Goal: Task Accomplishment & Management: Manage account settings

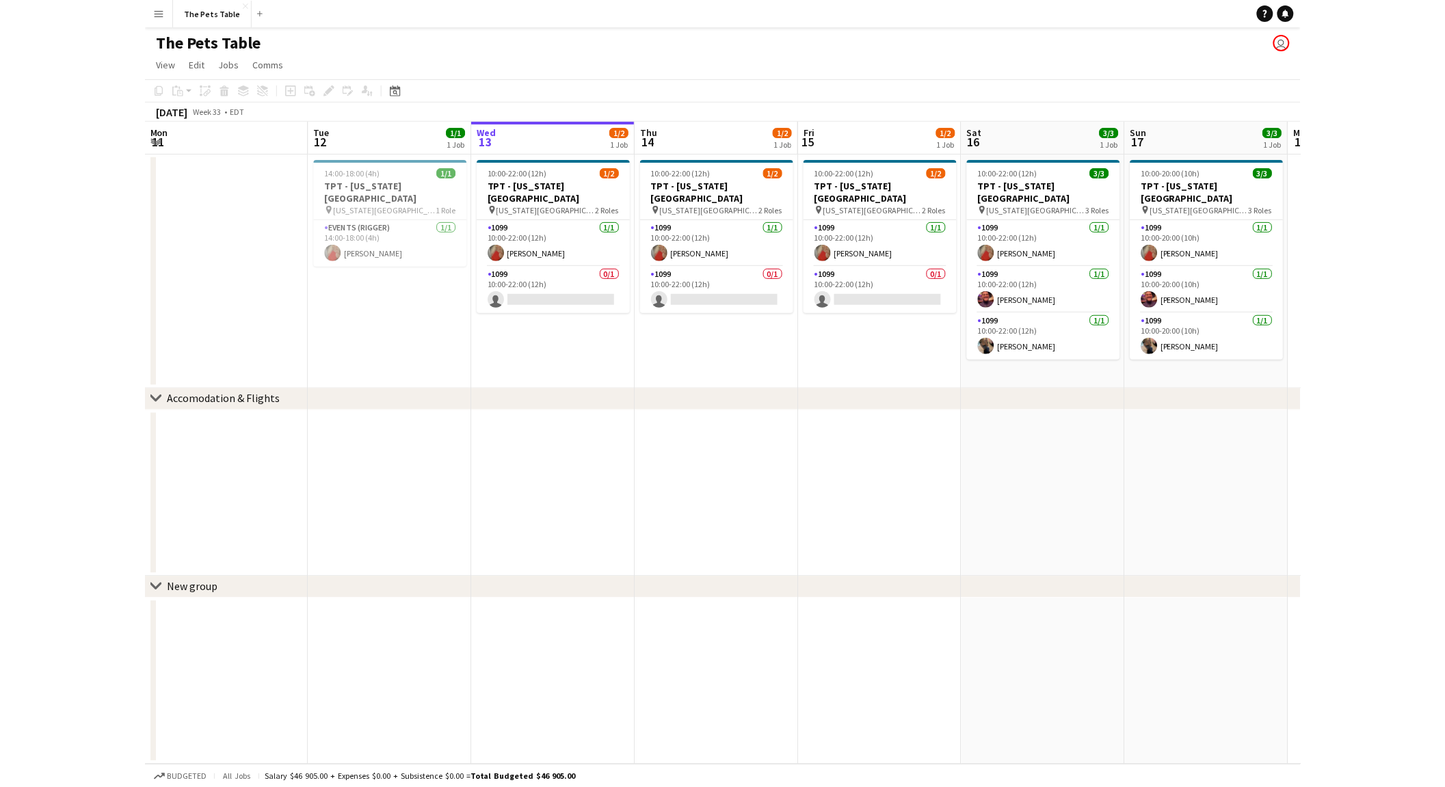
scroll to position [0, 327]
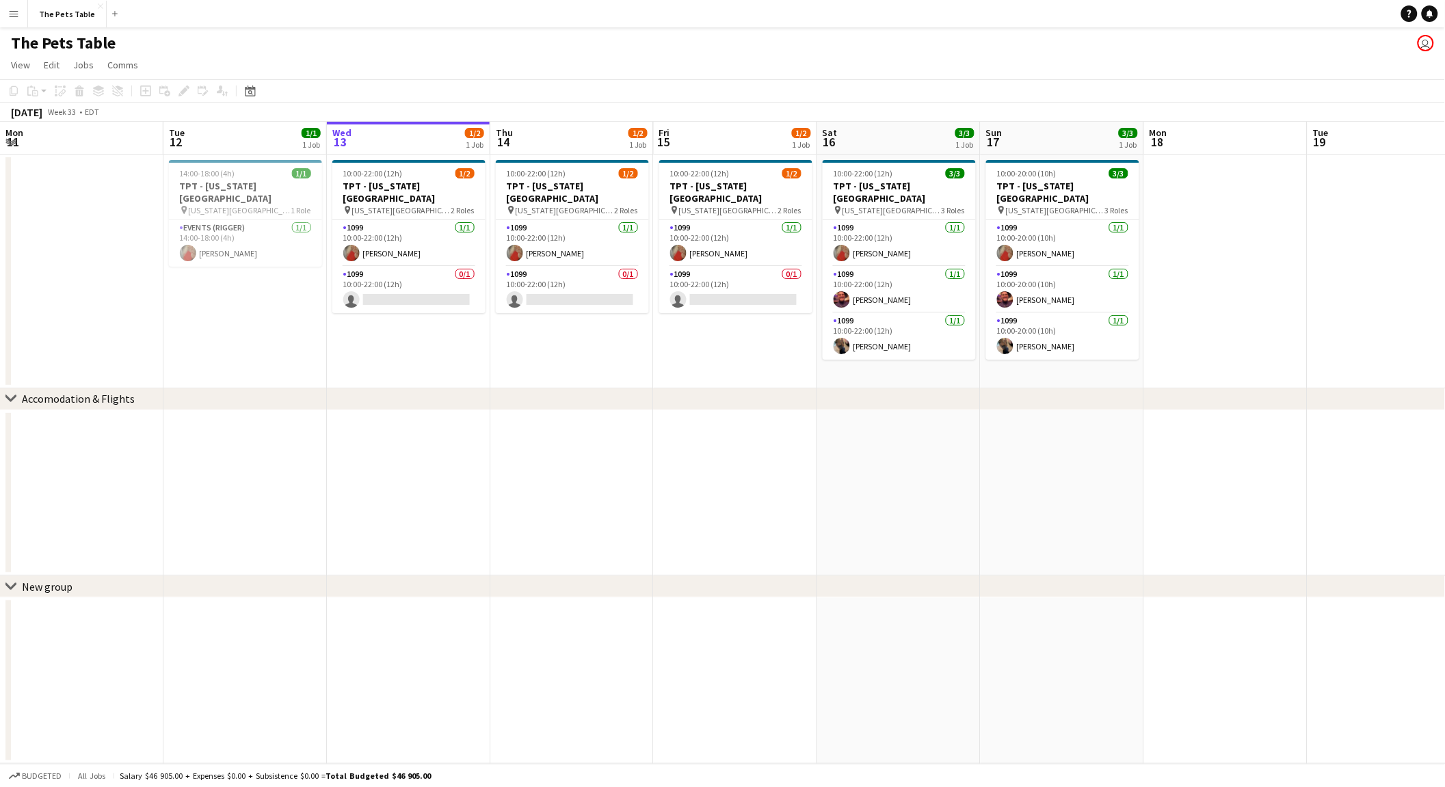
click at [23, 21] on button "Menu" at bounding box center [13, 13] width 27 height 27
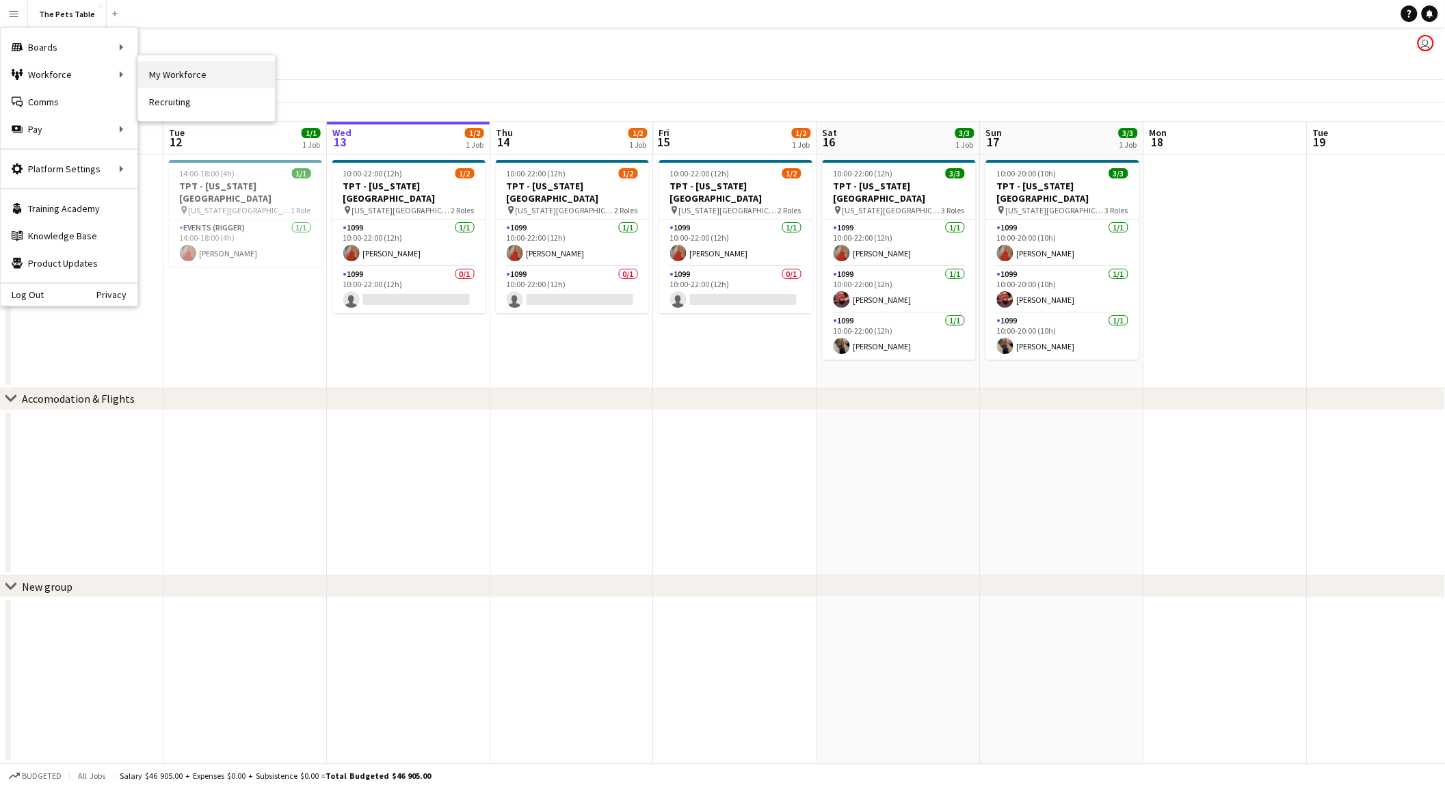
click at [212, 78] on link "My Workforce" at bounding box center [206, 74] width 137 height 27
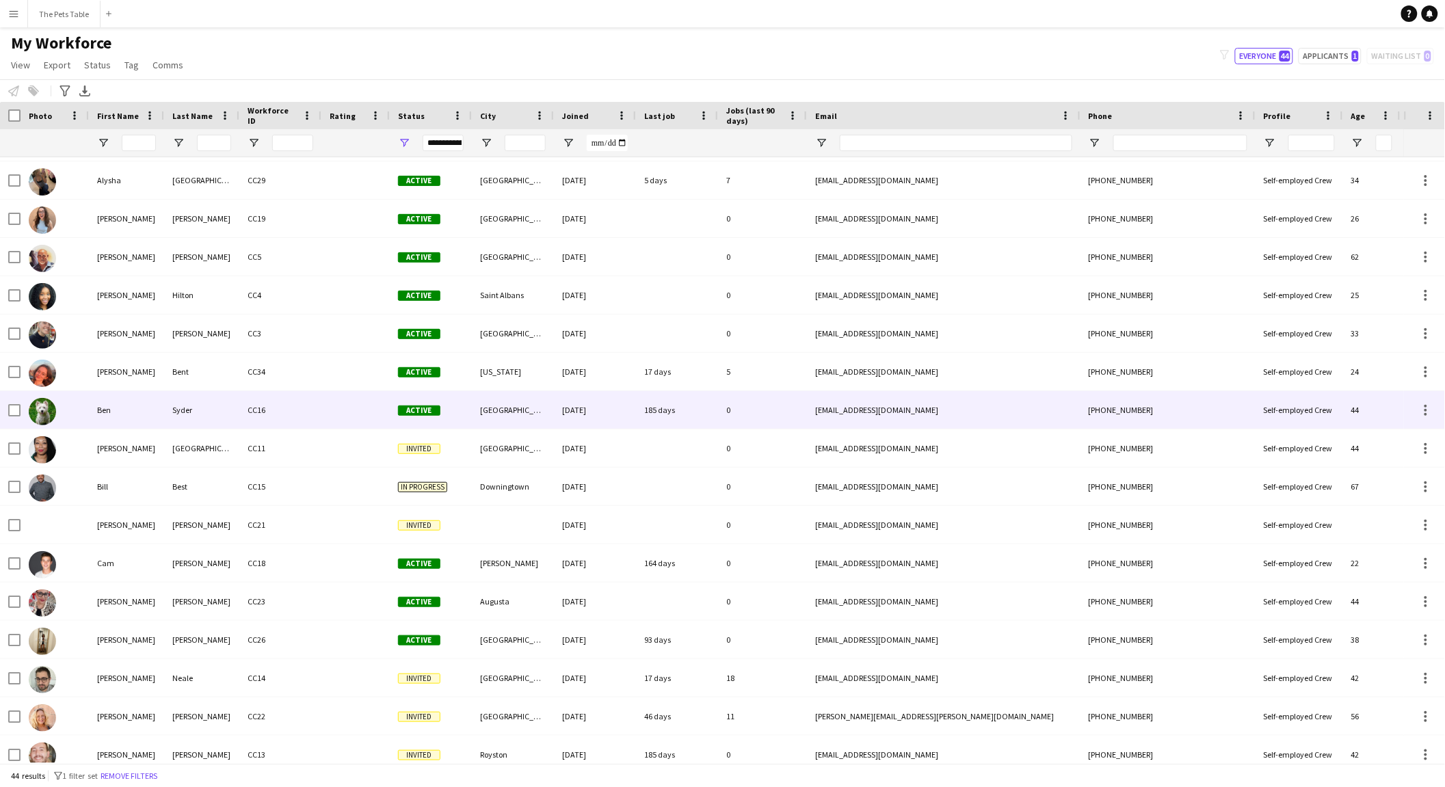
scroll to position [527, 0]
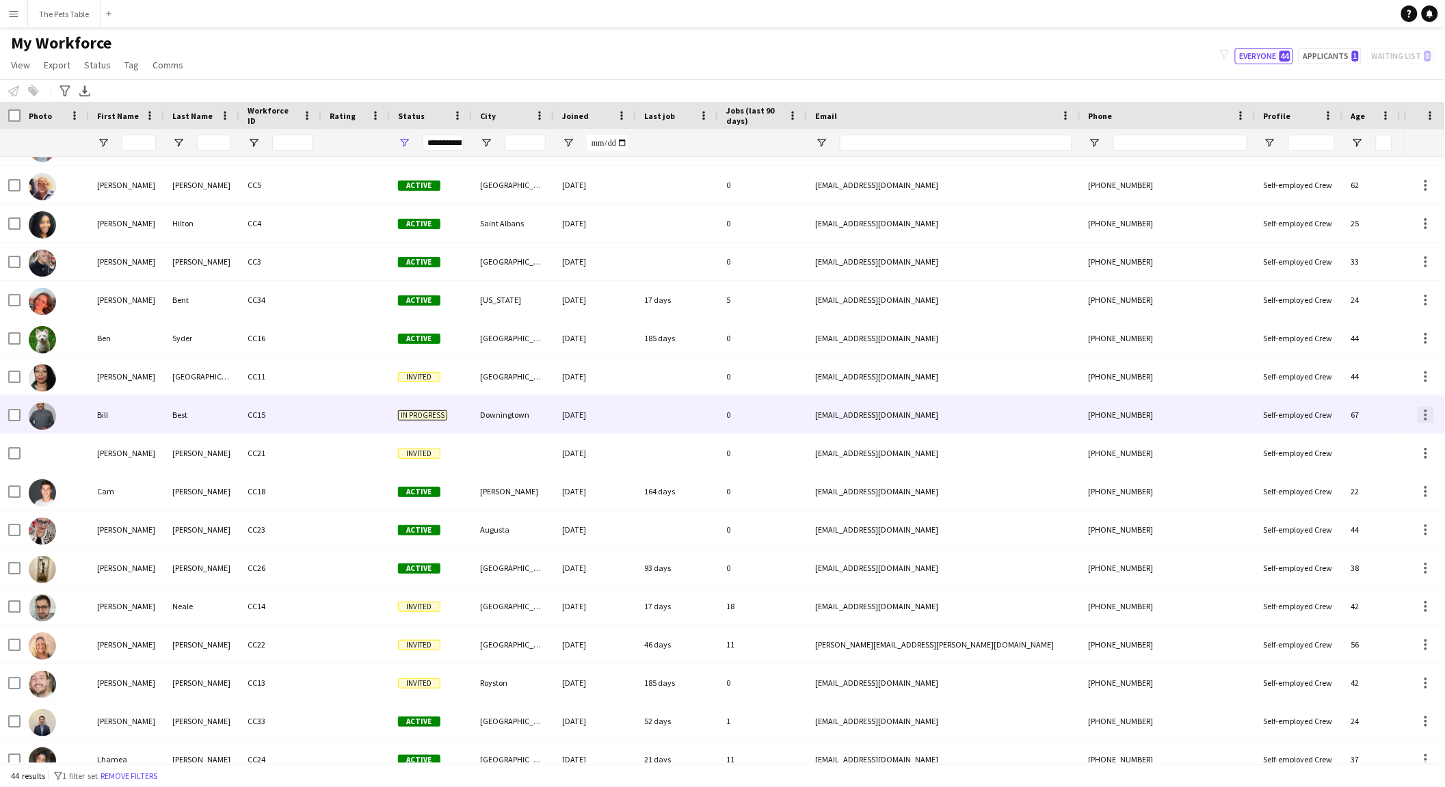
click at [1156, 413] on div at bounding box center [1426, 415] width 16 height 16
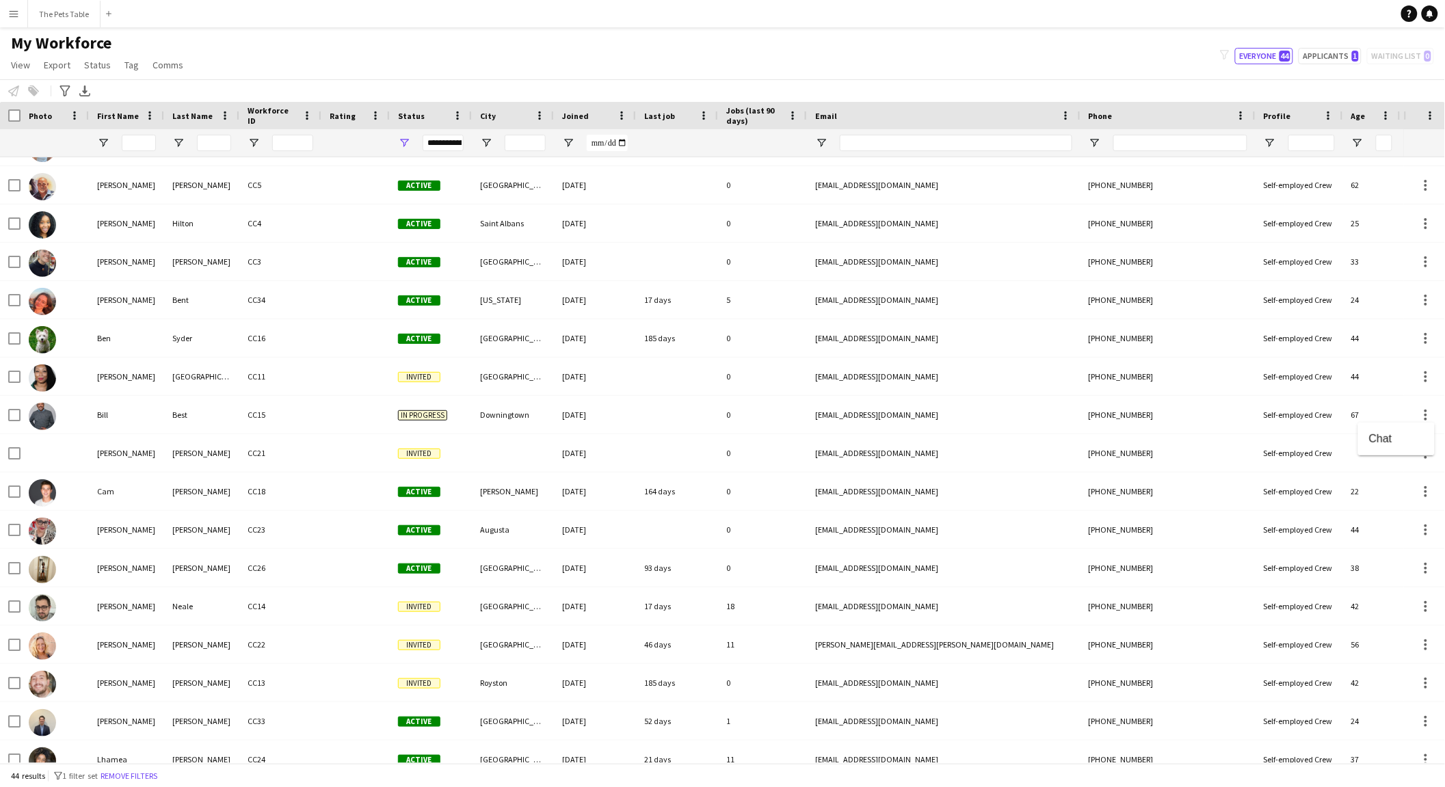
click at [124, 415] on div at bounding box center [722, 393] width 1445 height 787
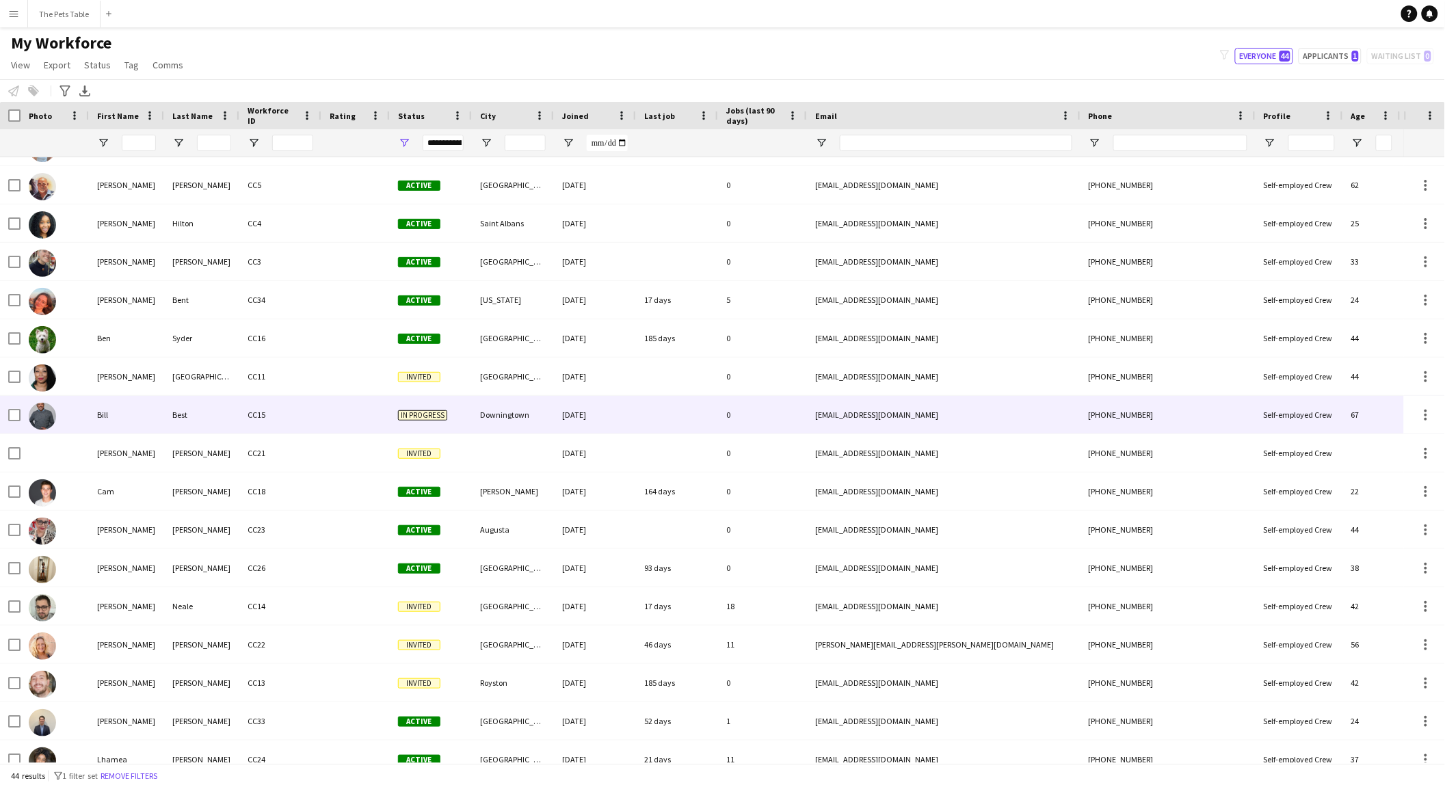
click at [103, 417] on div "Bill" at bounding box center [126, 415] width 75 height 38
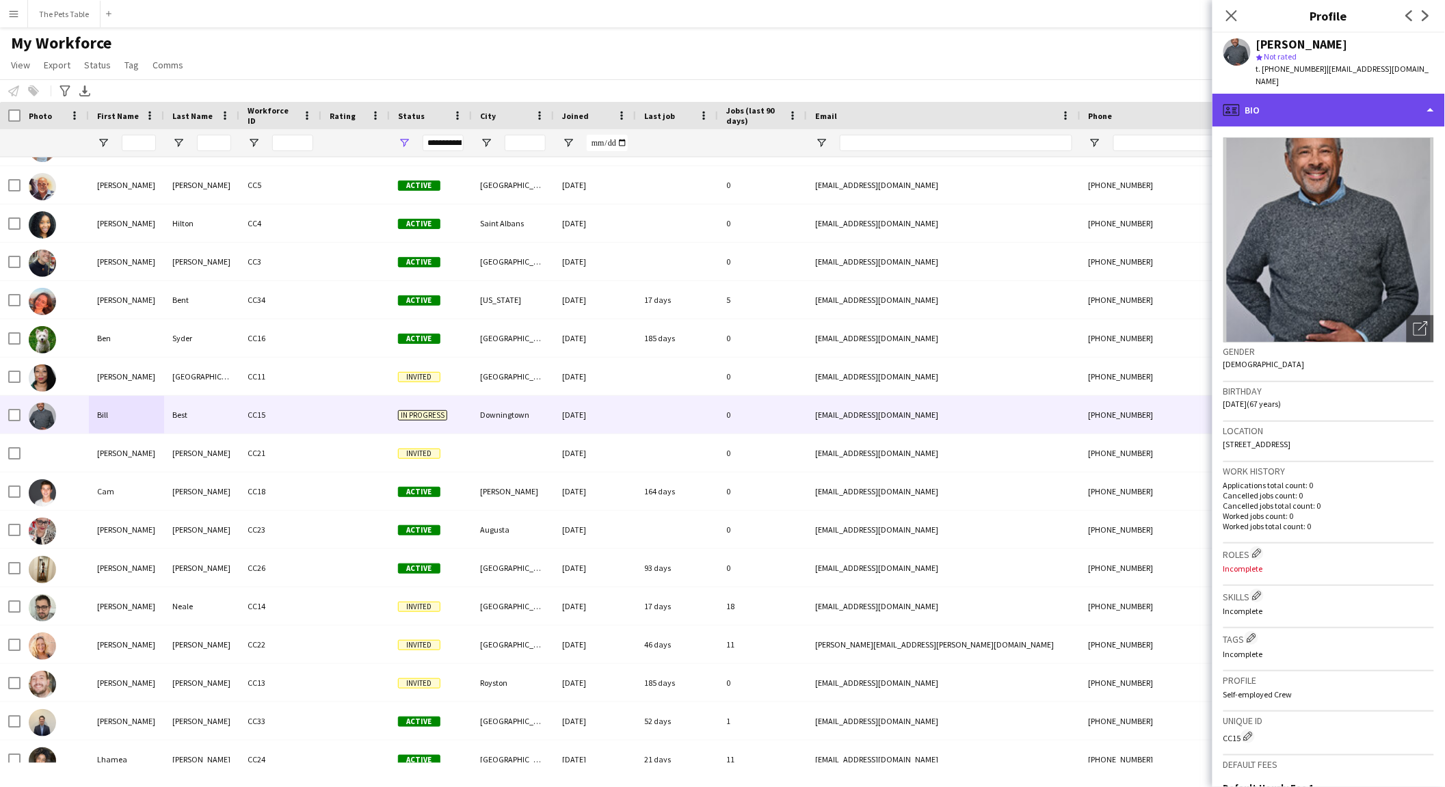
click at [1156, 107] on div "profile Bio" at bounding box center [1329, 110] width 233 height 33
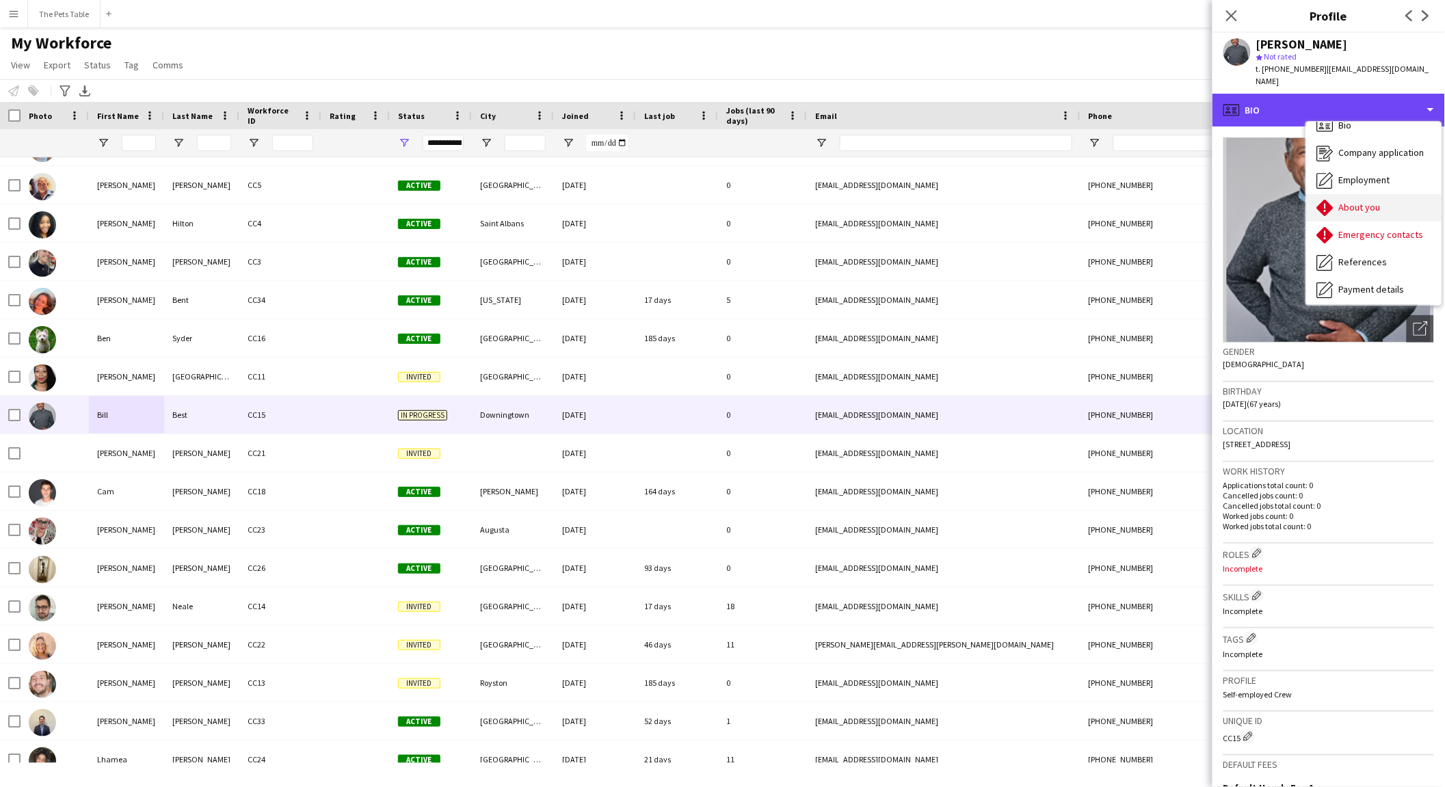
scroll to position [0, 0]
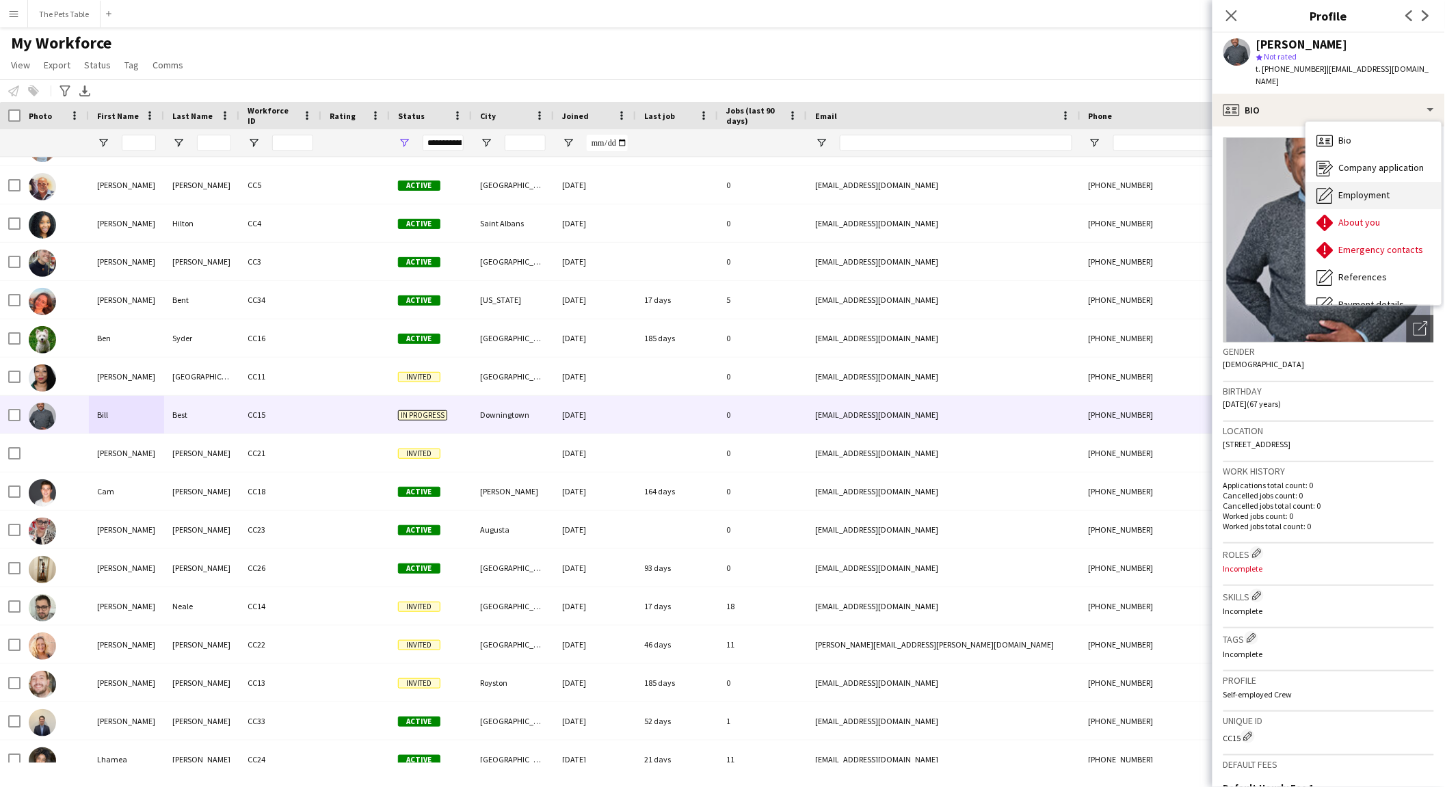
click at [1156, 190] on div "Employment Employment" at bounding box center [1373, 195] width 135 height 27
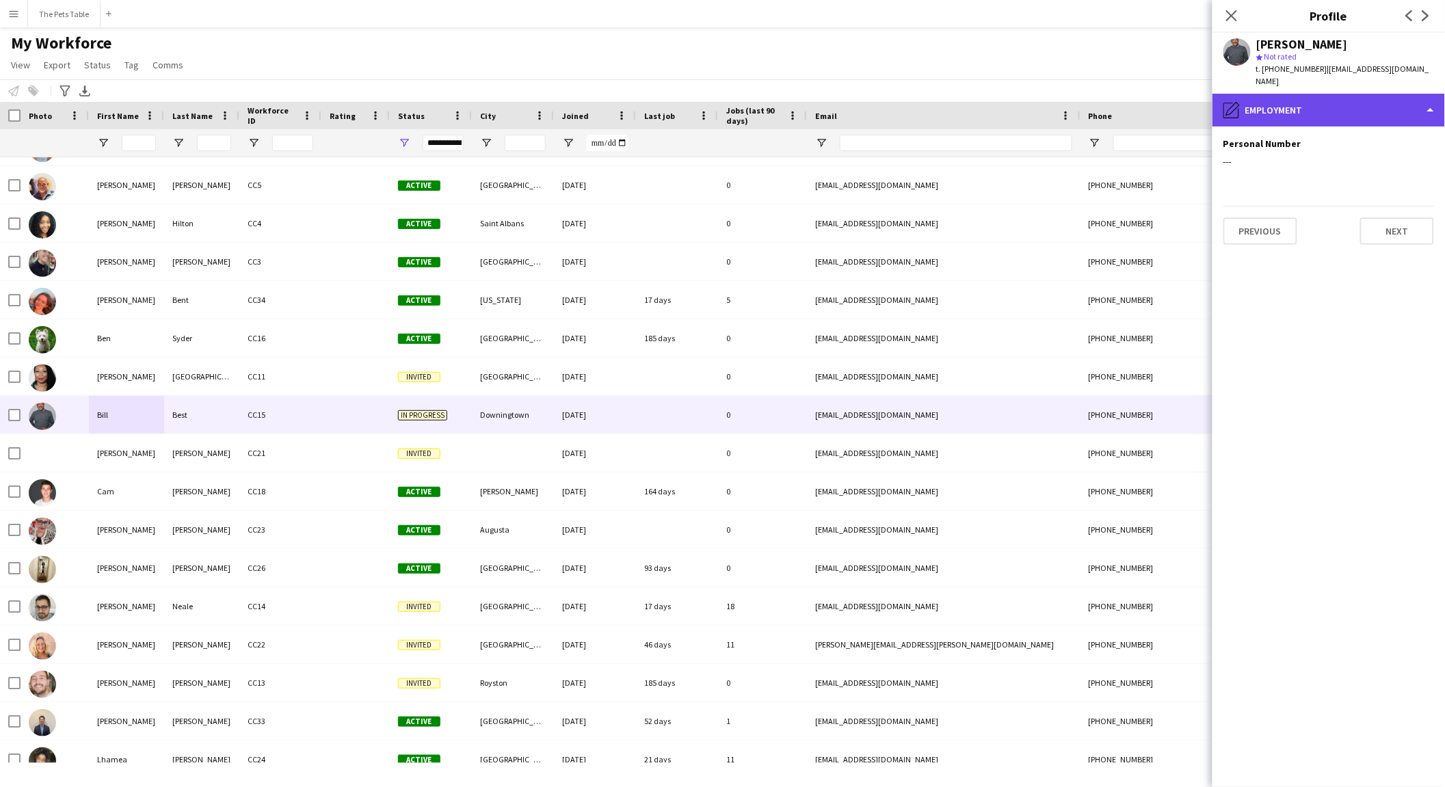
click at [1156, 98] on div "pencil4 Employment" at bounding box center [1329, 110] width 233 height 33
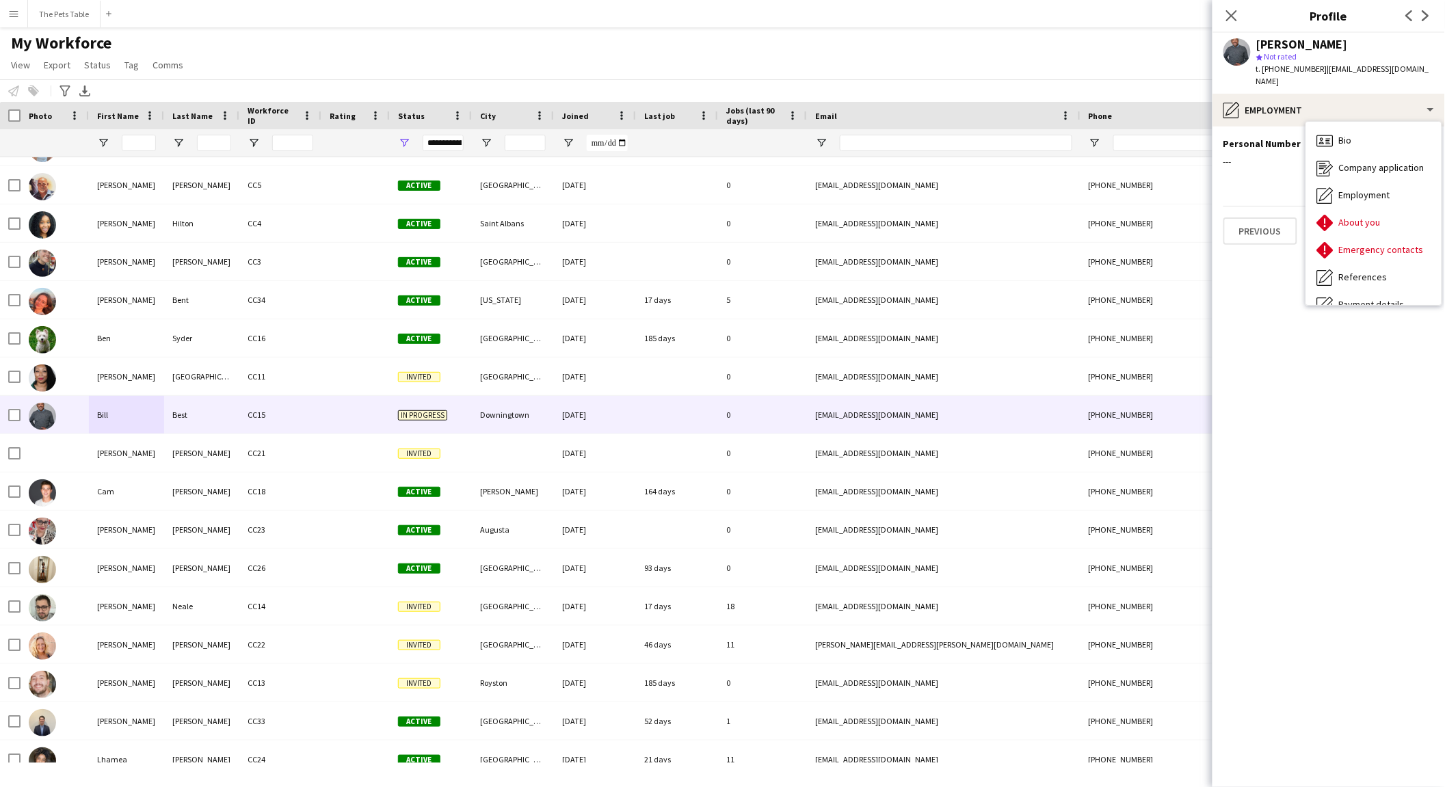
drag, startPoint x: 1268, startPoint y: 163, endPoint x: 1383, endPoint y: 39, distance: 168.9
click at [1156, 163] on div "Personal Number Edit this field ---" at bounding box center [1329, 157] width 211 height 41
click at [1156, 16] on icon "Close pop-in" at bounding box center [1231, 15] width 13 height 13
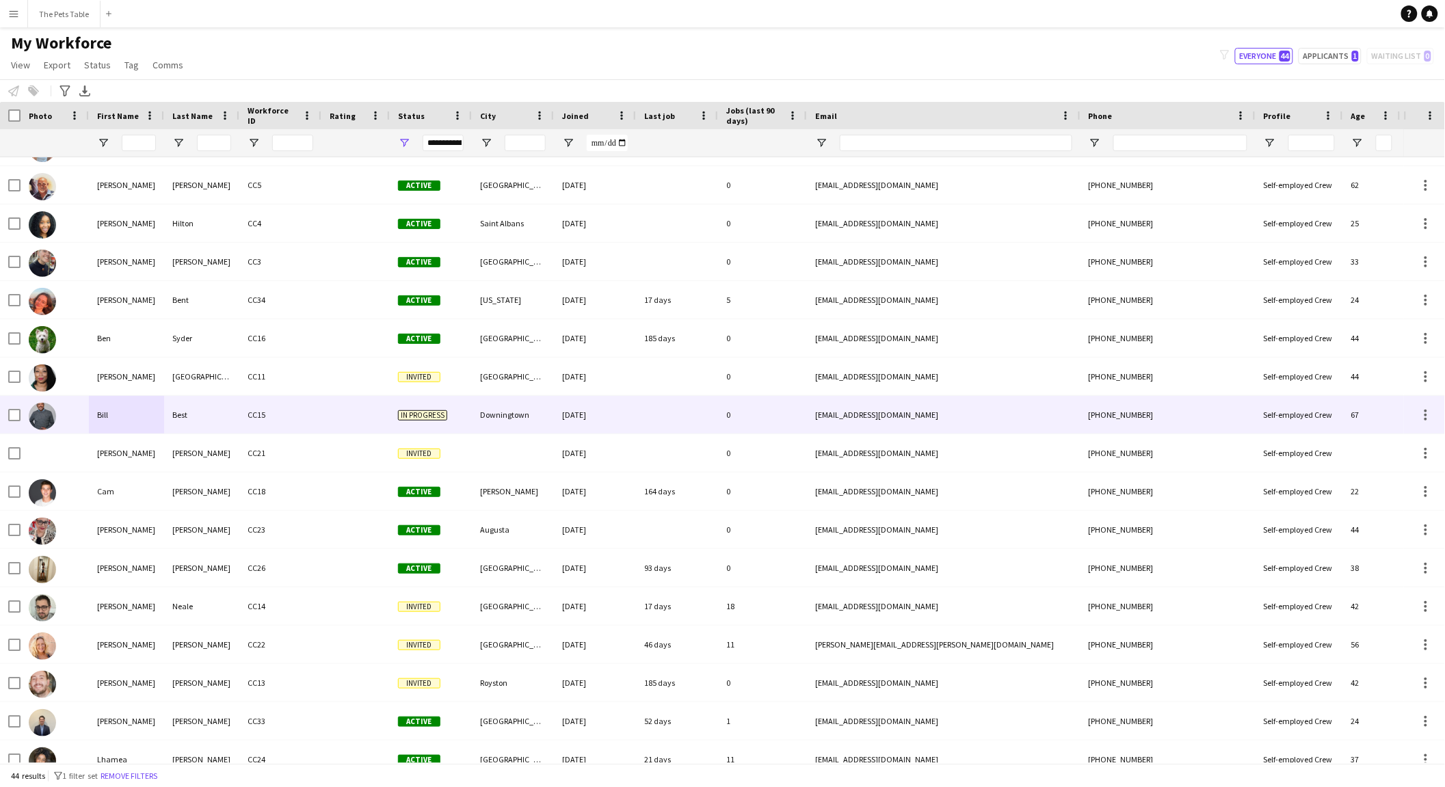
click at [103, 412] on div "Bill" at bounding box center [126, 415] width 75 height 38
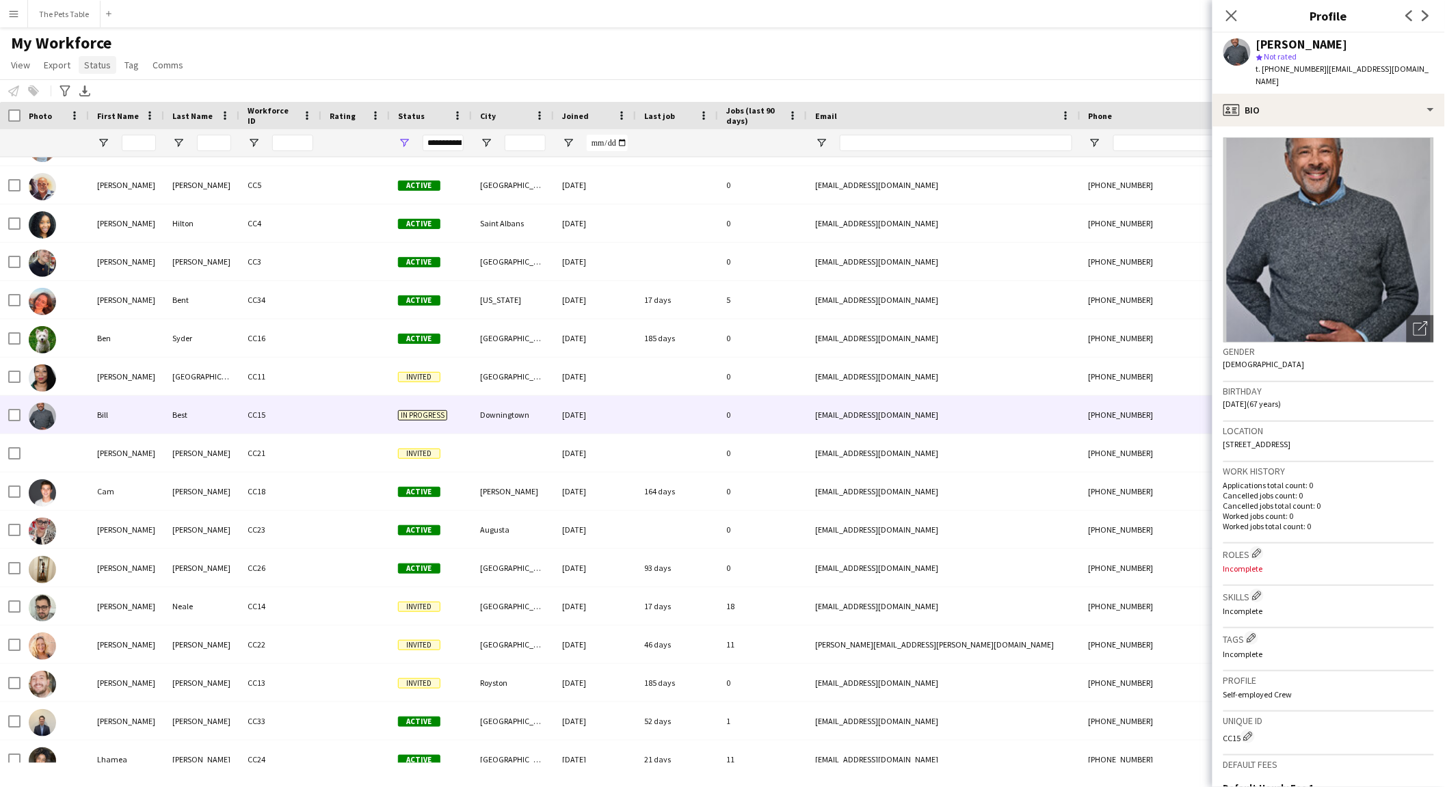
click at [98, 64] on span "Status" at bounding box center [97, 65] width 27 height 12
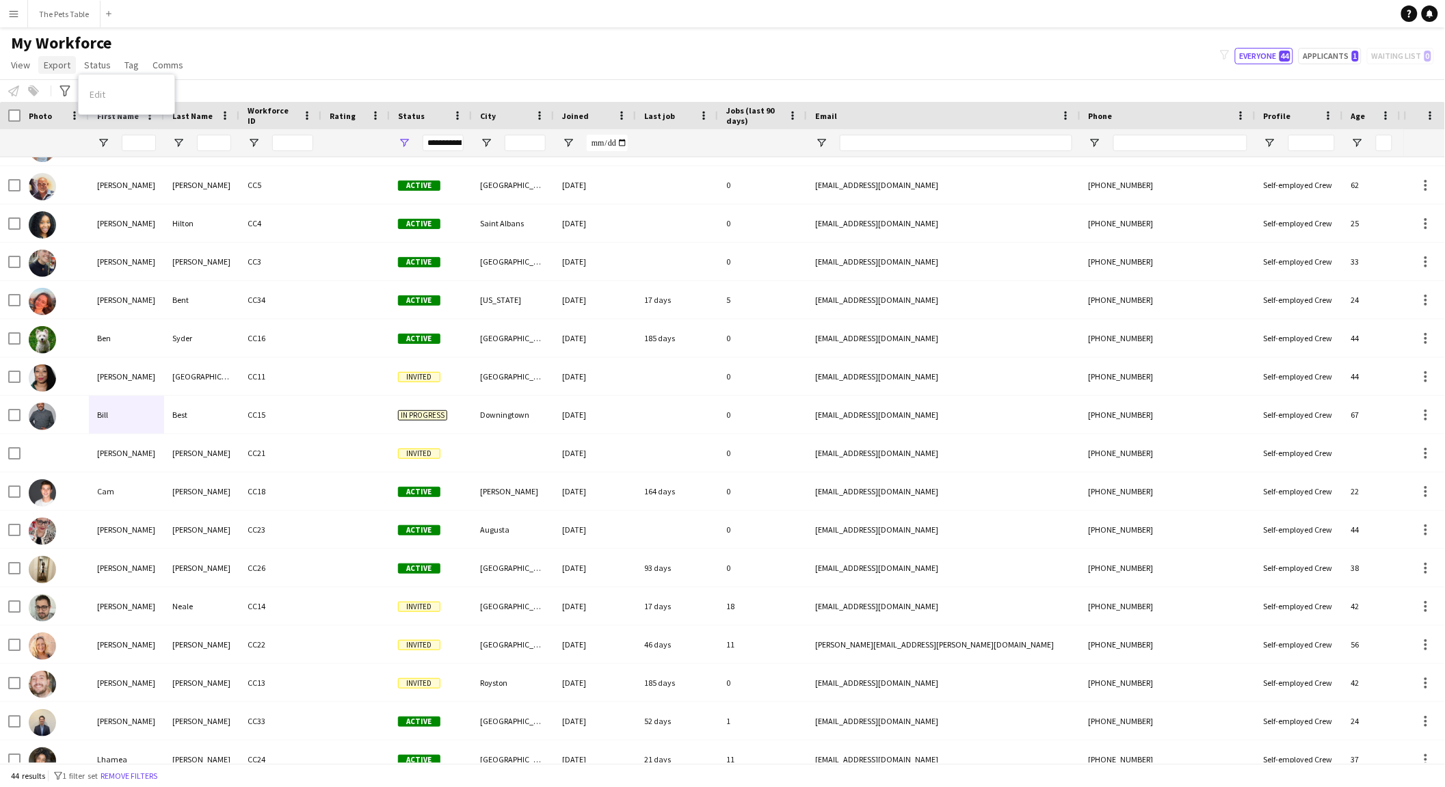
click at [51, 64] on span "Export" at bounding box center [57, 65] width 27 height 12
click at [153, 64] on span "Comms" at bounding box center [168, 65] width 31 height 12
click at [148, 64] on link "Comms" at bounding box center [168, 65] width 42 height 18
click at [137, 64] on link "Tag" at bounding box center [131, 65] width 25 height 18
click at [108, 64] on span "Status" at bounding box center [97, 65] width 27 height 12
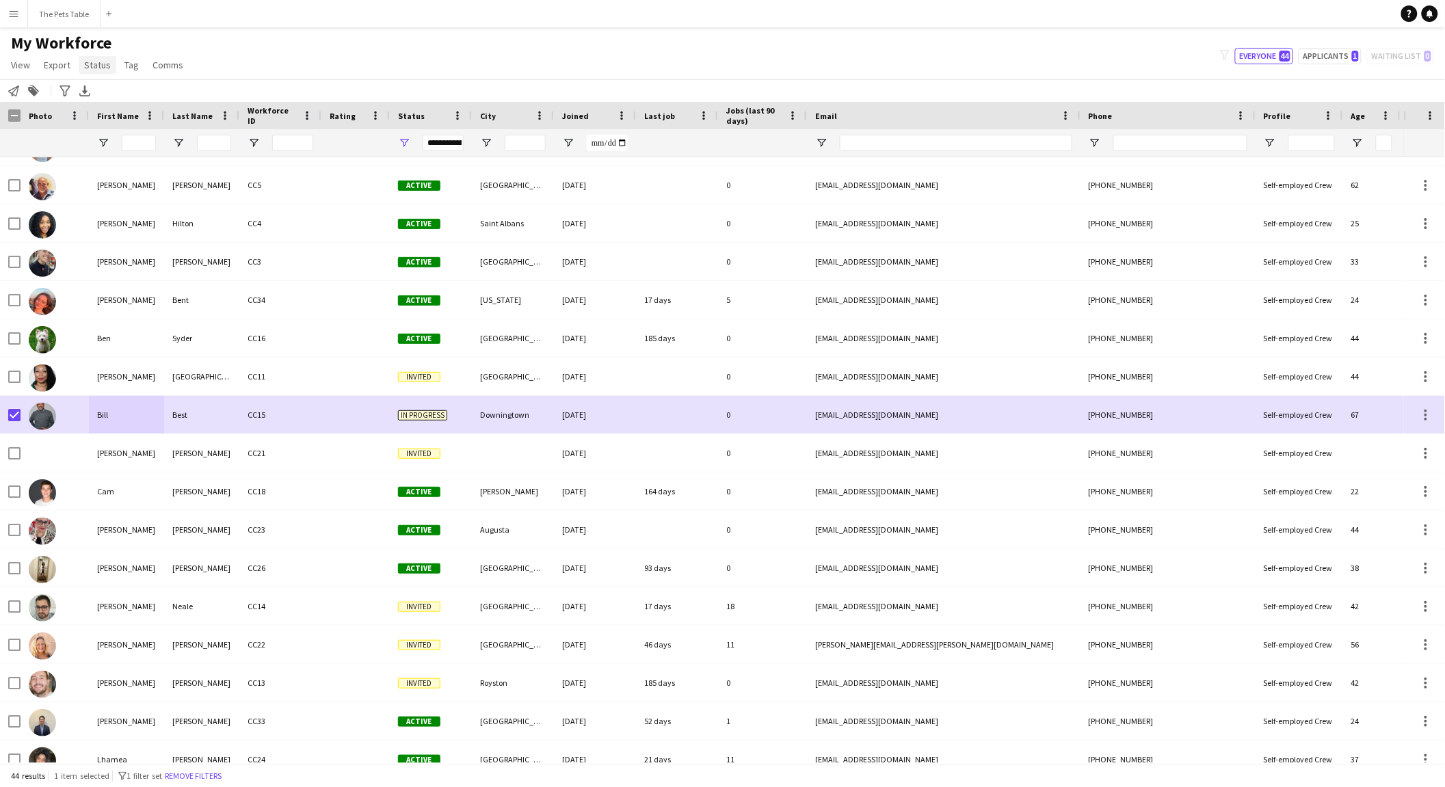
click at [90, 64] on span "Status" at bounding box center [97, 65] width 27 height 12
click at [110, 96] on link "Edit" at bounding box center [127, 94] width 96 height 29
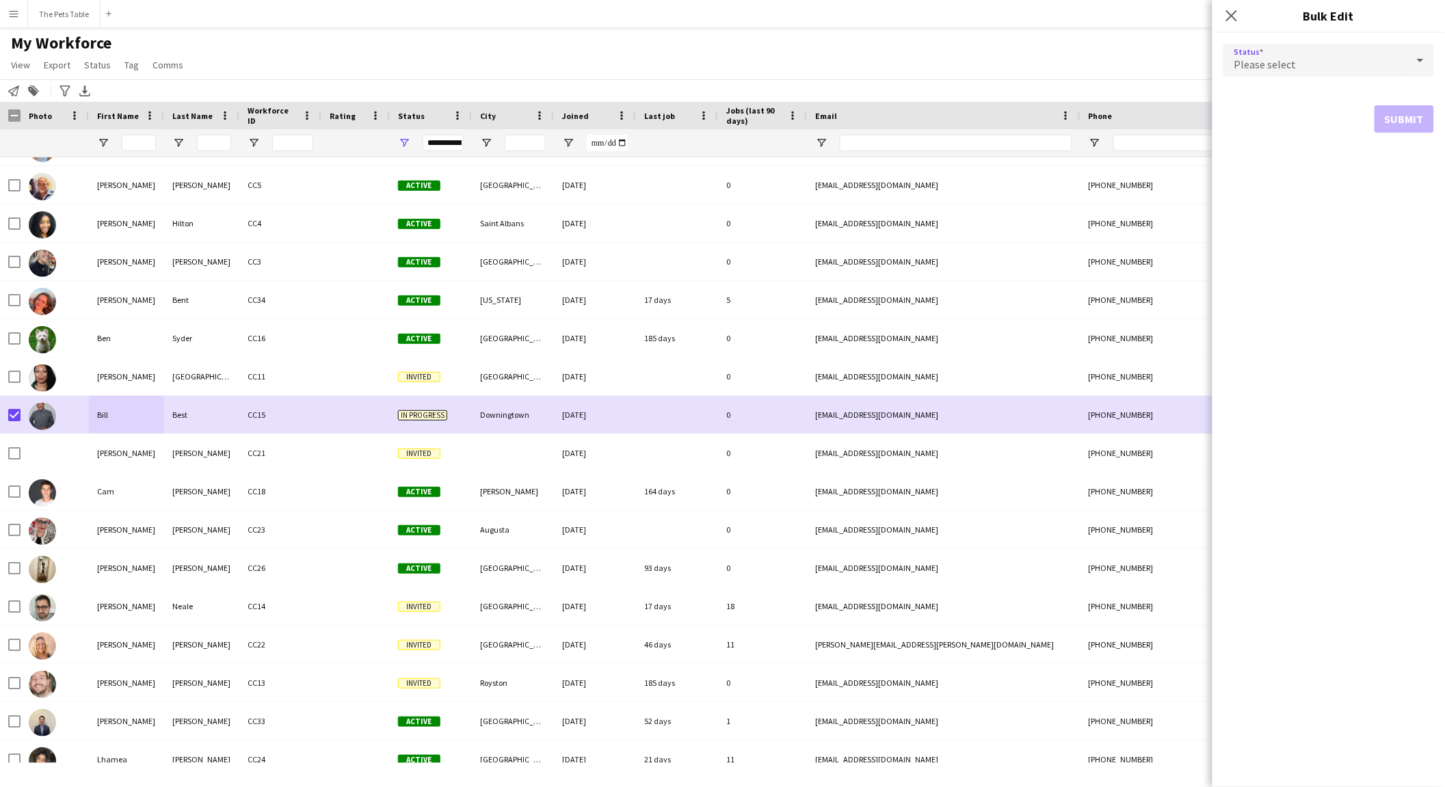
click at [1156, 72] on div "Please select" at bounding box center [1315, 60] width 183 height 33
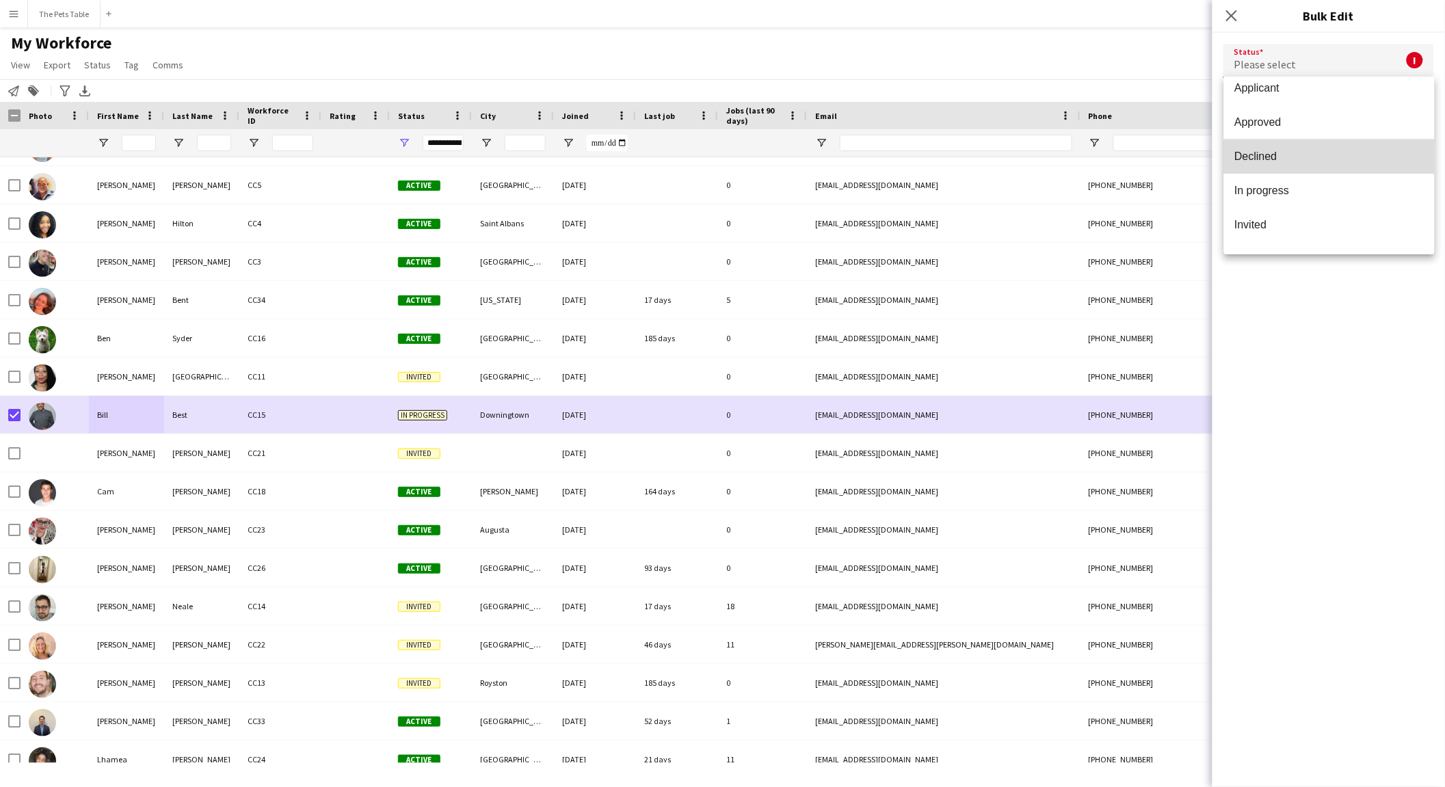
click at [1156, 168] on mat-option "Declined" at bounding box center [1329, 157] width 211 height 34
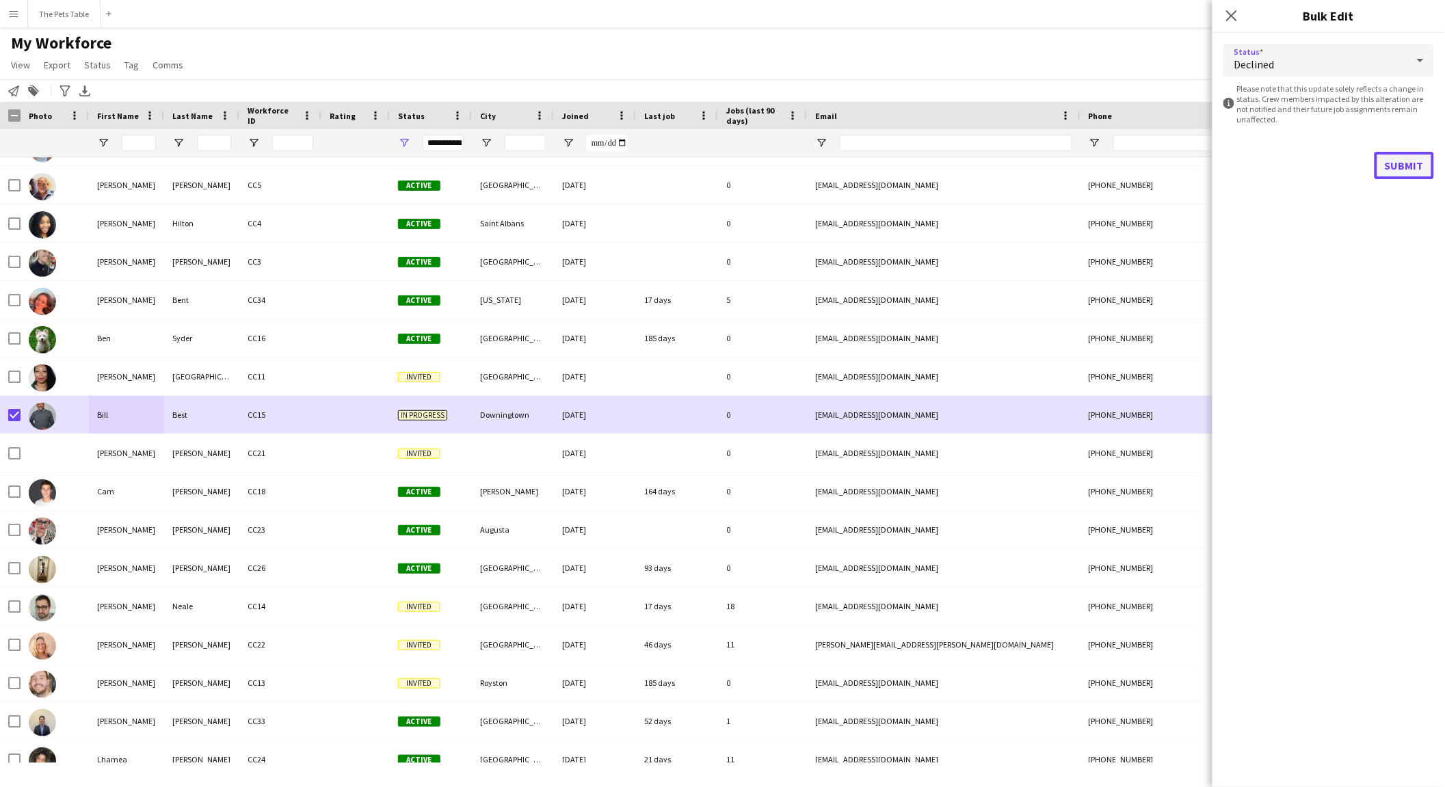
click at [1156, 165] on button "Submit" at bounding box center [1405, 165] width 60 height 27
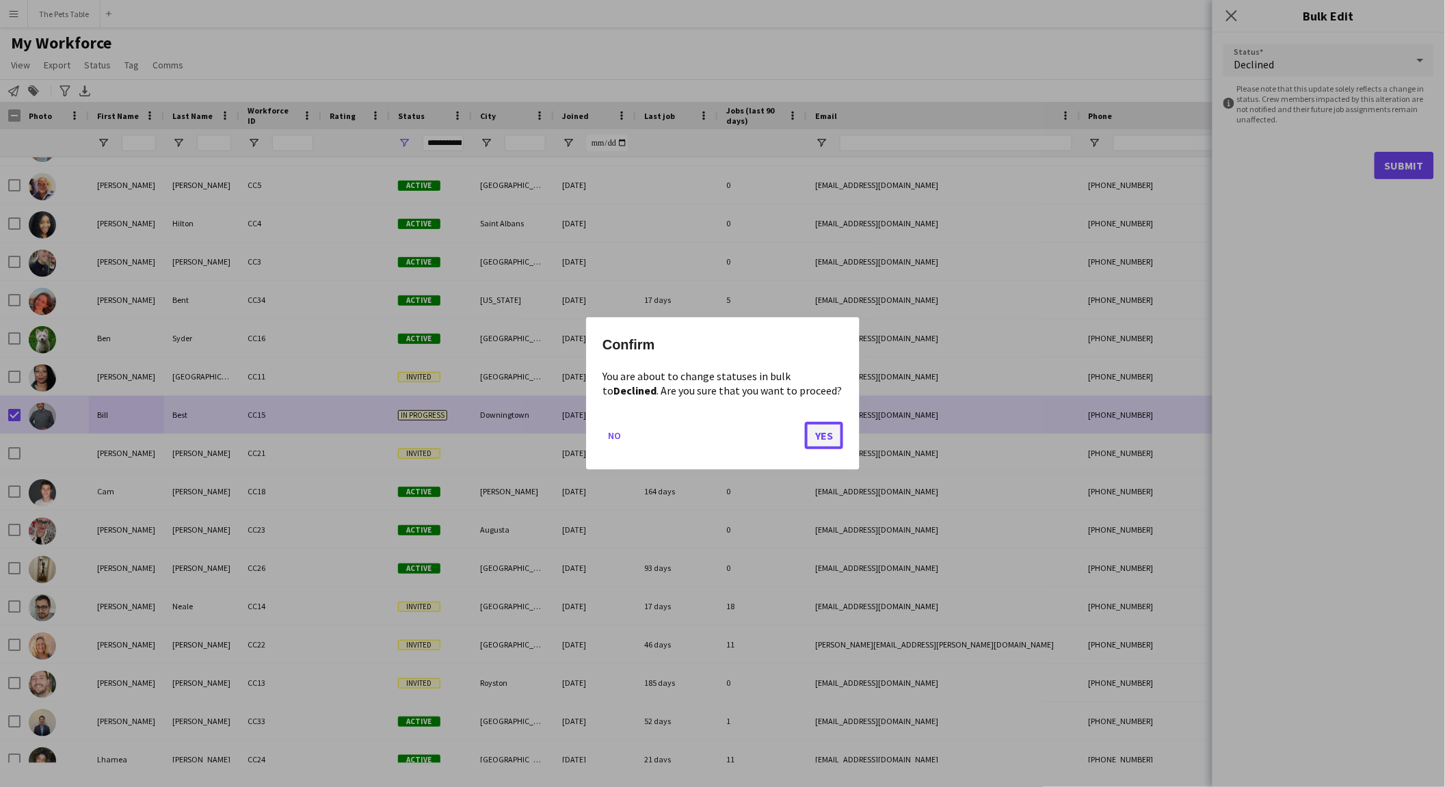
click at [832, 427] on button "Yes" at bounding box center [824, 435] width 38 height 27
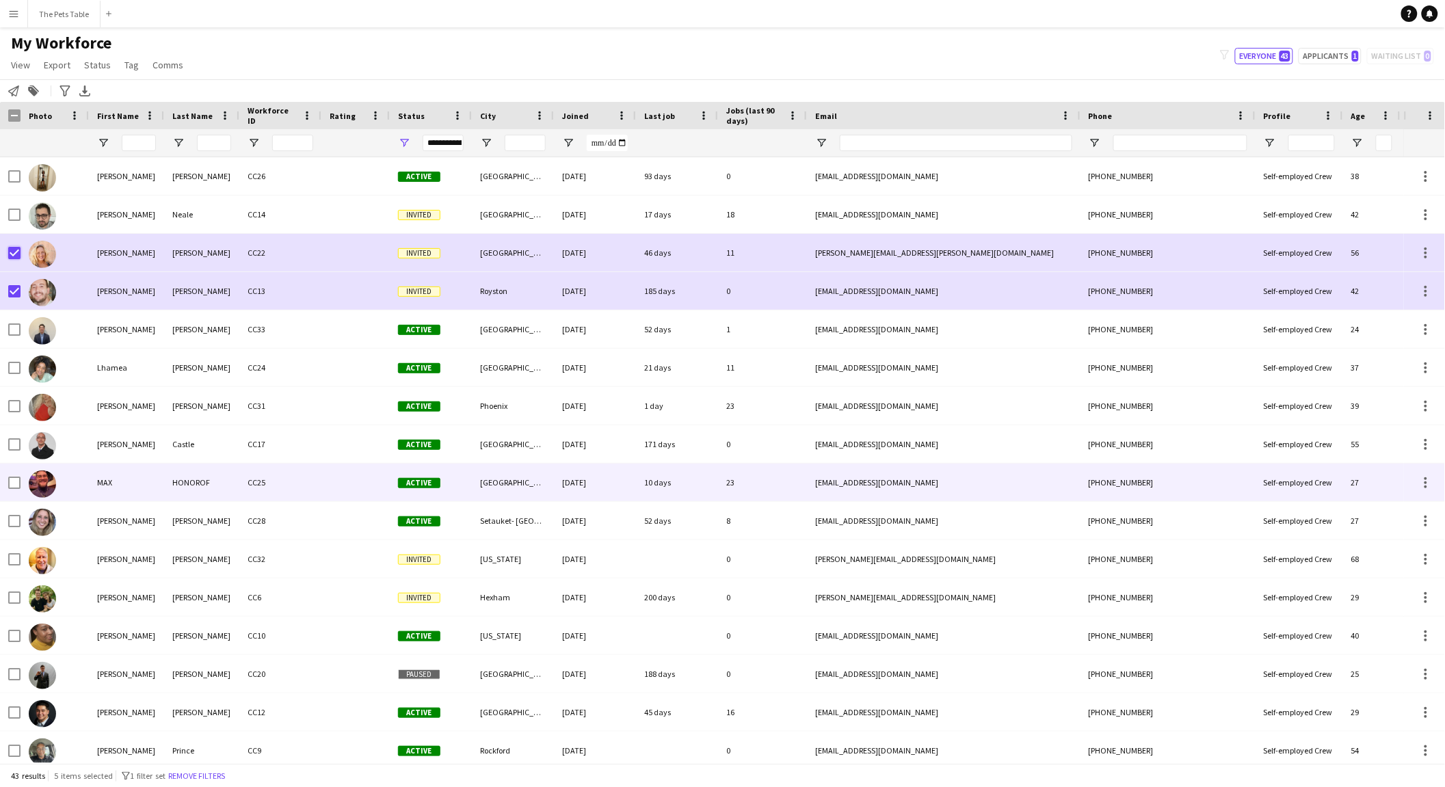
scroll to position [0, 0]
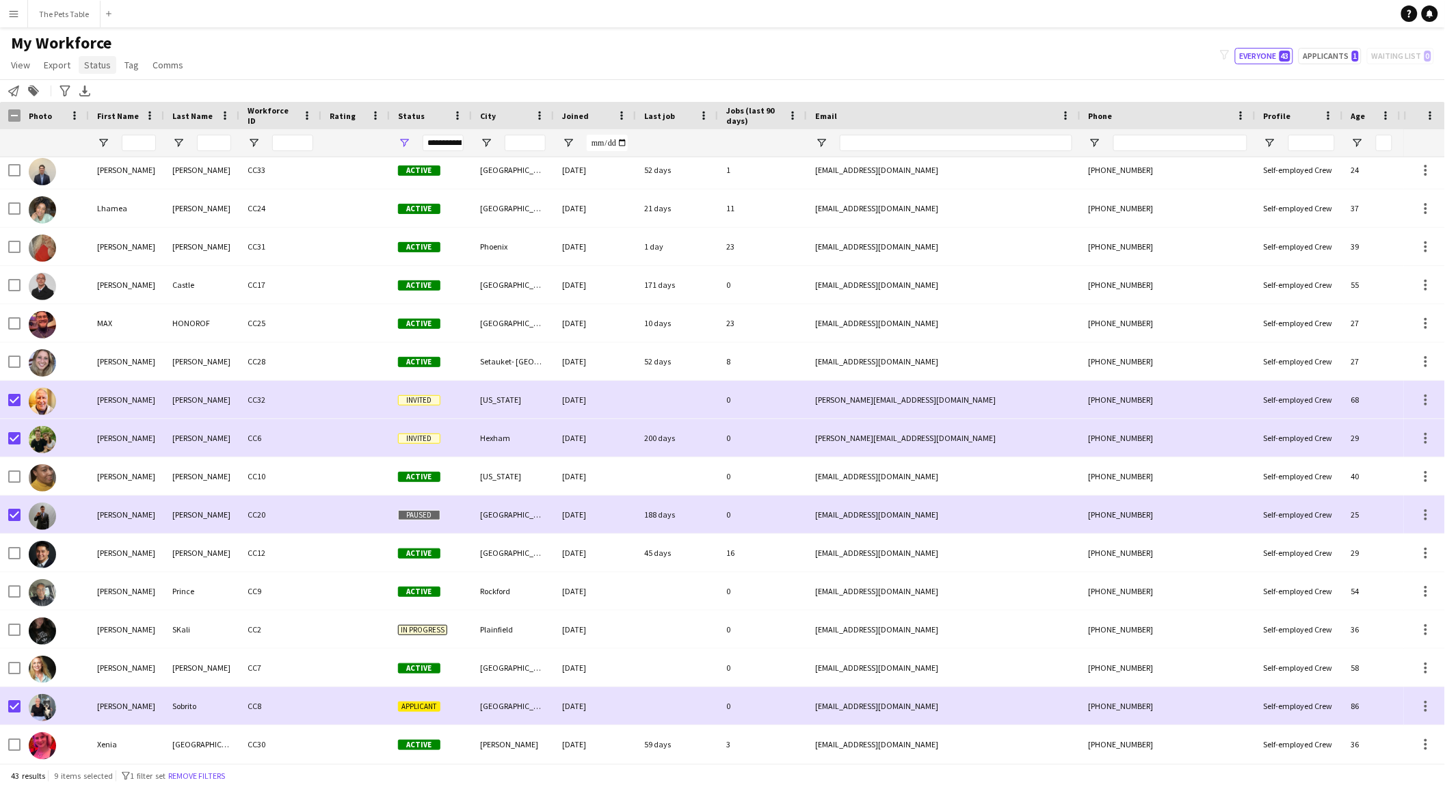
click at [104, 65] on span "Status" at bounding box center [97, 65] width 27 height 12
click at [114, 92] on link "Edit" at bounding box center [127, 94] width 96 height 29
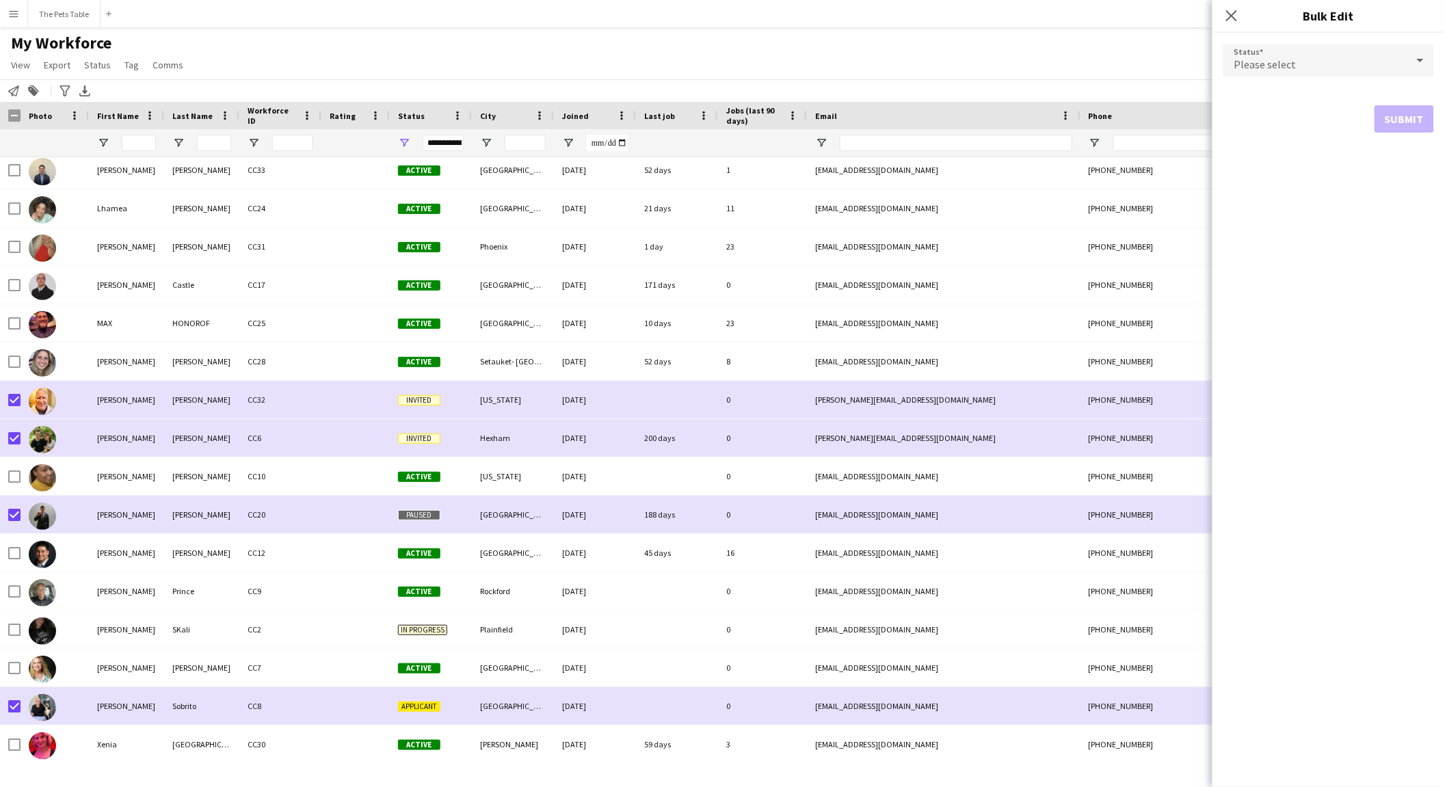
click at [1156, 66] on div "Please select" at bounding box center [1315, 60] width 183 height 33
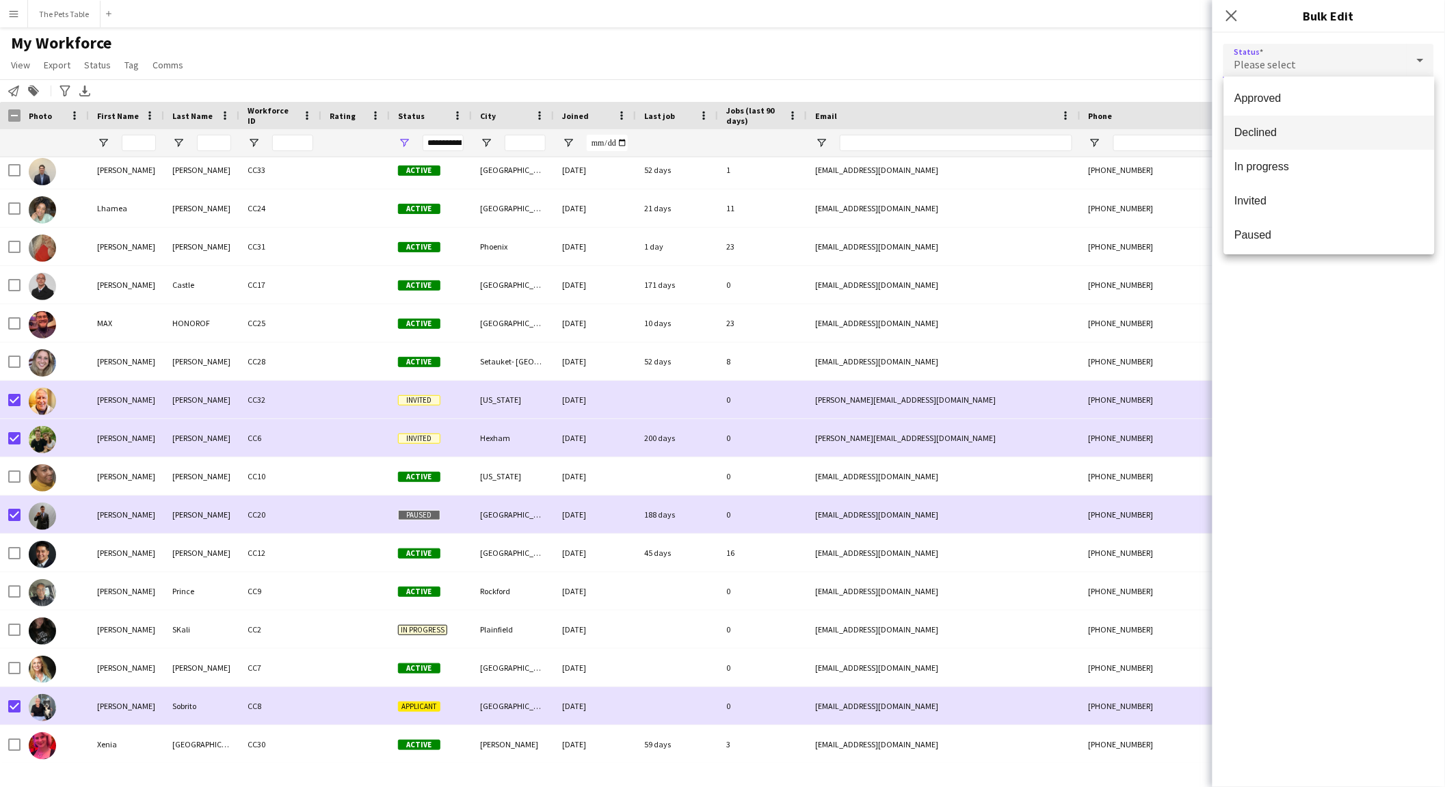
click at [1156, 131] on span "Declined" at bounding box center [1329, 132] width 189 height 13
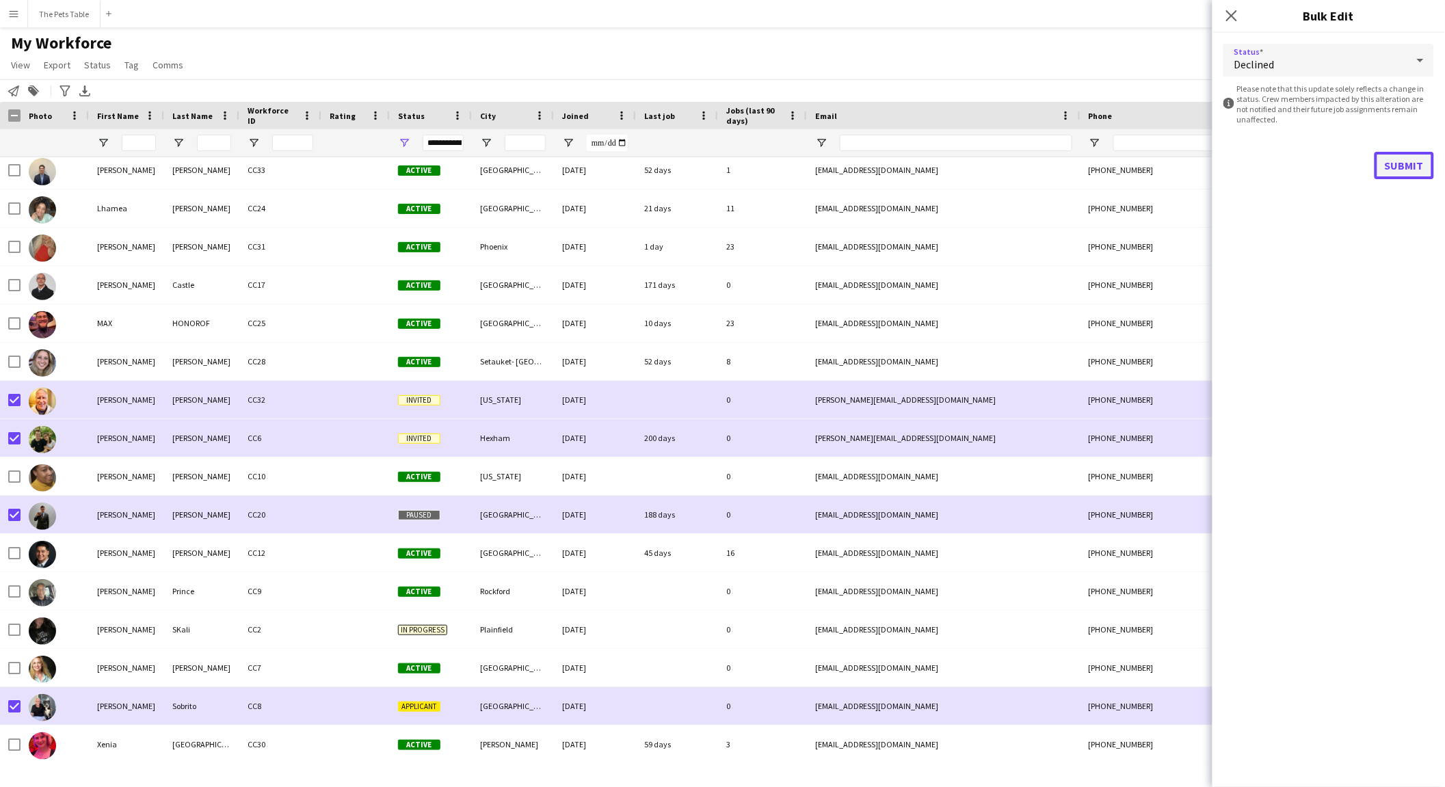
click at [1156, 162] on button "Submit" at bounding box center [1405, 165] width 60 height 27
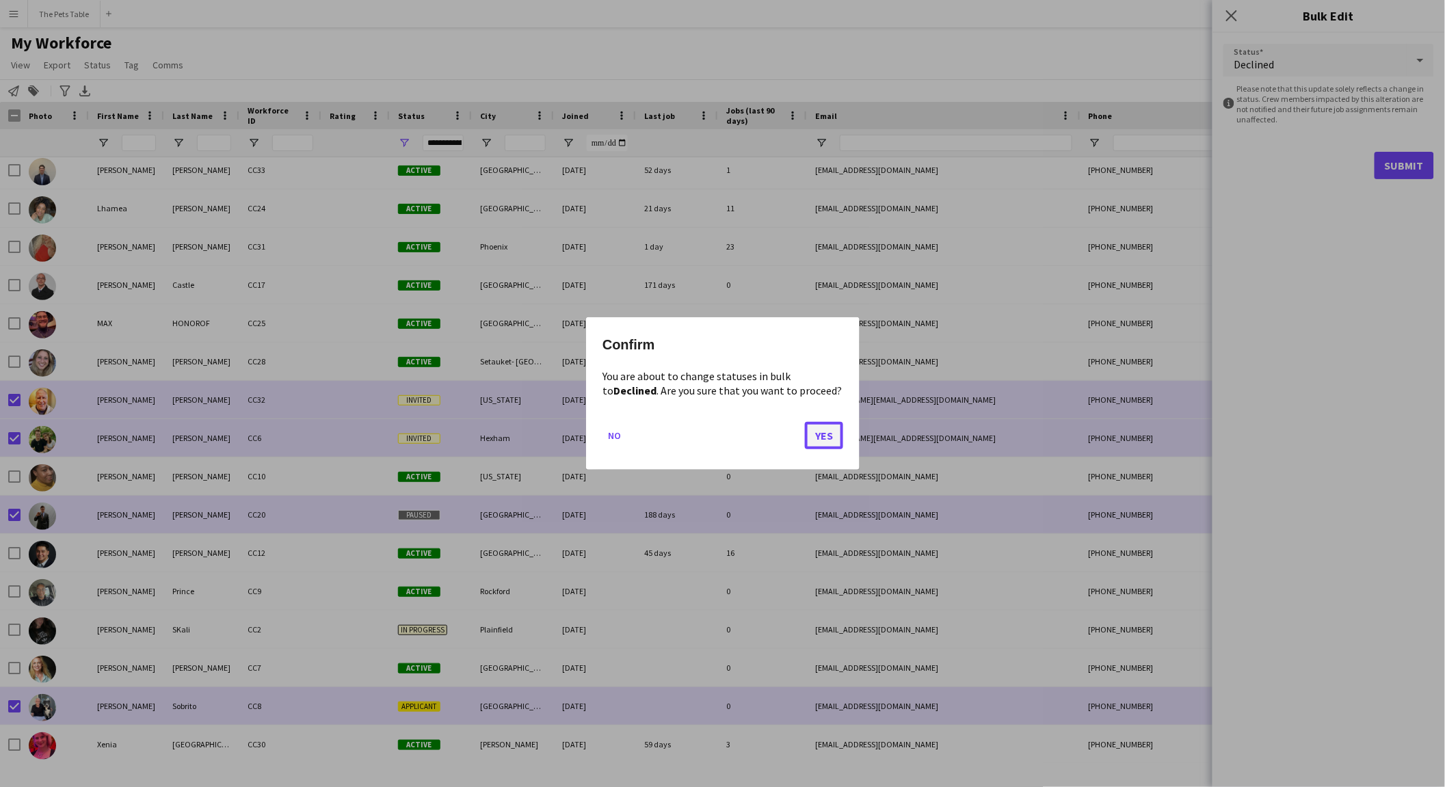
click at [824, 431] on button "Yes" at bounding box center [824, 435] width 38 height 27
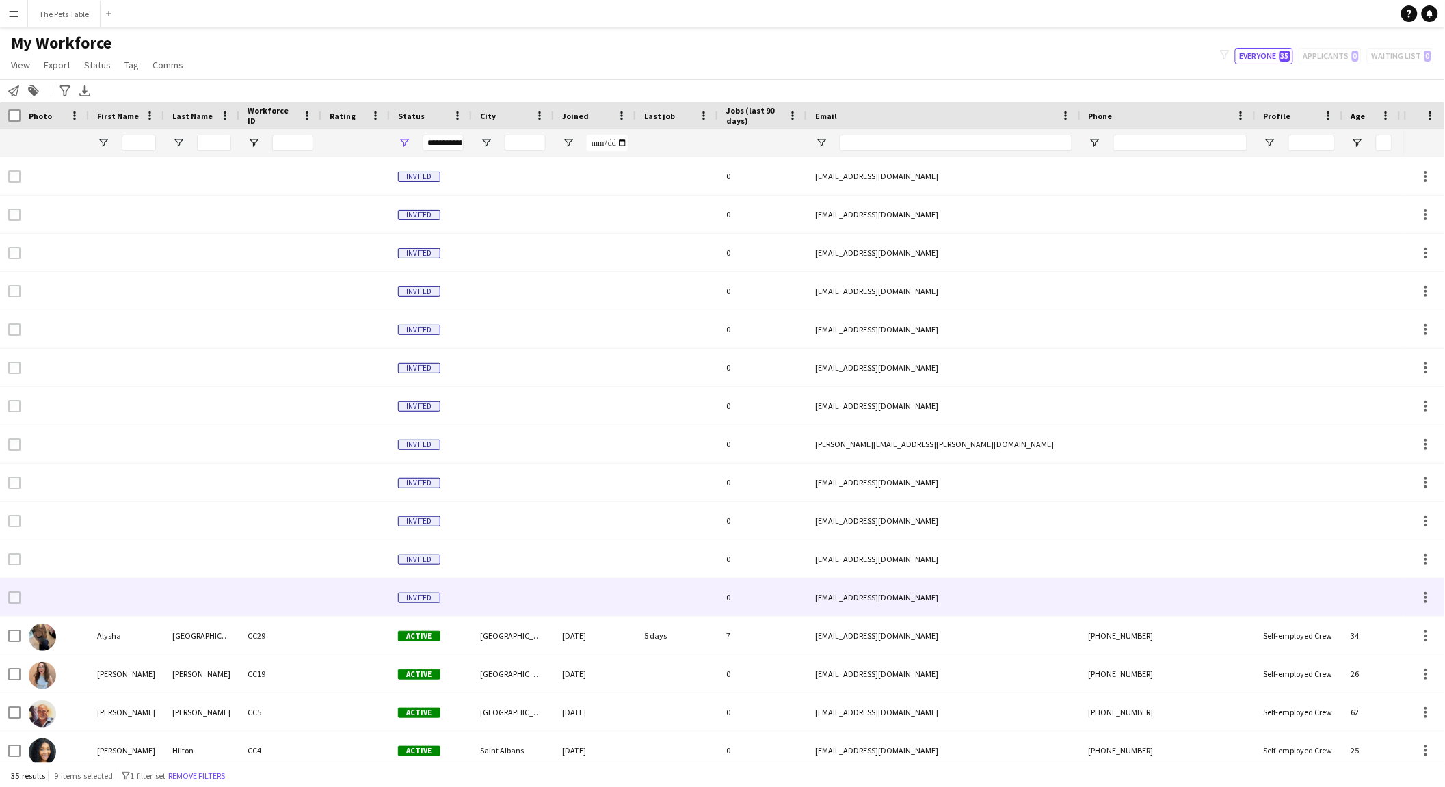
click at [21, 598] on div at bounding box center [55, 598] width 68 height 38
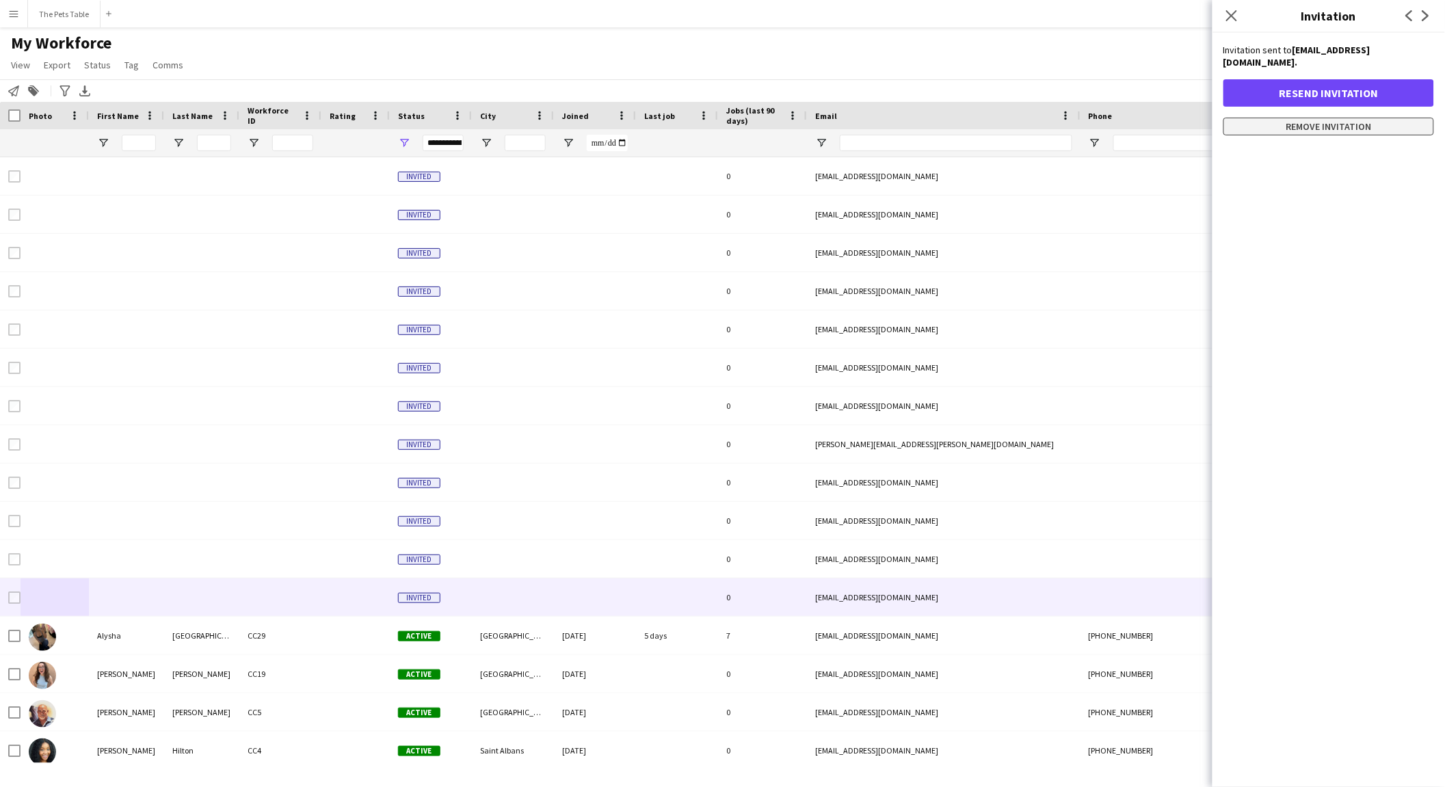
click at [1156, 118] on button "Remove invitation" at bounding box center [1329, 127] width 211 height 18
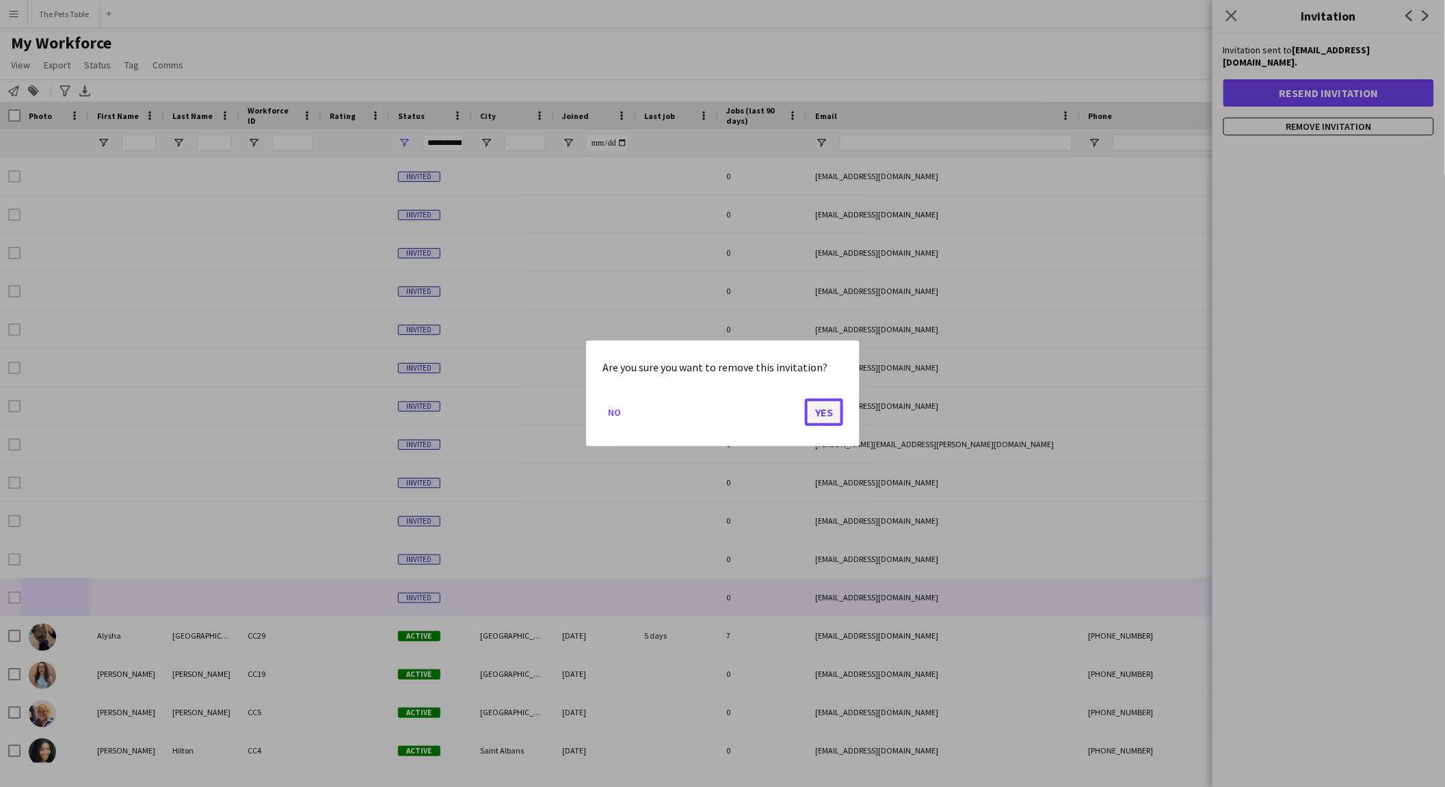
click at [842, 405] on button "Yes" at bounding box center [824, 412] width 38 height 27
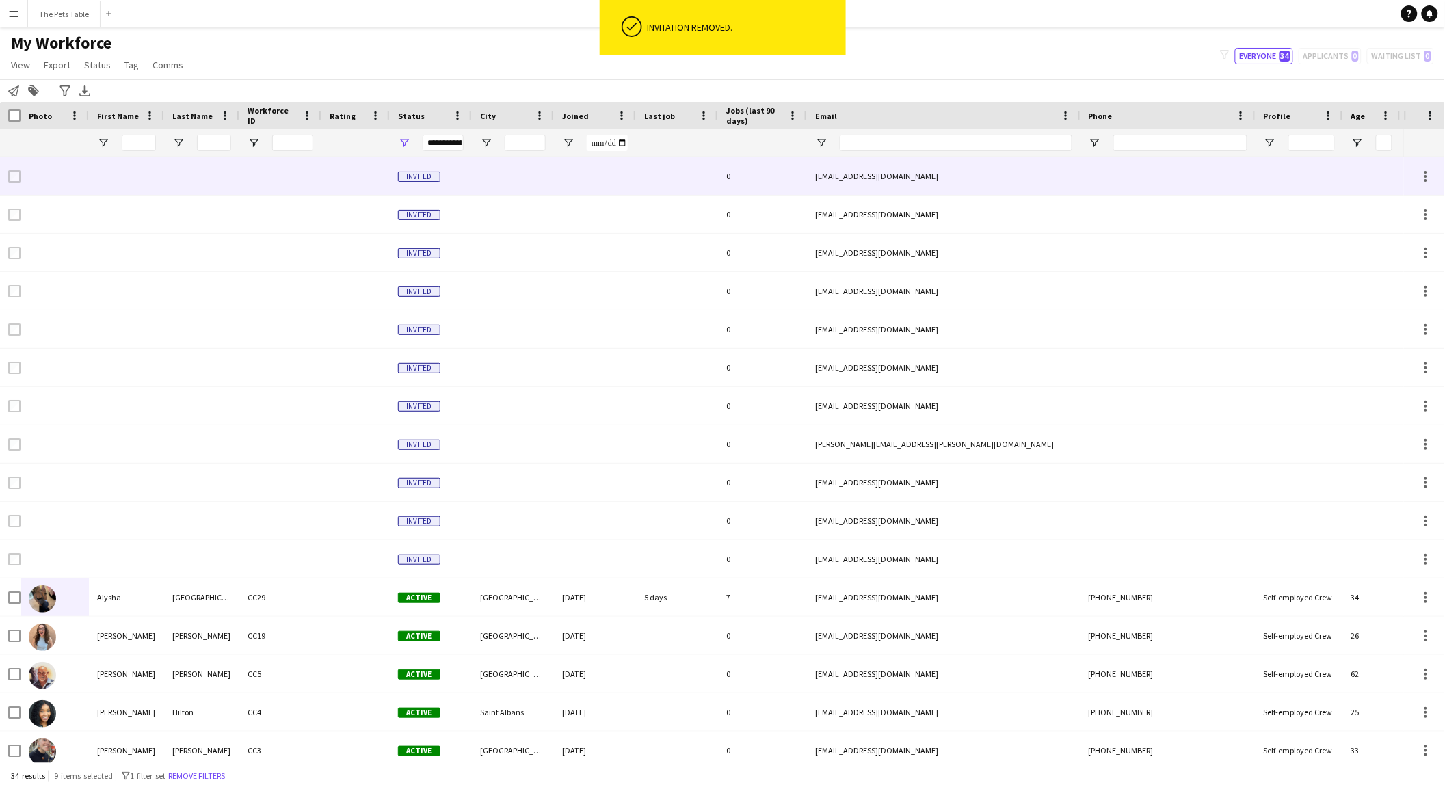
drag, startPoint x: 159, startPoint y: 185, endPoint x: 157, endPoint y: 198, distance: 13.8
click at [159, 185] on div at bounding box center [126, 176] width 75 height 38
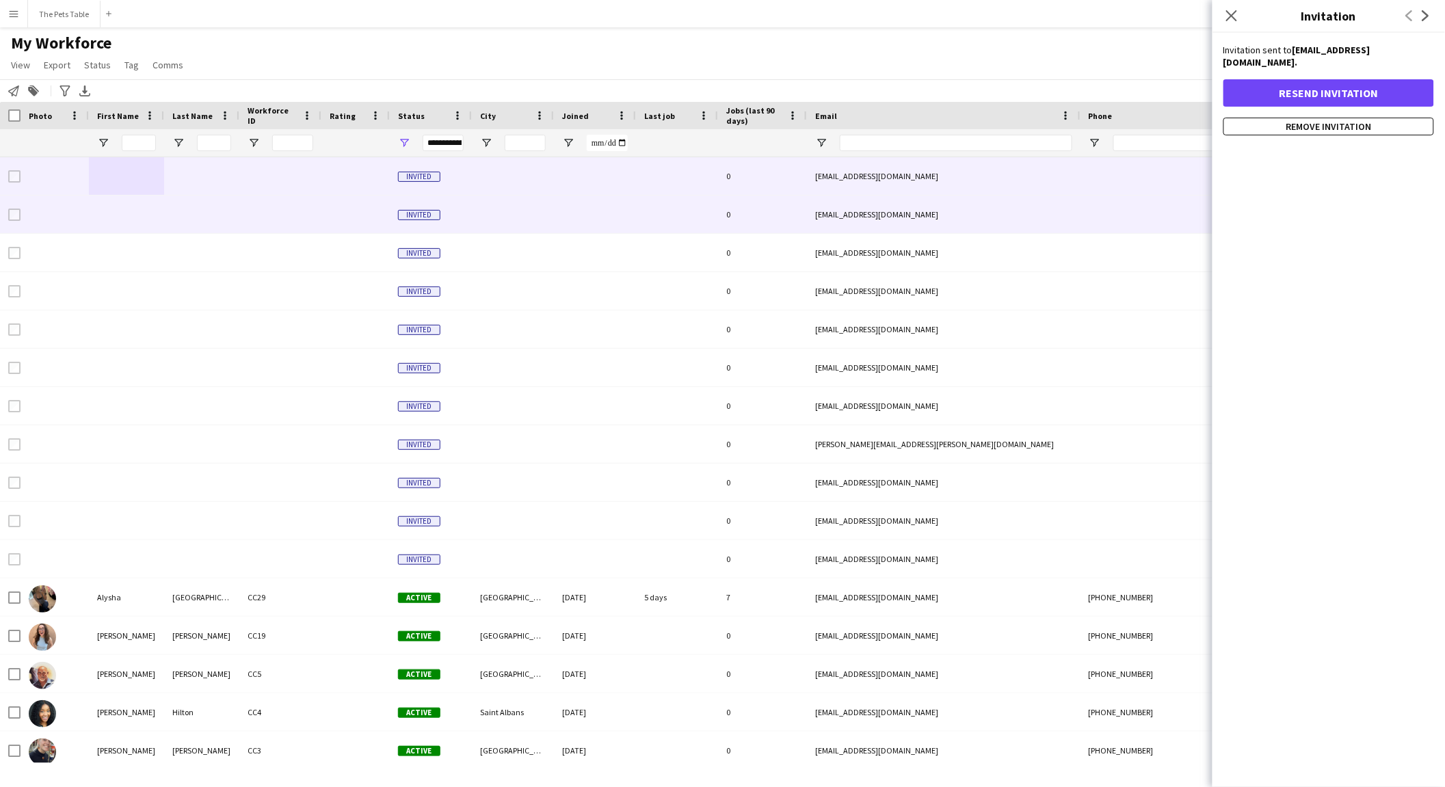
click at [159, 215] on div at bounding box center [126, 215] width 75 height 38
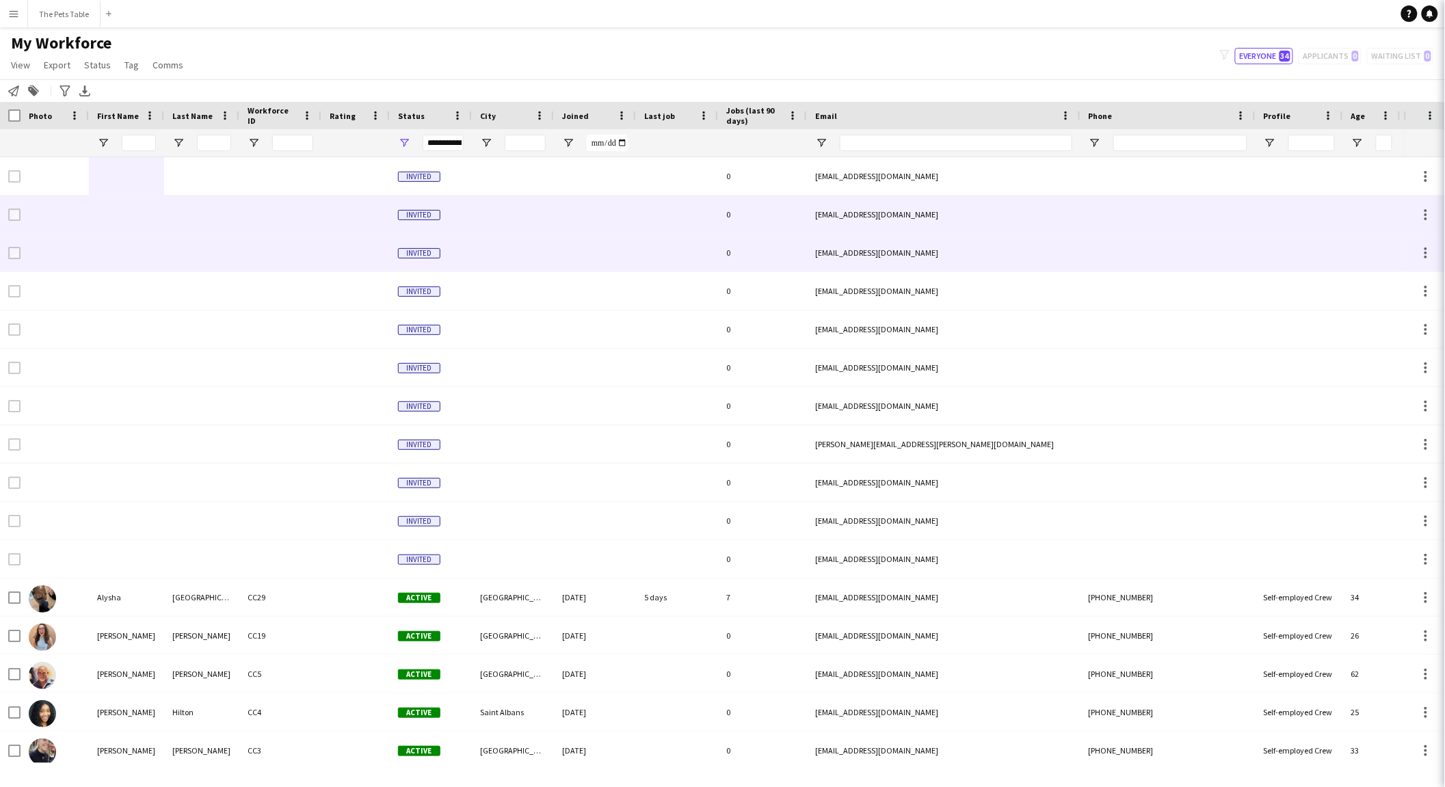
click at [171, 263] on div at bounding box center [201, 253] width 75 height 38
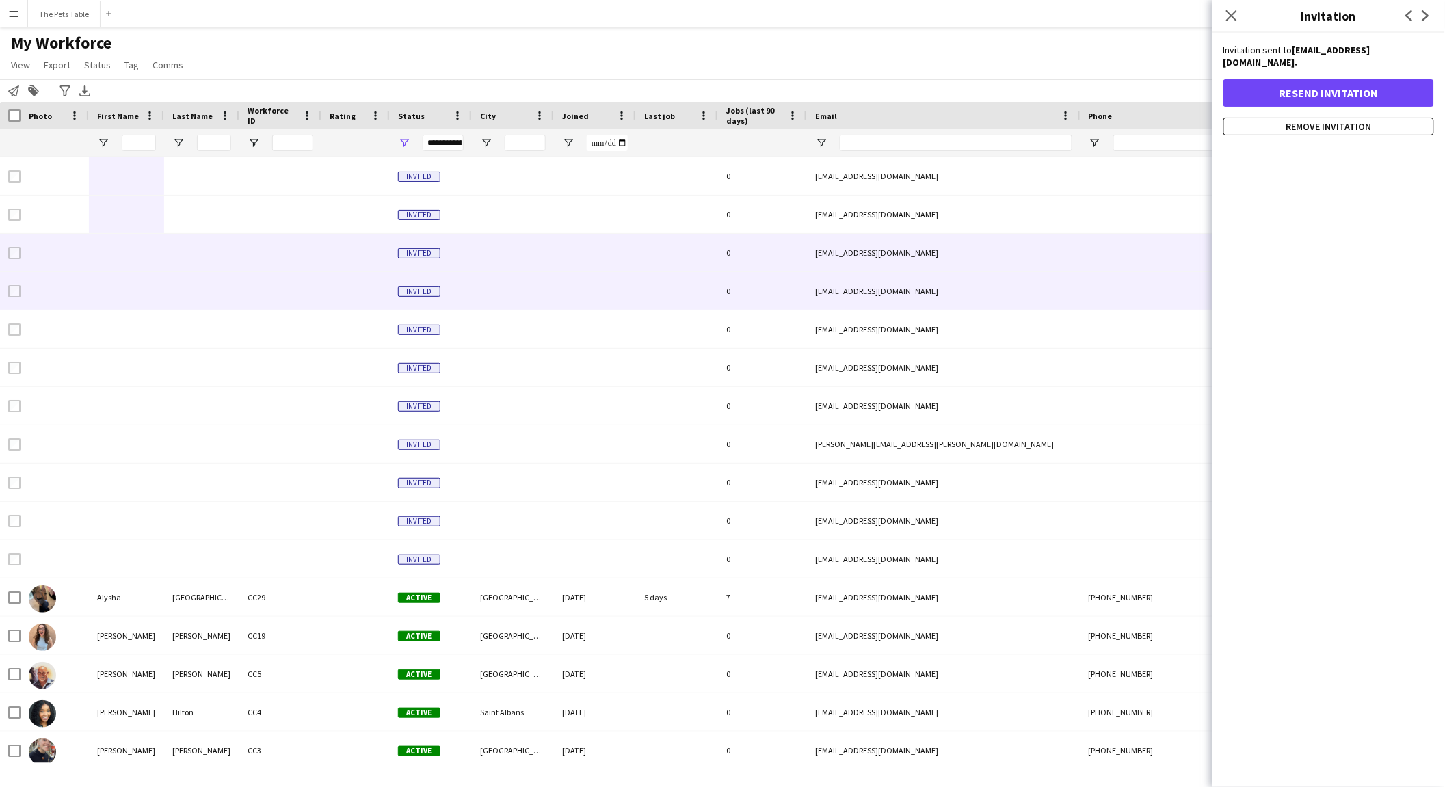
click at [179, 306] on div at bounding box center [201, 291] width 75 height 38
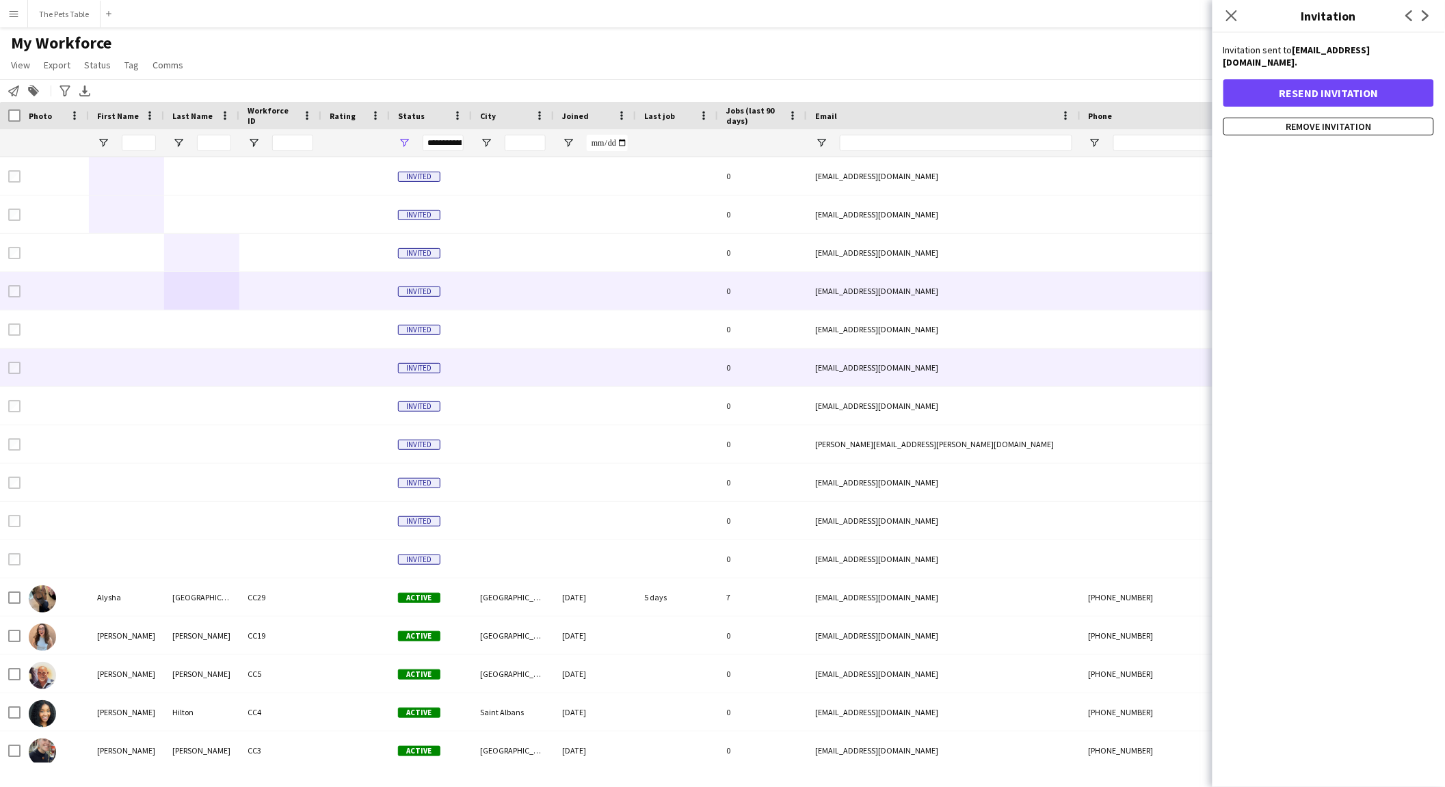
click at [202, 363] on div at bounding box center [201, 368] width 75 height 38
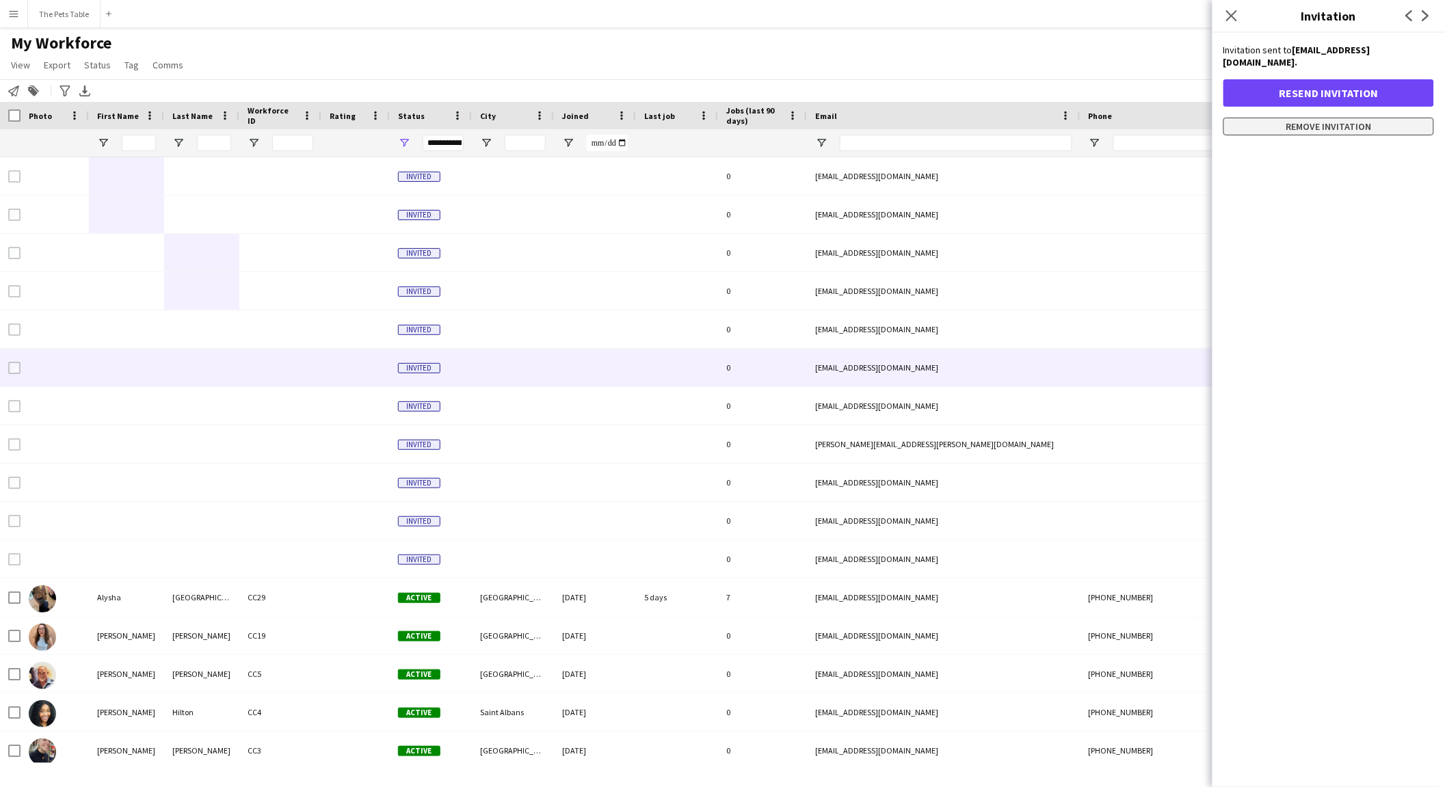
click at [1156, 118] on button "Remove invitation" at bounding box center [1329, 127] width 211 height 18
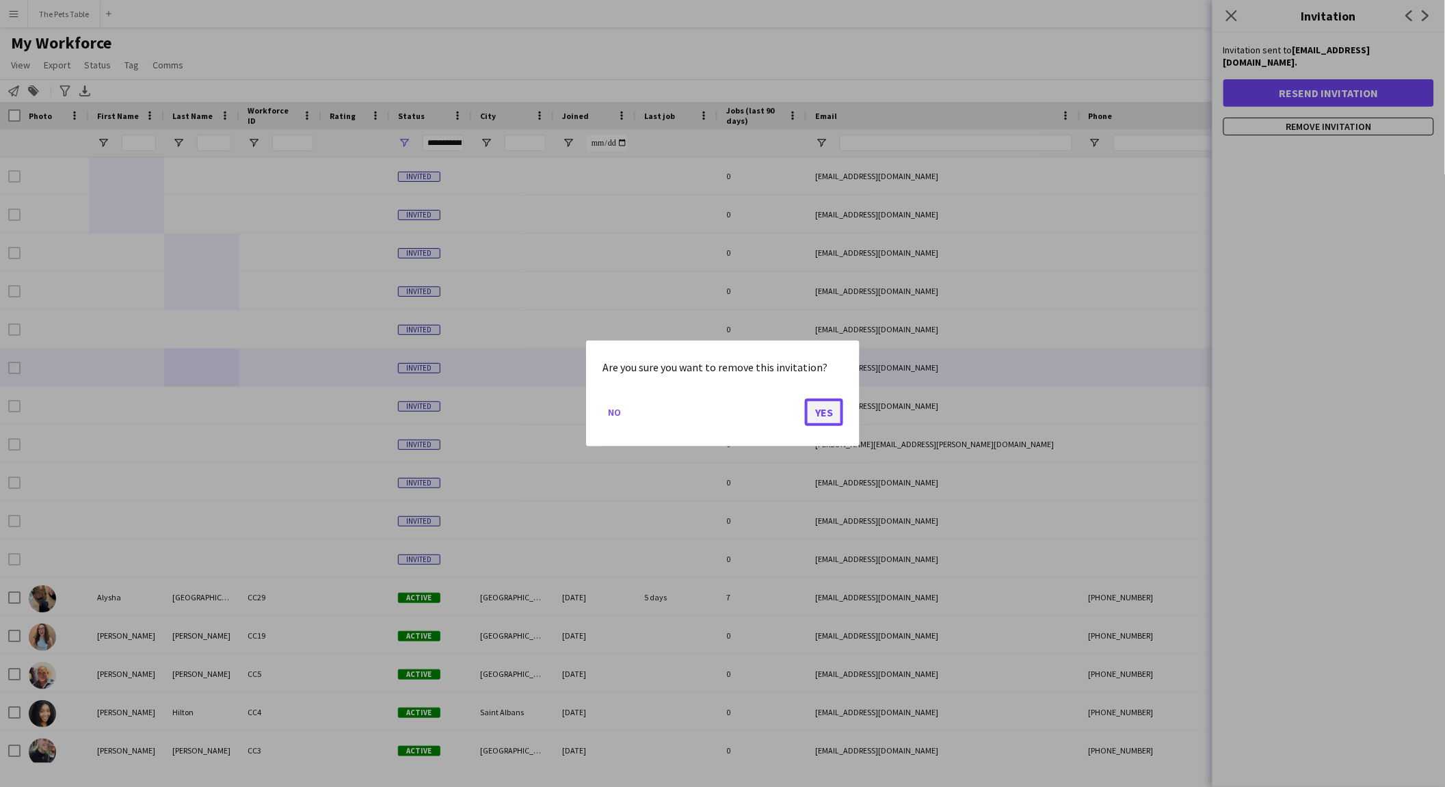
click at [823, 417] on button "Yes" at bounding box center [824, 412] width 38 height 27
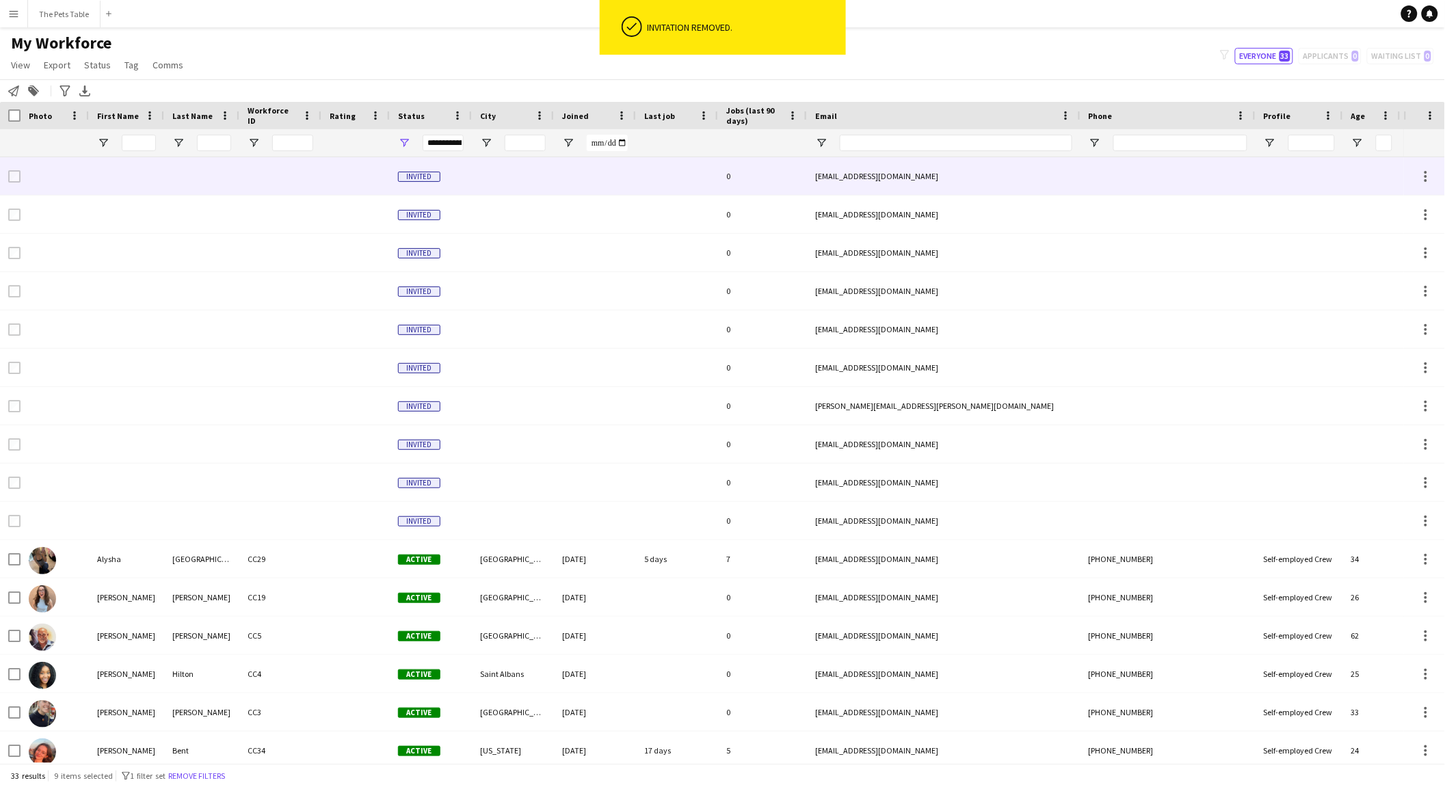
drag, startPoint x: 139, startPoint y: 173, endPoint x: 148, endPoint y: 202, distance: 30.1
click at [139, 173] on div at bounding box center [126, 176] width 75 height 38
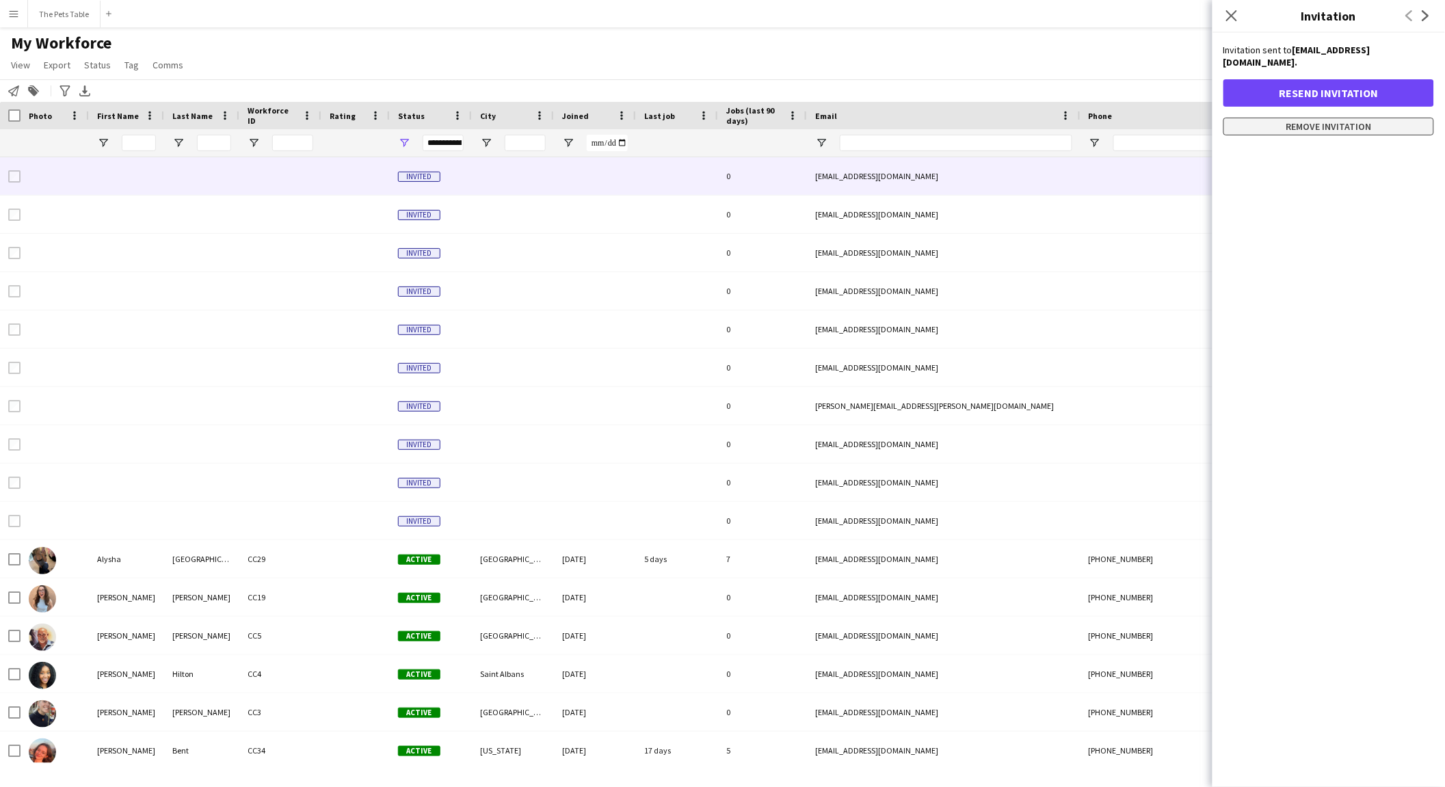
click at [1156, 118] on button "Remove invitation" at bounding box center [1329, 127] width 211 height 18
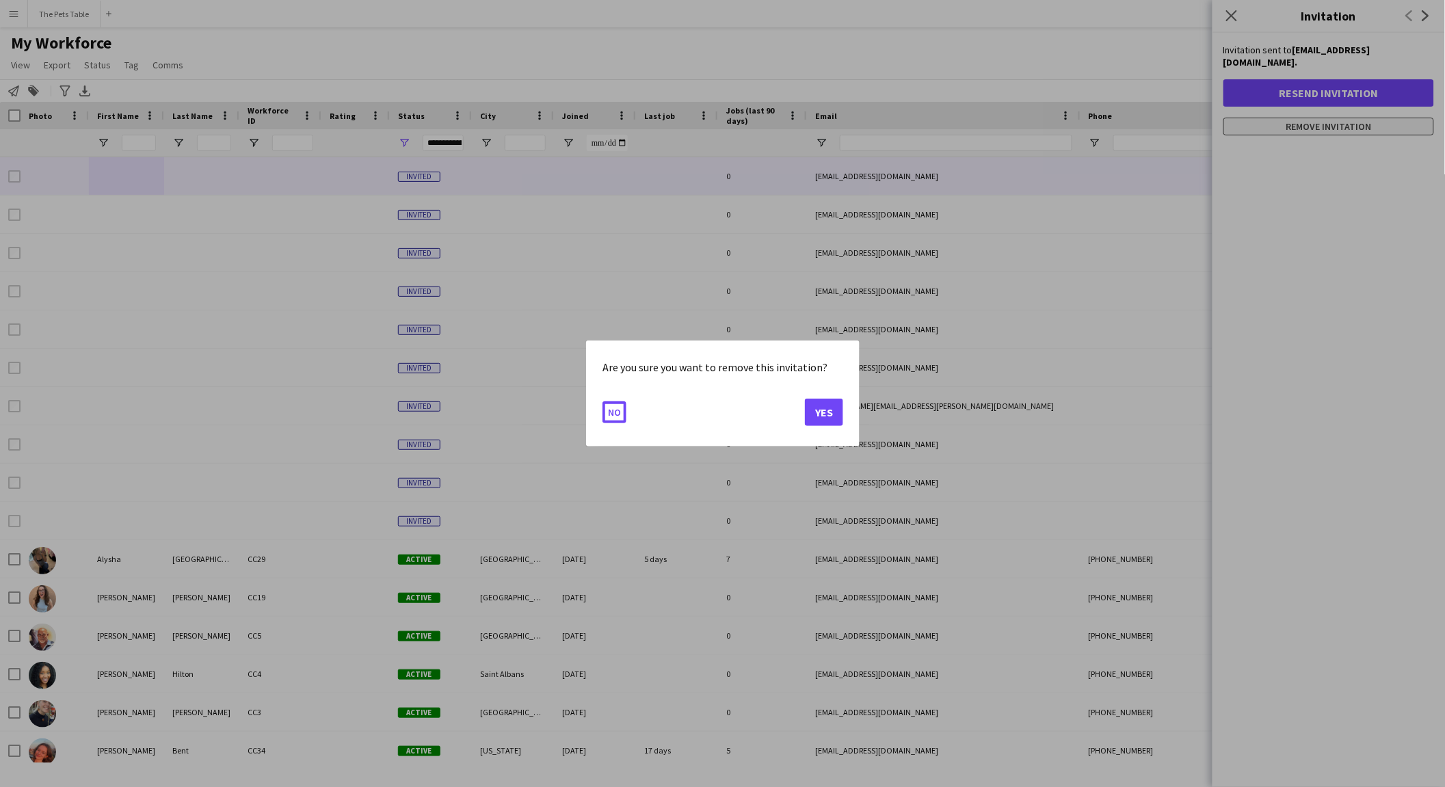
click at [603, 401] on button "No" at bounding box center [615, 412] width 24 height 22
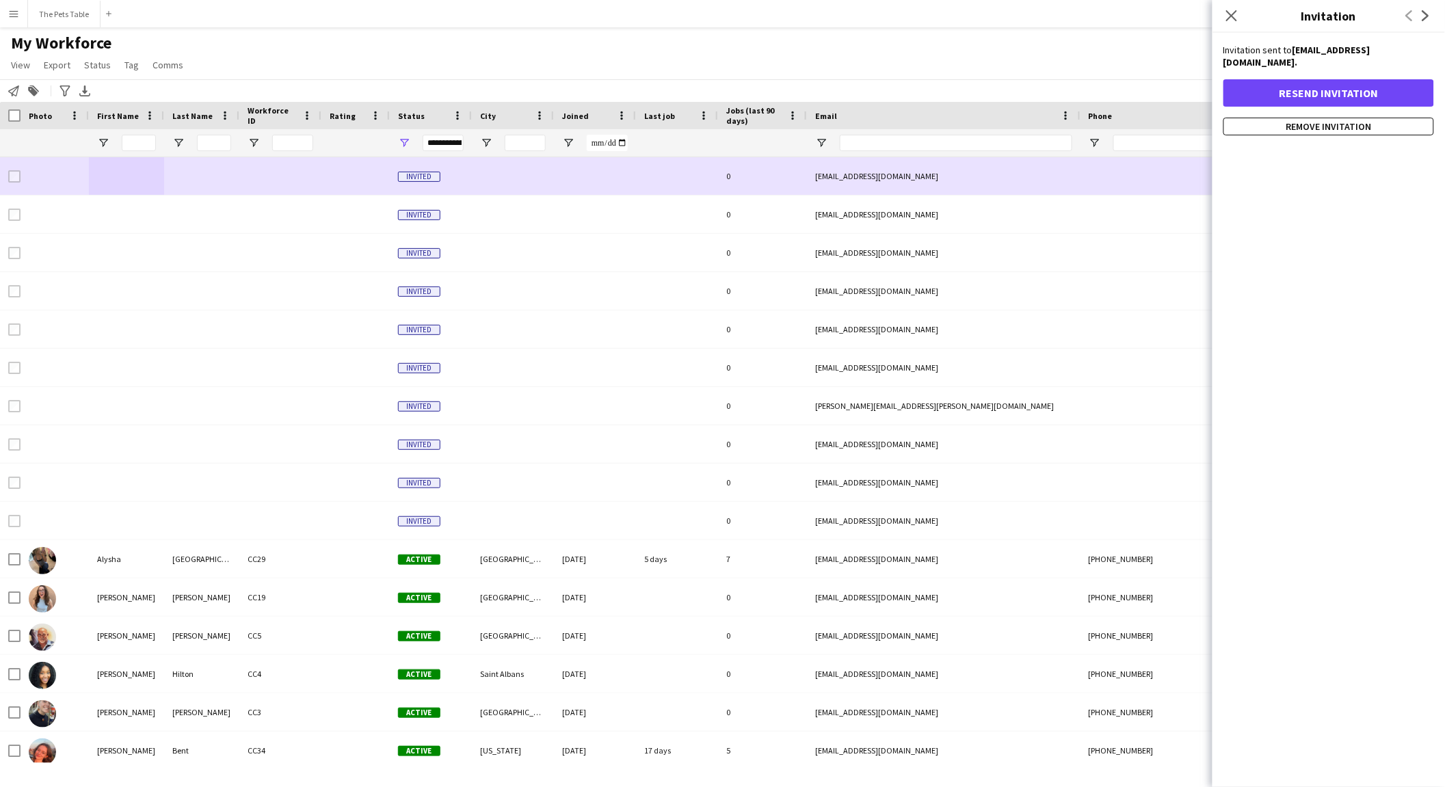
click at [968, 183] on div "[EMAIL_ADDRESS][DOMAIN_NAME]" at bounding box center [944, 176] width 274 height 38
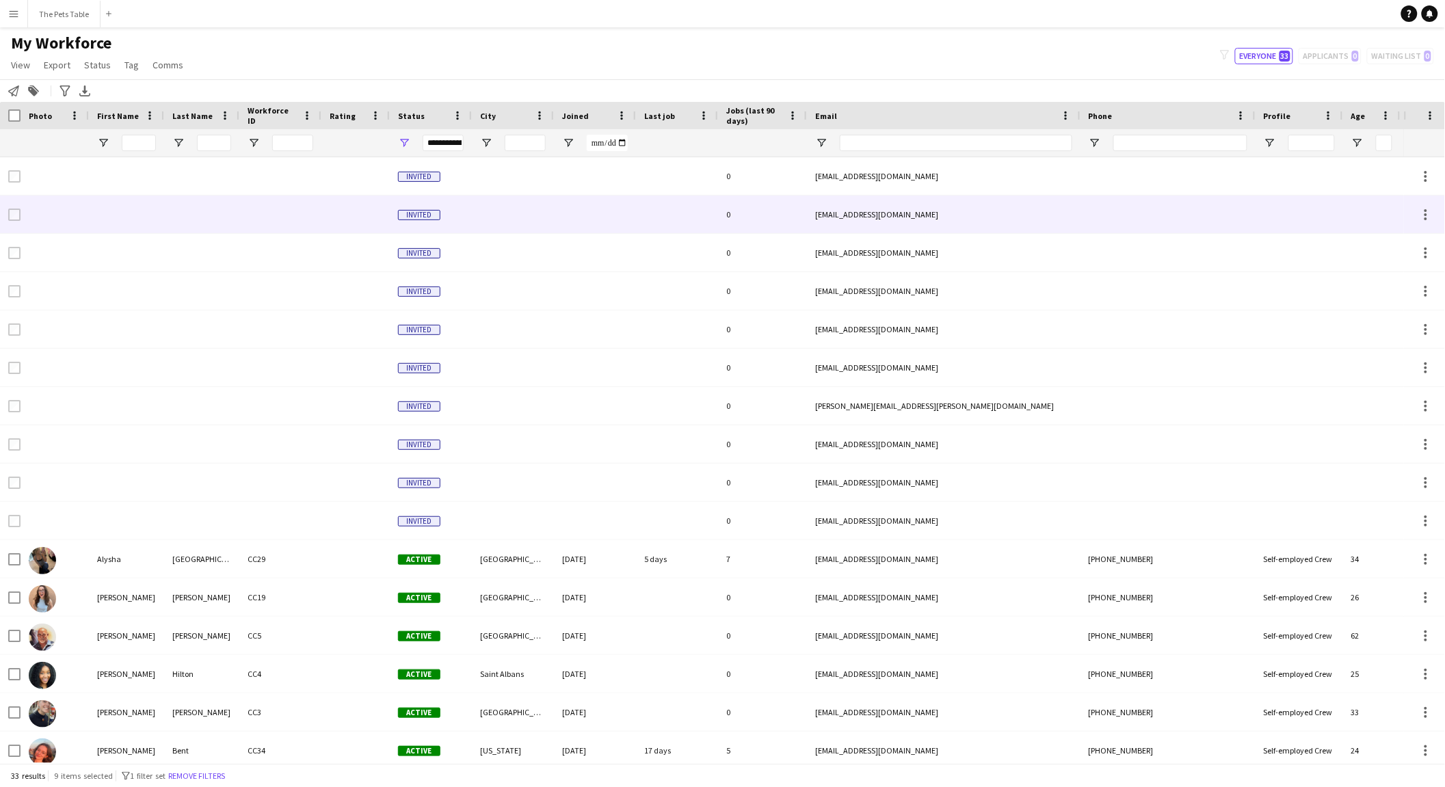
click at [1079, 197] on div "[EMAIL_ADDRESS][DOMAIN_NAME]" at bounding box center [944, 215] width 274 height 38
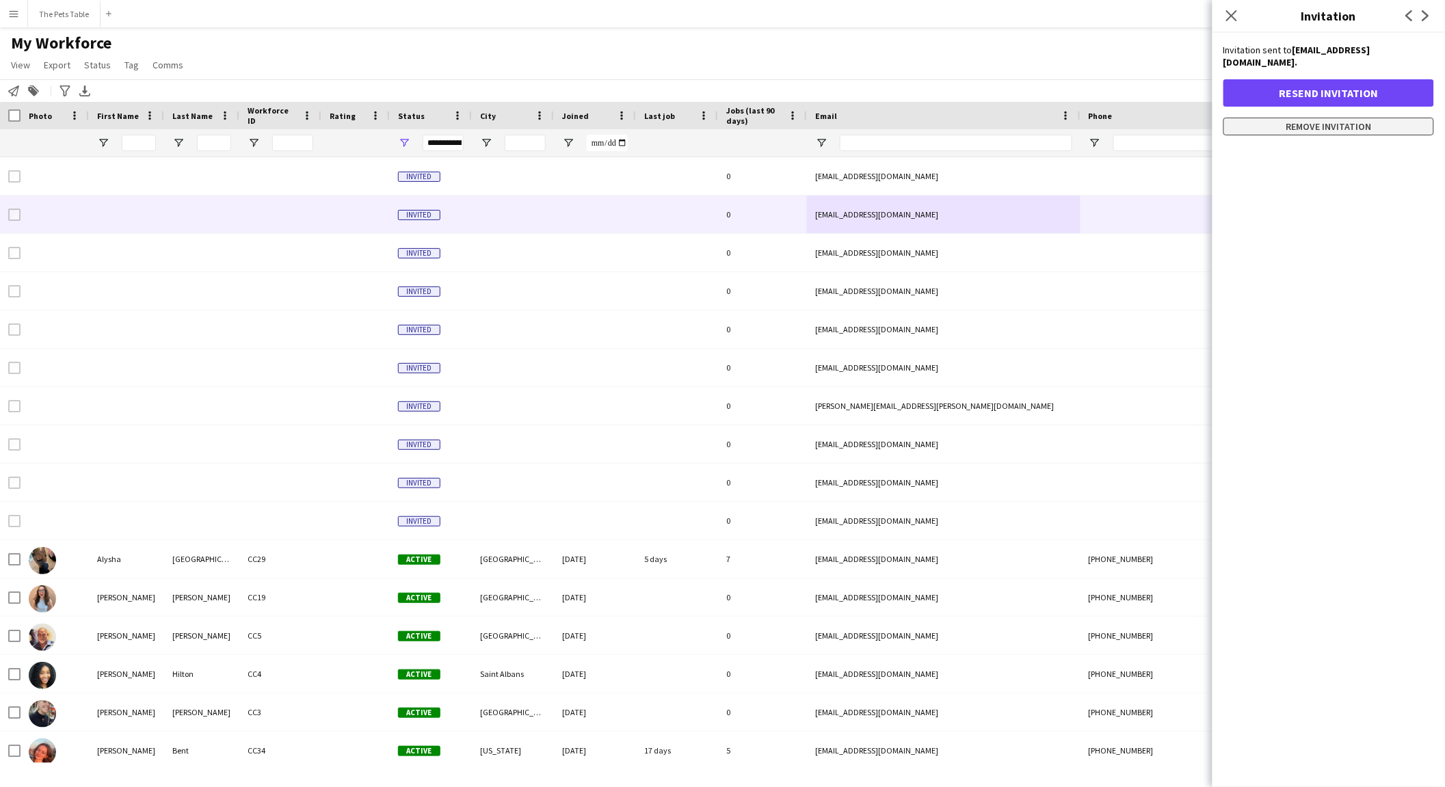
click at [1156, 121] on button "Remove invitation" at bounding box center [1329, 127] width 211 height 18
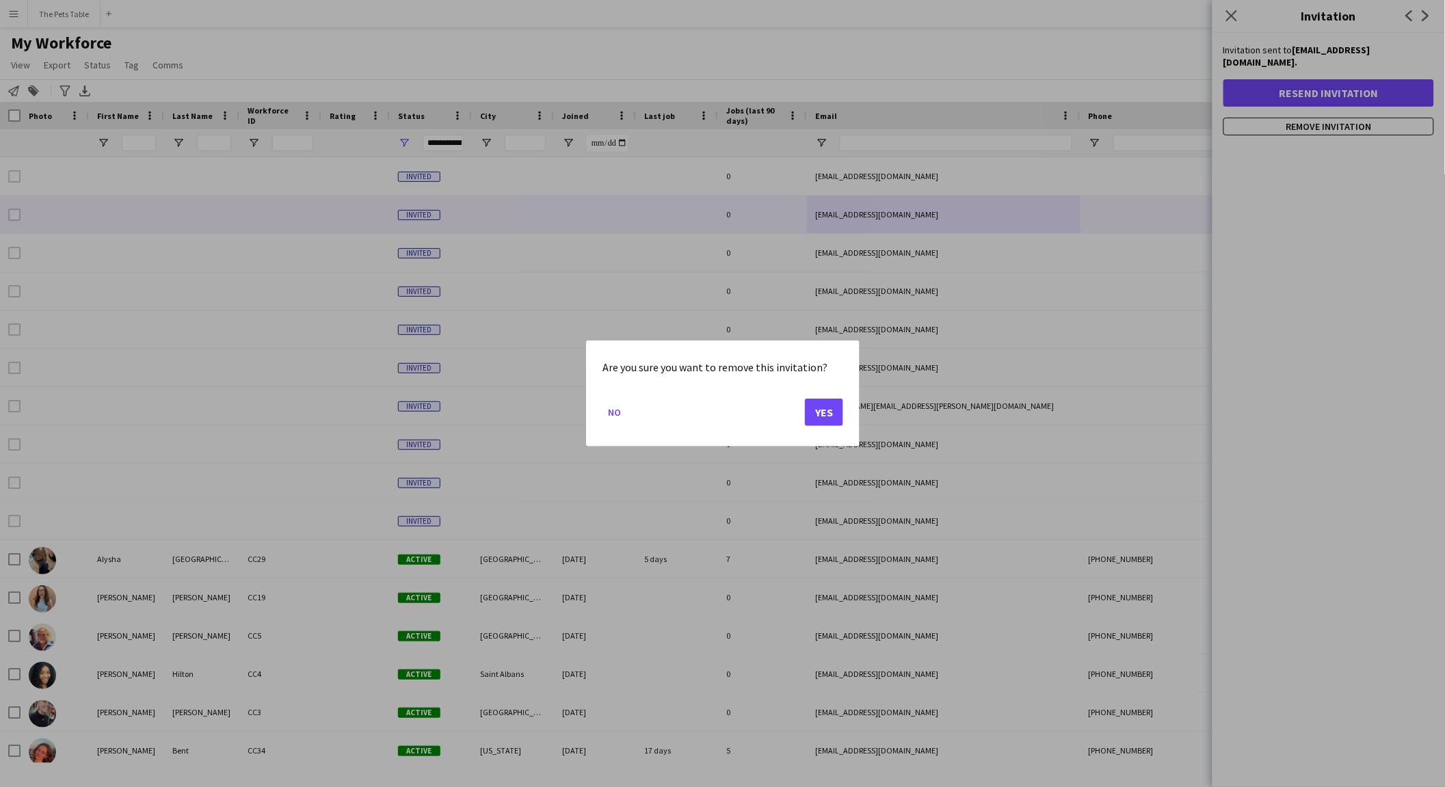
click at [847, 415] on div "Are you sure you want to remove this invitation? No Yes" at bounding box center [723, 394] width 274 height 106
click at [830, 415] on button "Yes" at bounding box center [824, 412] width 38 height 27
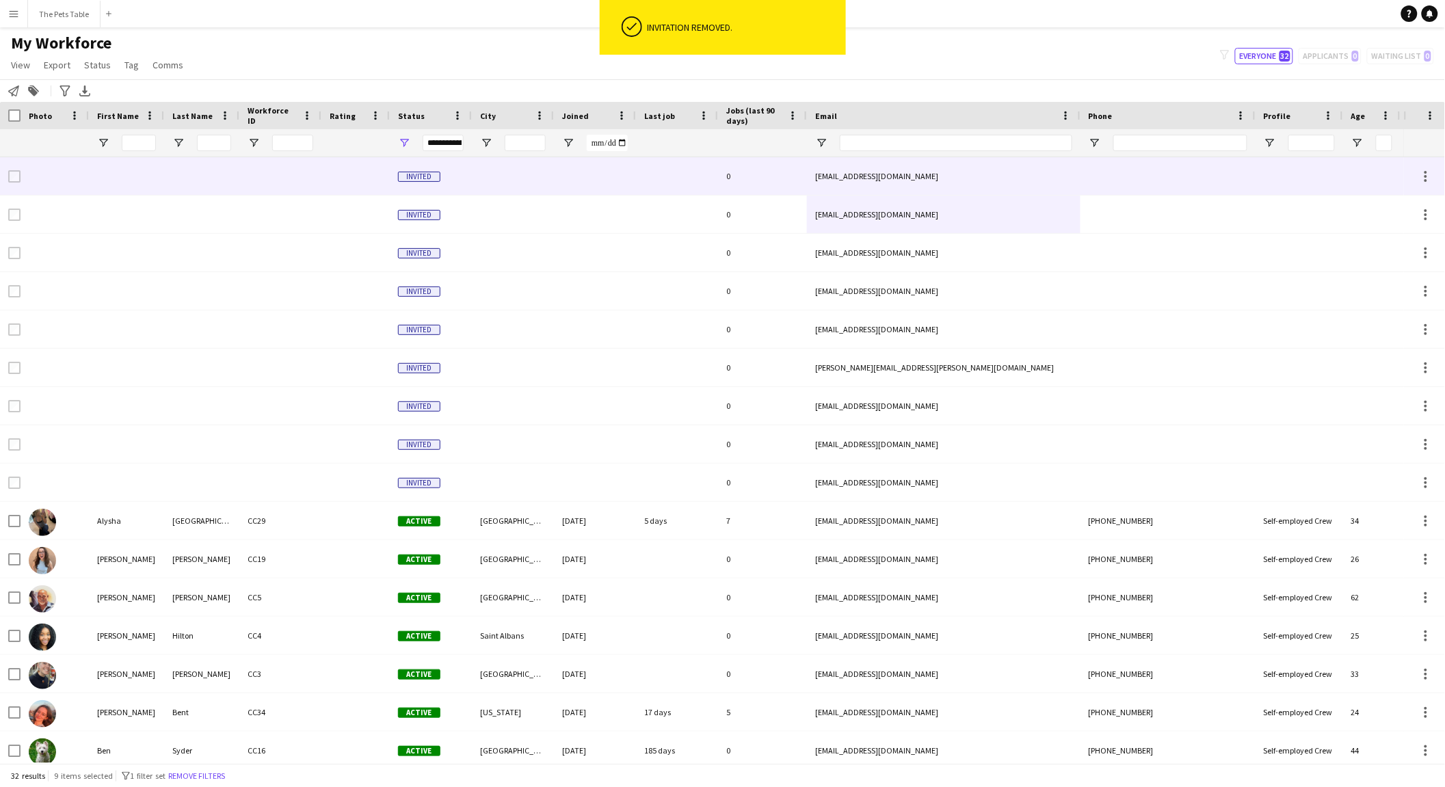
click at [535, 176] on div at bounding box center [513, 176] width 82 height 38
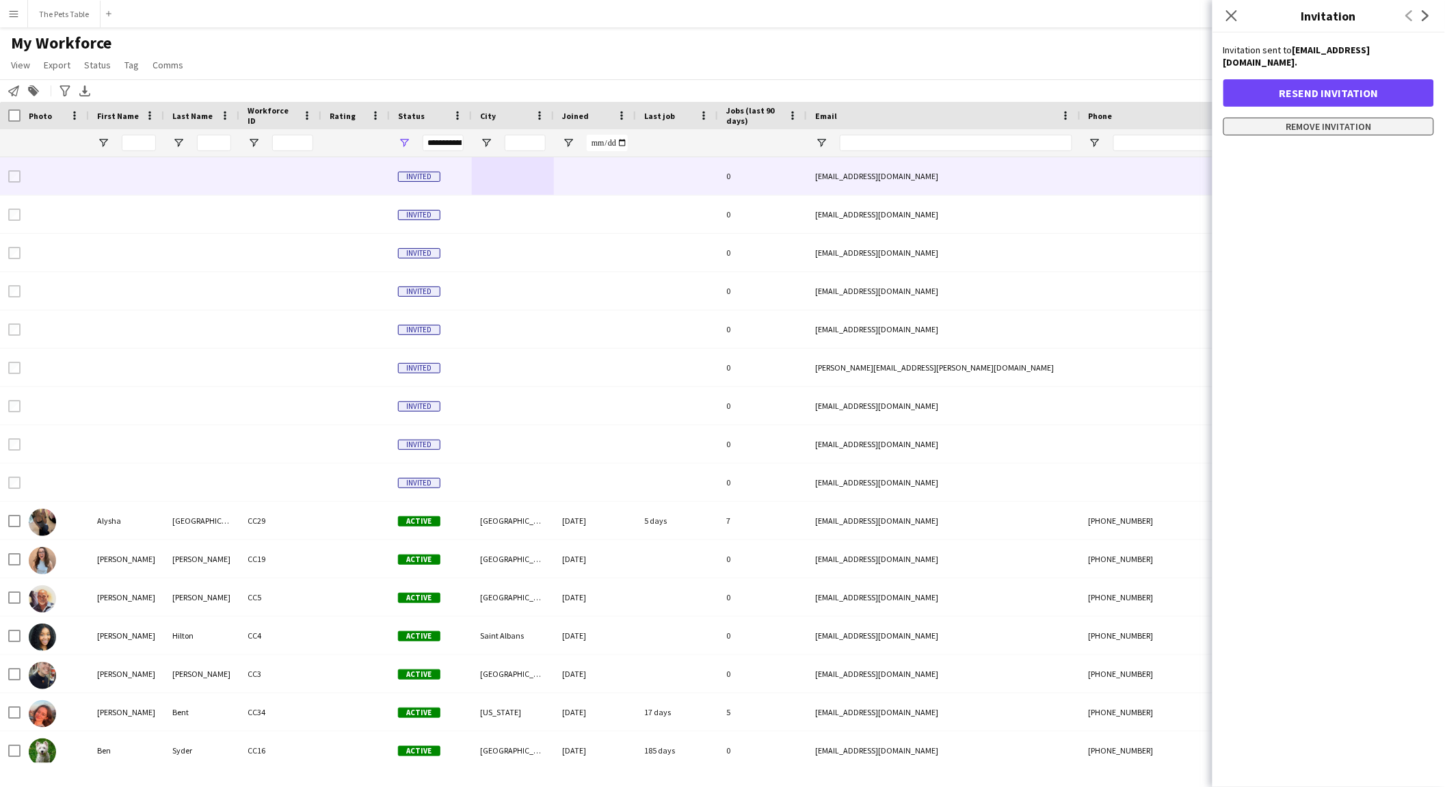
click at [1156, 118] on button "Remove invitation" at bounding box center [1329, 127] width 211 height 18
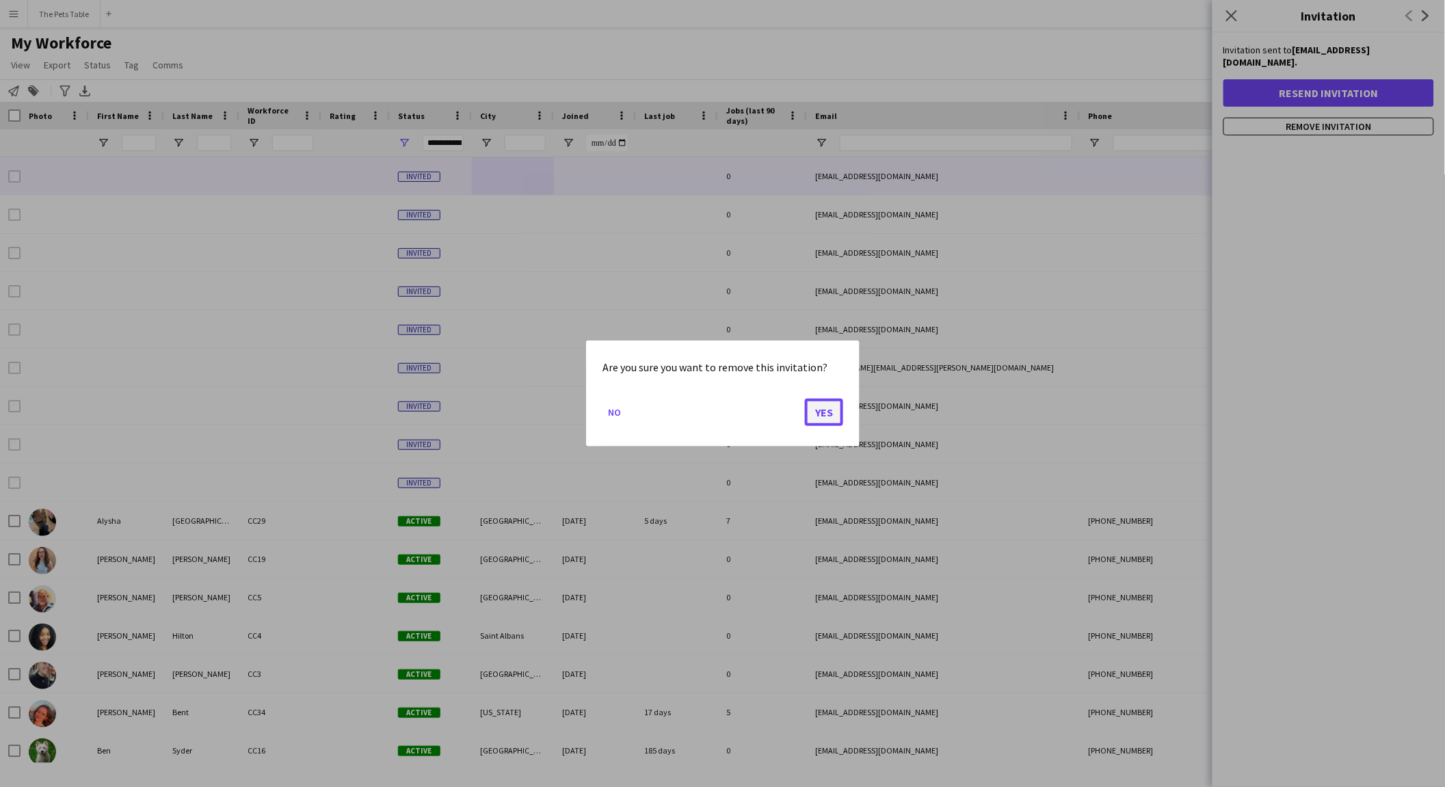
click at [821, 412] on button "Yes" at bounding box center [824, 412] width 38 height 27
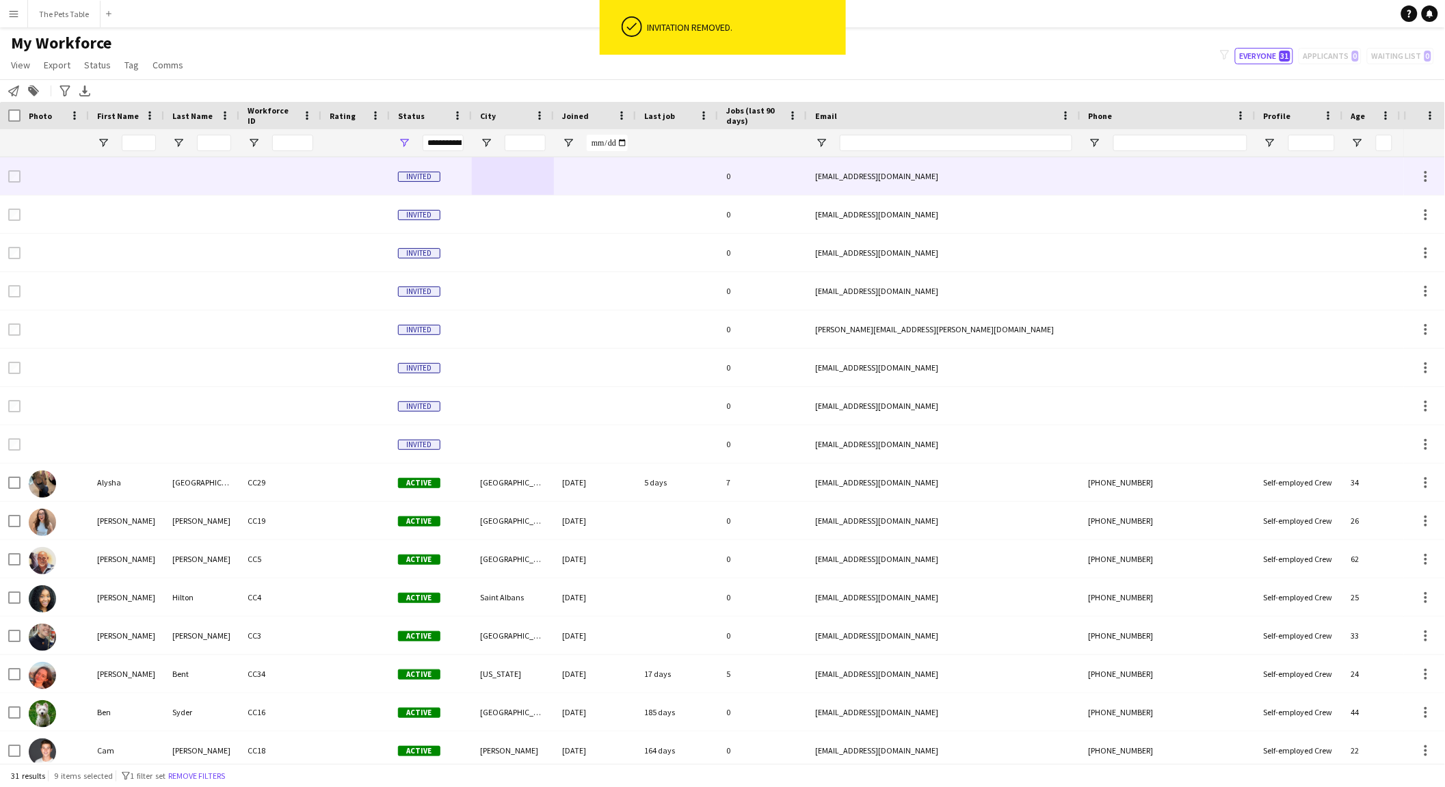
click at [527, 183] on div at bounding box center [513, 176] width 82 height 38
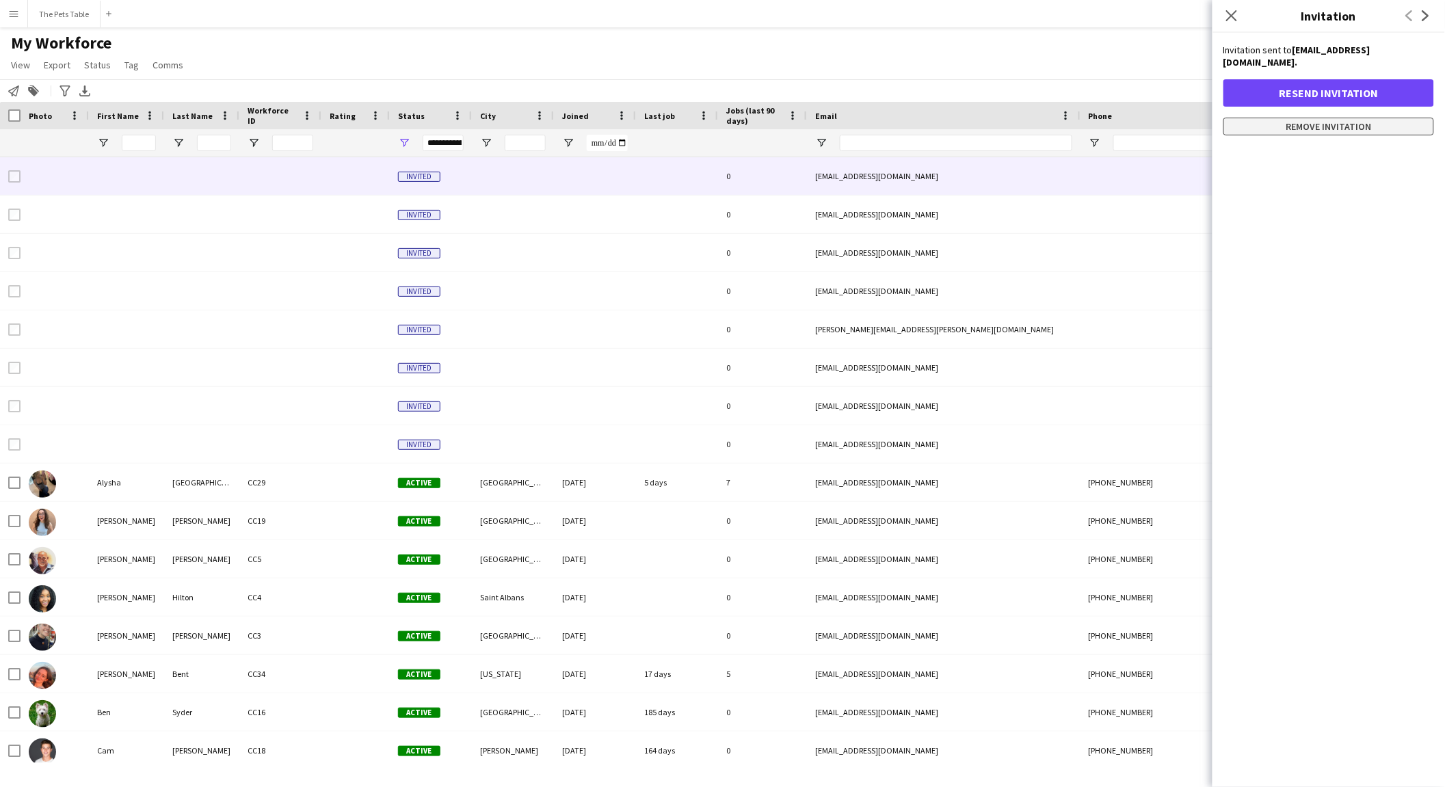
click at [1156, 120] on button "Remove invitation" at bounding box center [1329, 127] width 211 height 18
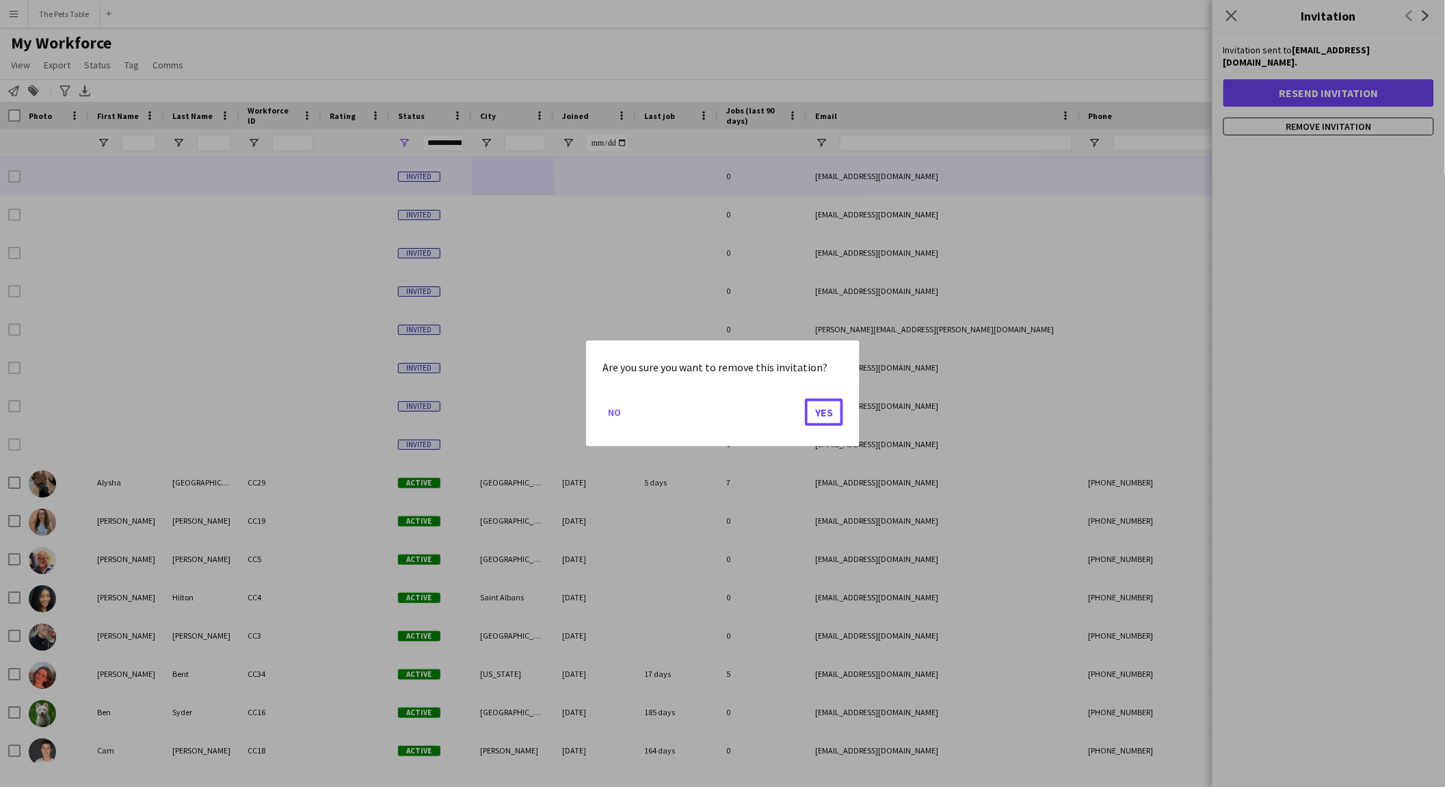
drag, startPoint x: 836, startPoint y: 413, endPoint x: 750, endPoint y: 297, distance: 144.3
click at [836, 413] on button "Yes" at bounding box center [824, 412] width 38 height 27
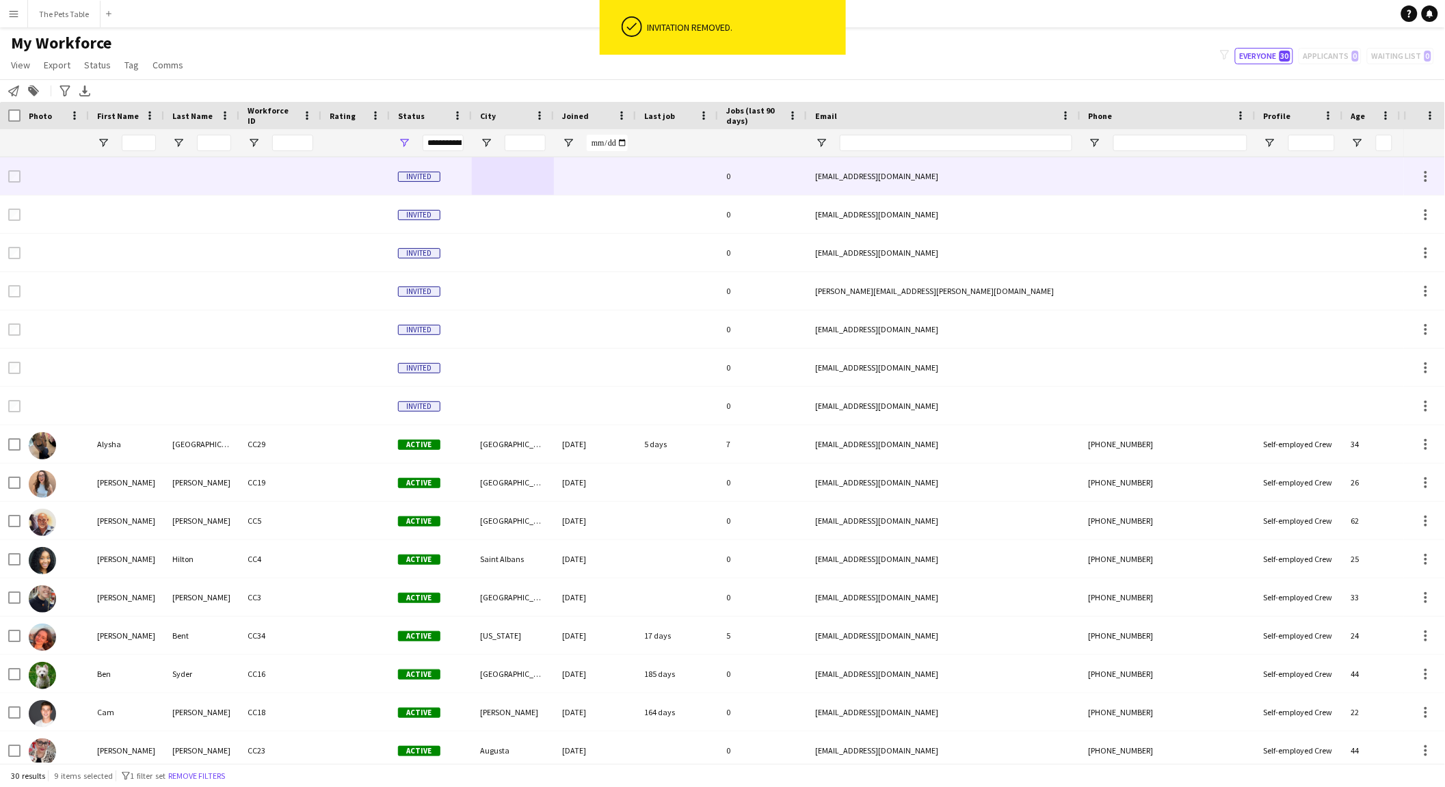
click at [545, 176] on div at bounding box center [513, 176] width 82 height 38
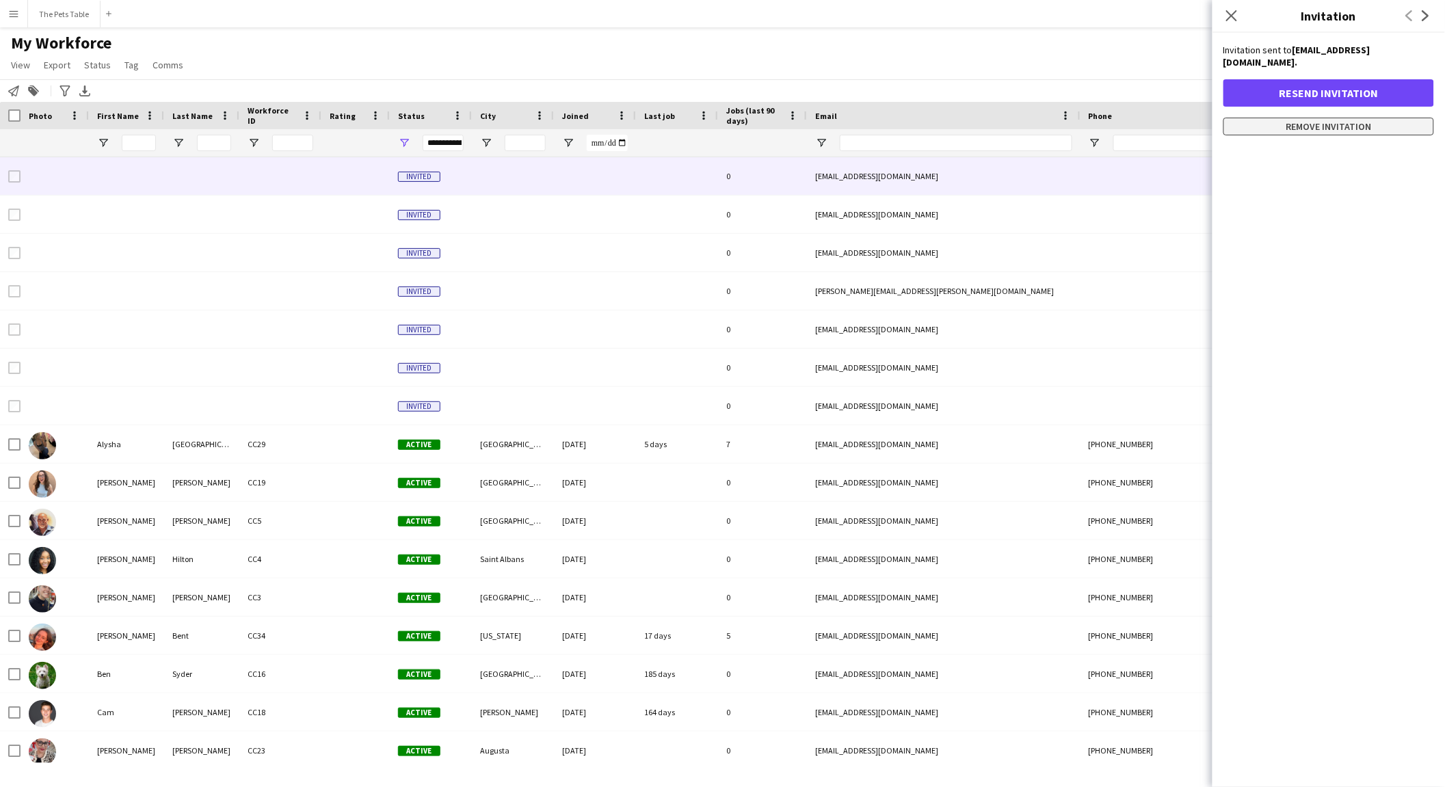
click at [1156, 118] on button "Remove invitation" at bounding box center [1329, 127] width 211 height 18
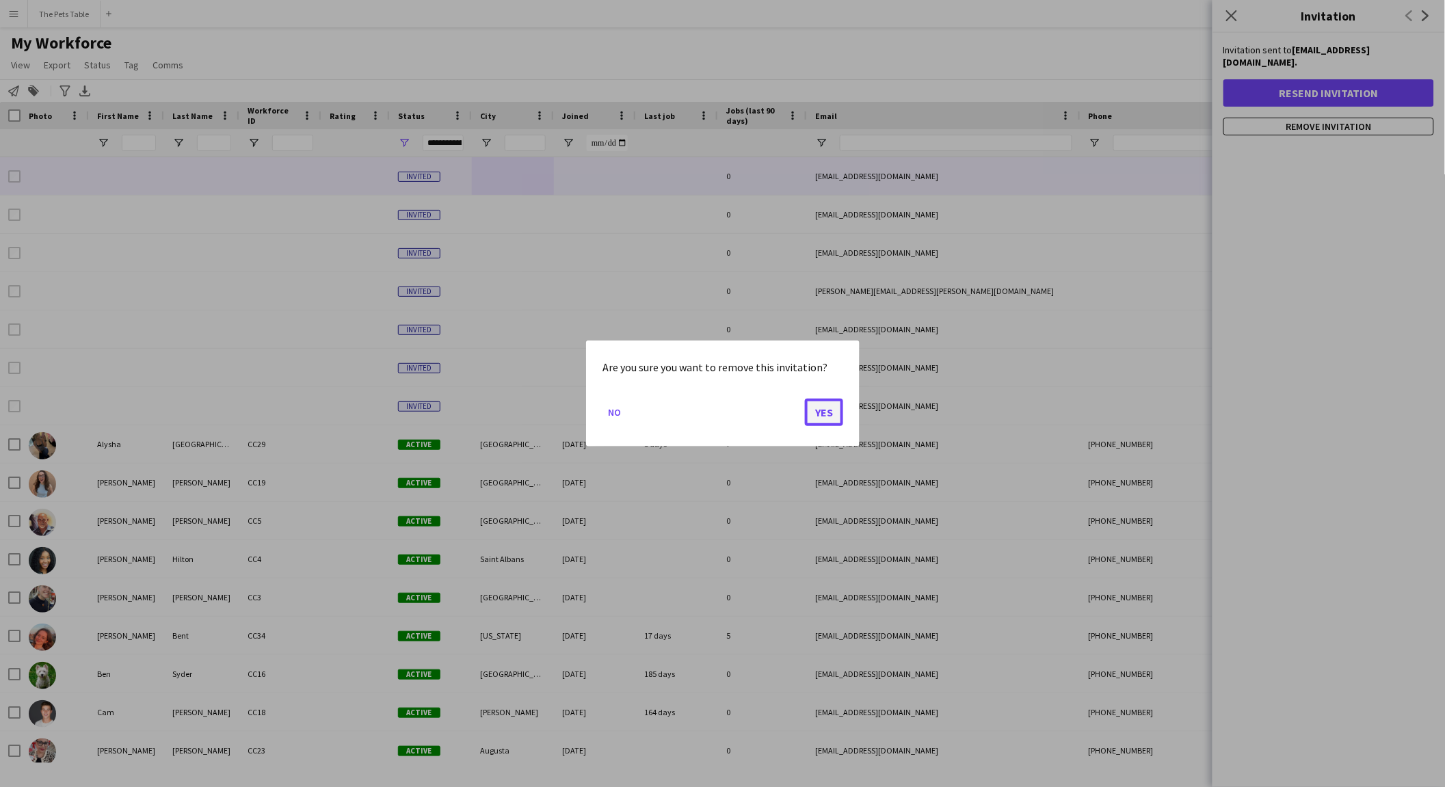
click at [813, 406] on button "Yes" at bounding box center [824, 412] width 38 height 27
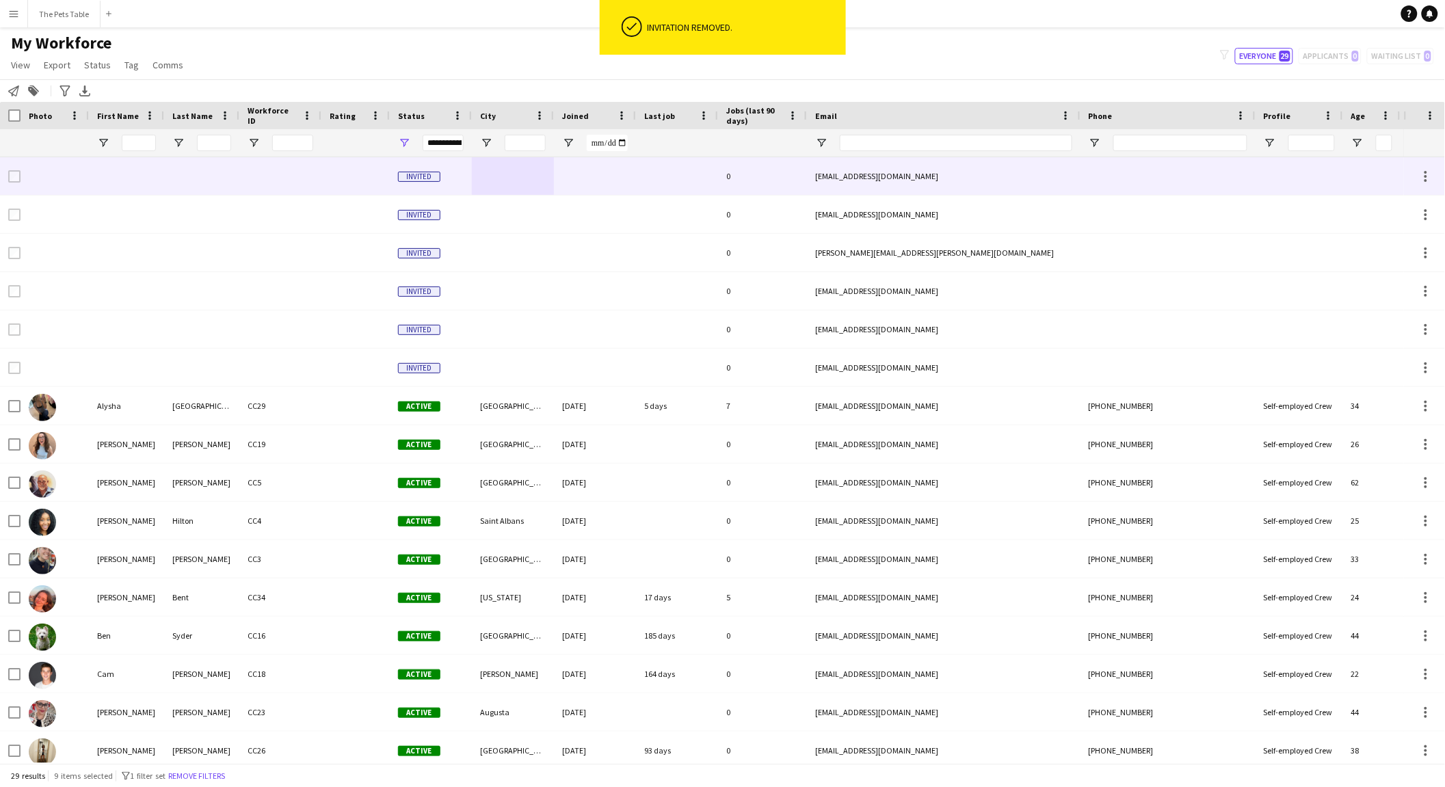
click at [581, 183] on div at bounding box center [595, 176] width 82 height 38
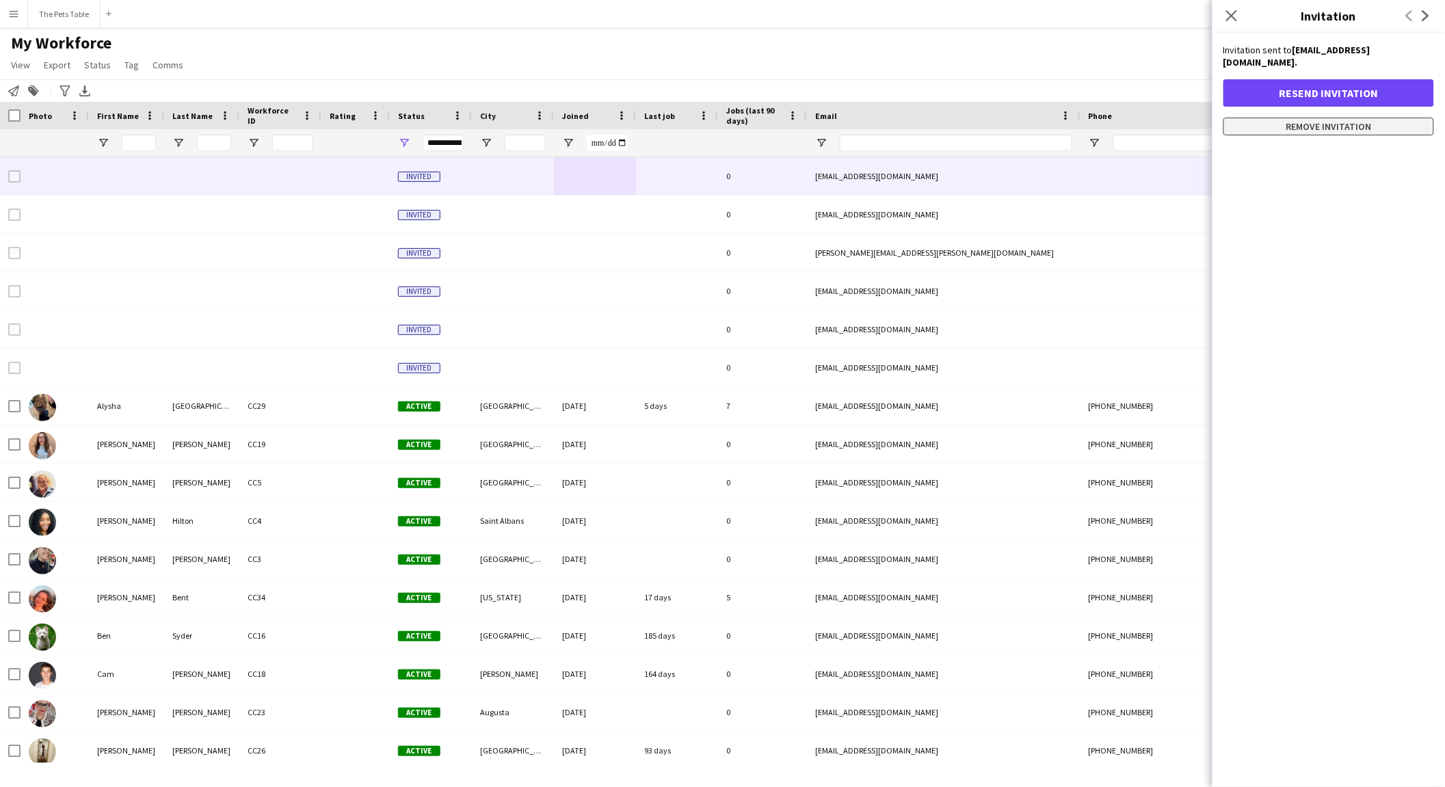
click at [1156, 118] on button "Remove invitation" at bounding box center [1329, 127] width 211 height 18
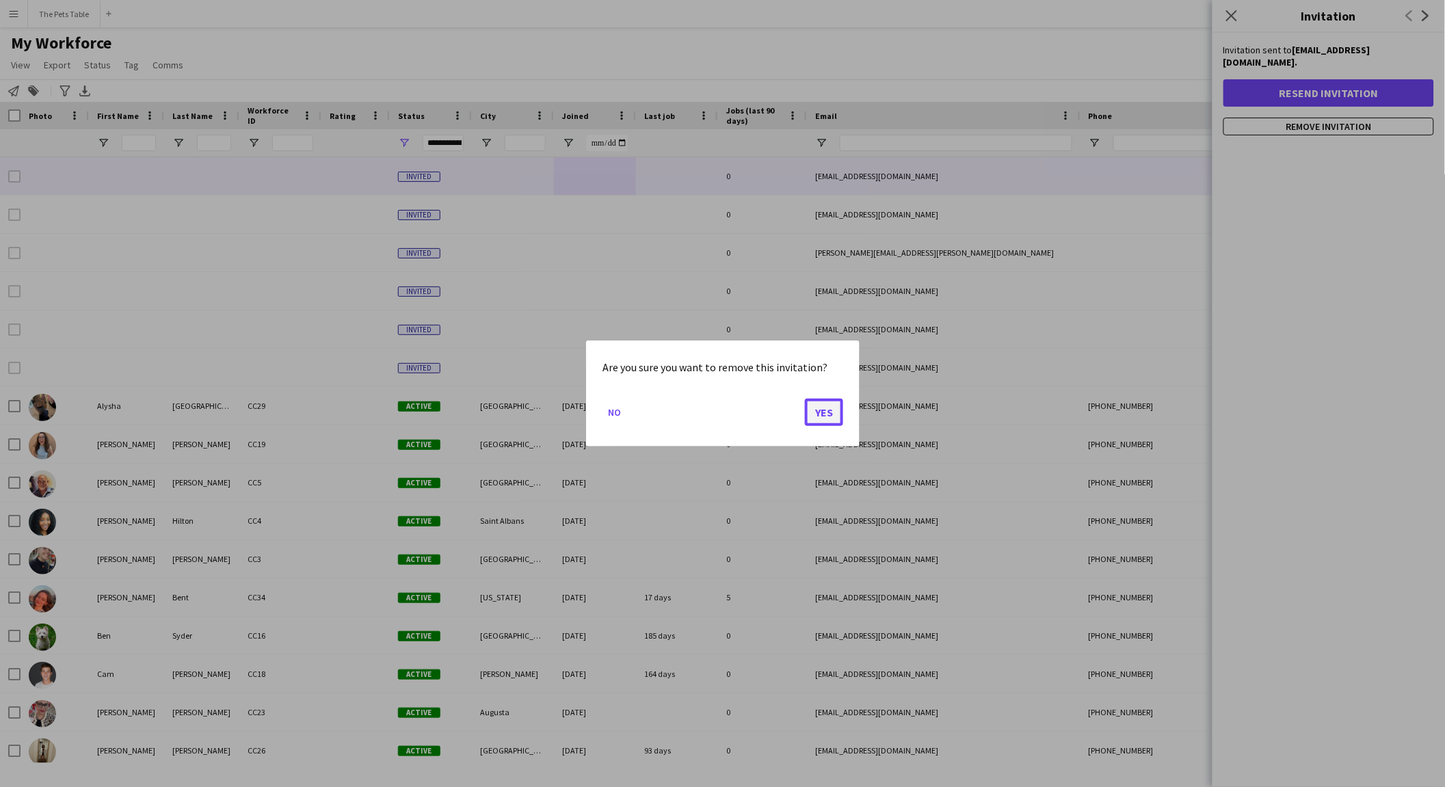
click at [828, 406] on button "Yes" at bounding box center [824, 412] width 38 height 27
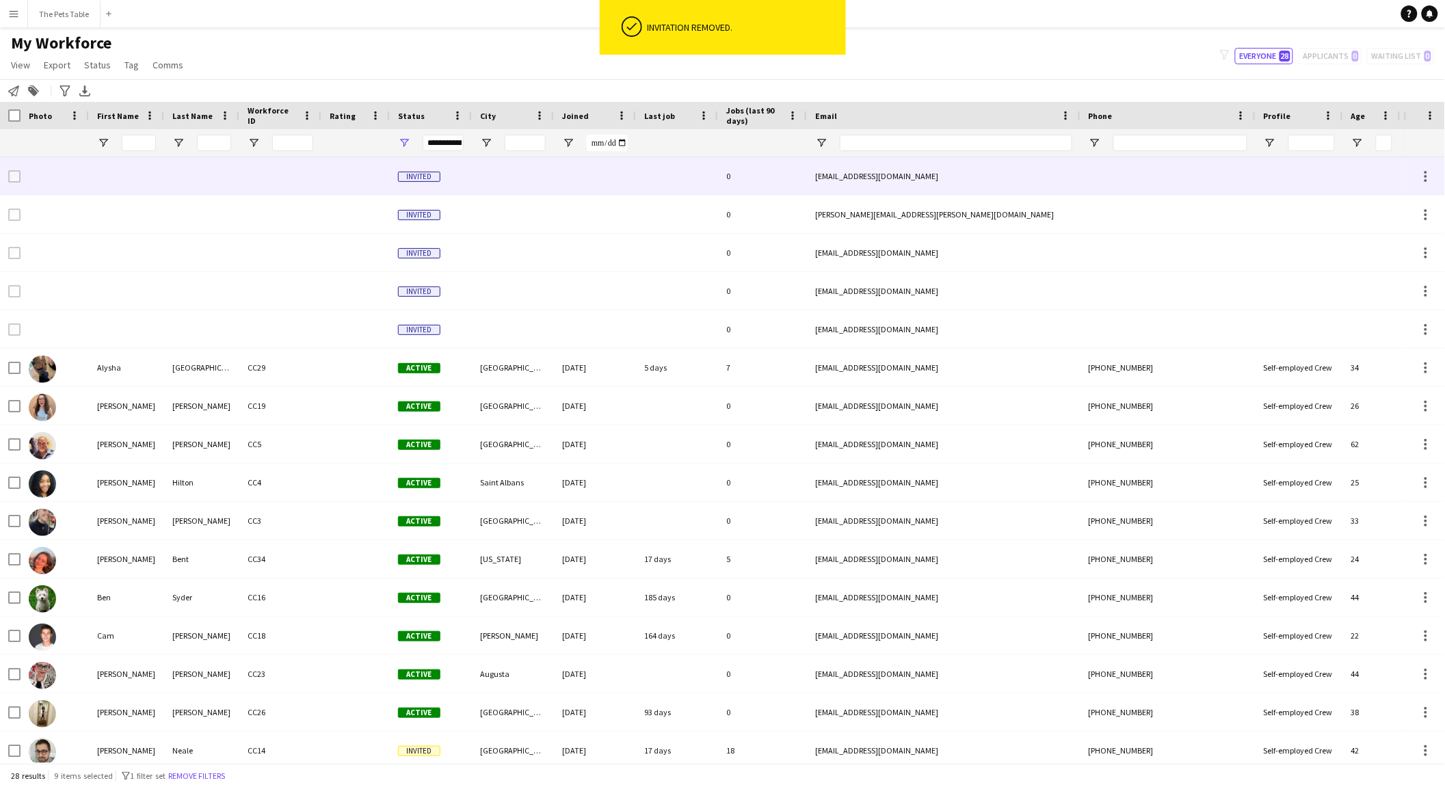
click at [622, 167] on div at bounding box center [595, 176] width 82 height 38
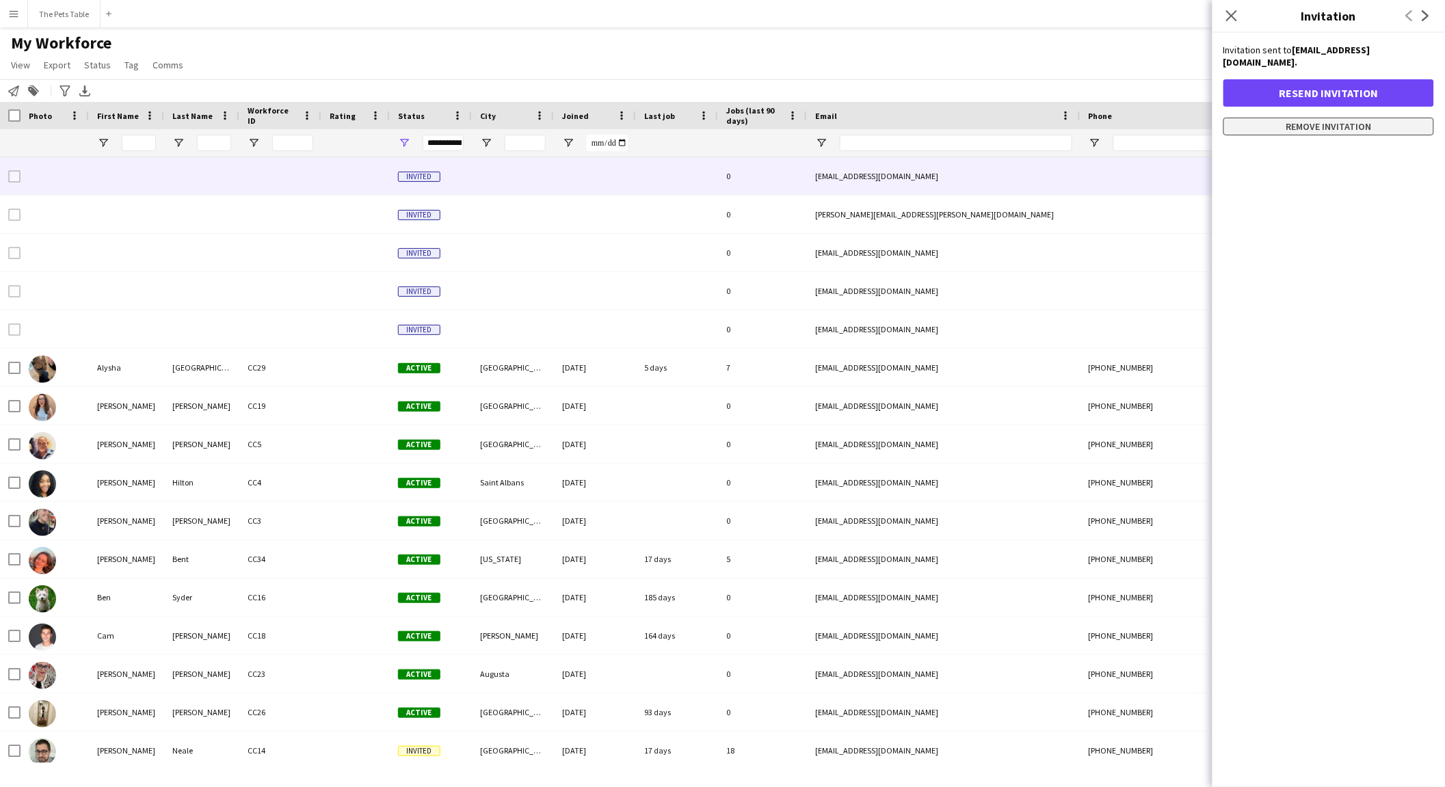
click at [1156, 118] on button "Remove invitation" at bounding box center [1329, 127] width 211 height 18
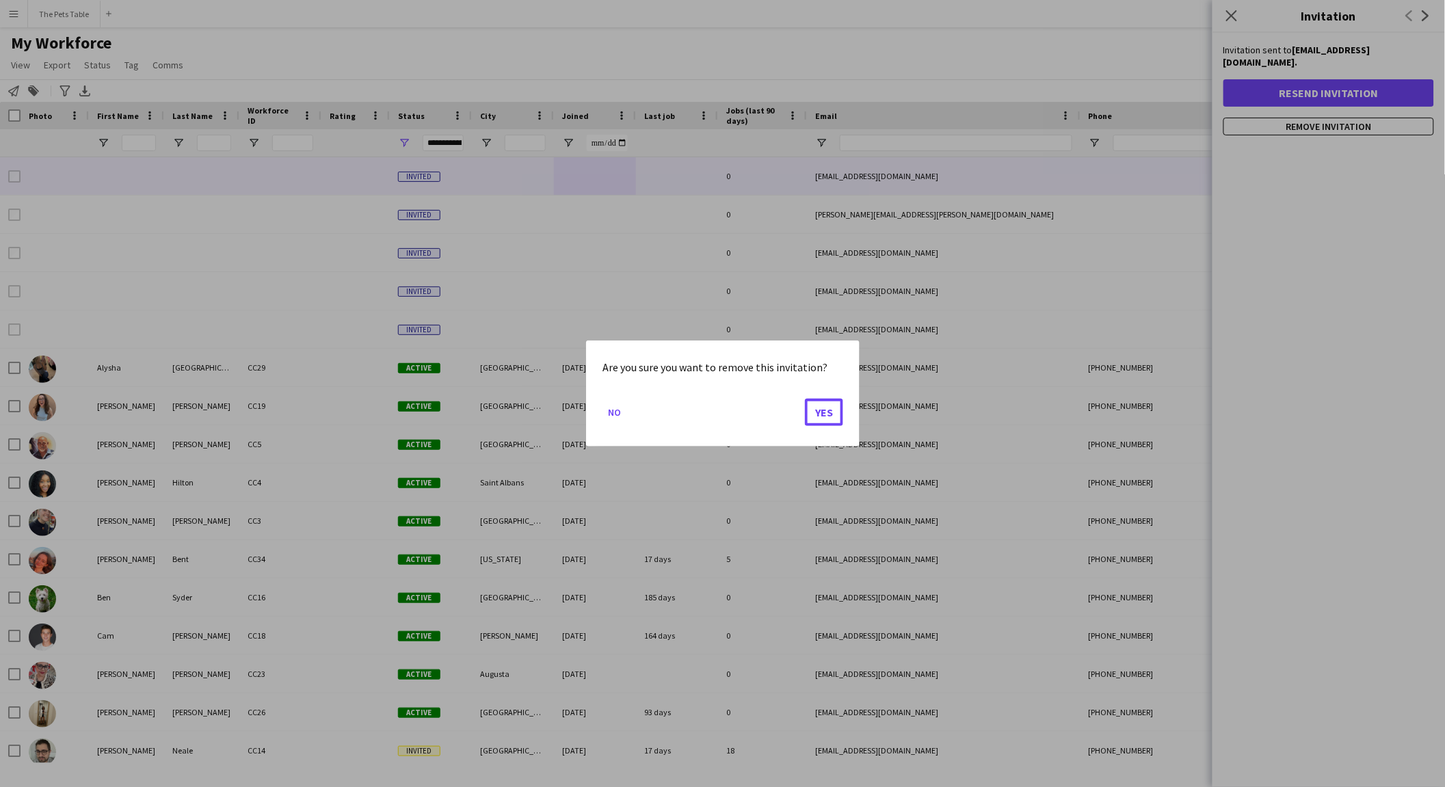
click at [804, 411] on mat-dialog-actions "No Yes" at bounding box center [723, 417] width 241 height 58
click at [817, 415] on button "Yes" at bounding box center [824, 412] width 38 height 27
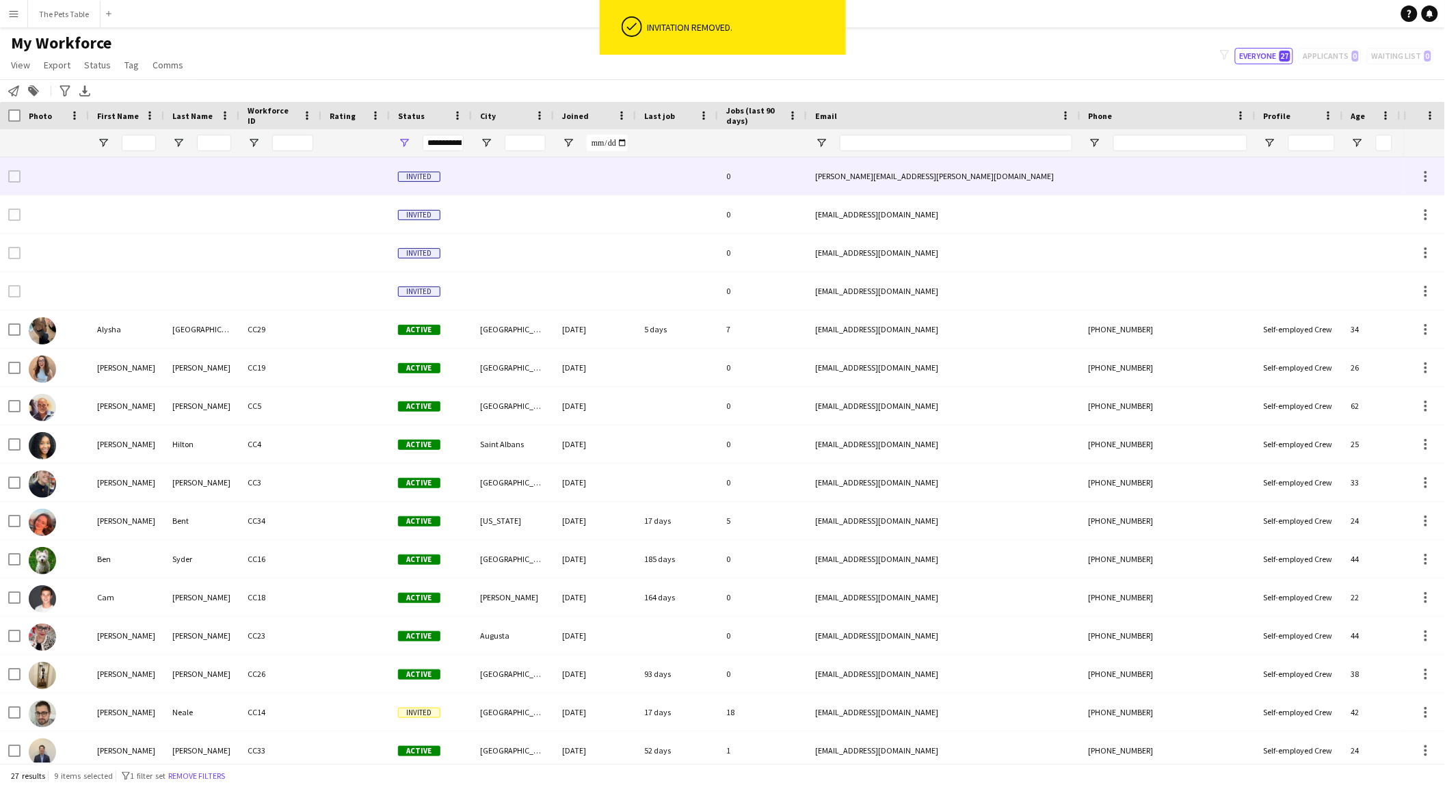
click at [594, 174] on div at bounding box center [595, 176] width 82 height 38
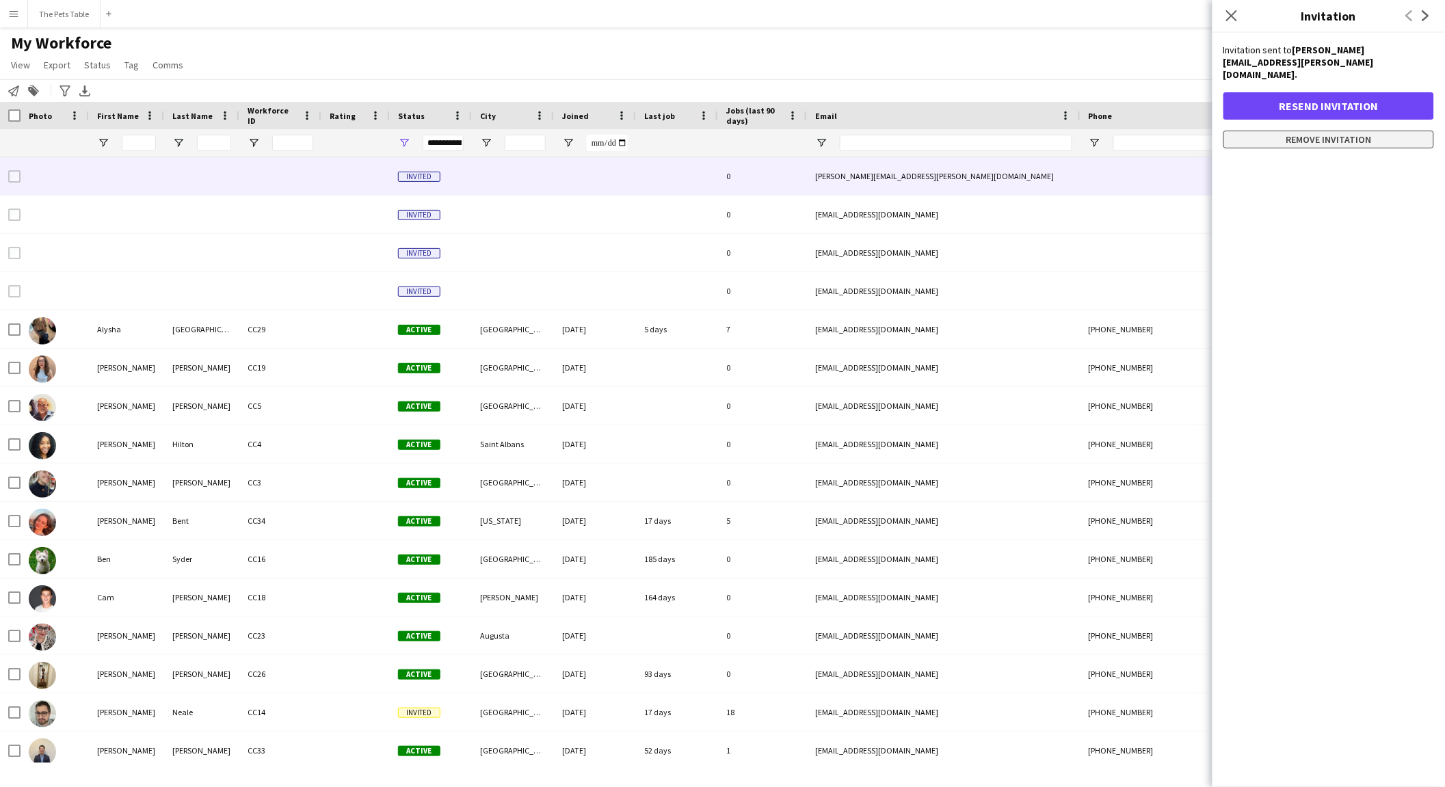
click at [1156, 131] on button "Remove invitation" at bounding box center [1329, 140] width 211 height 18
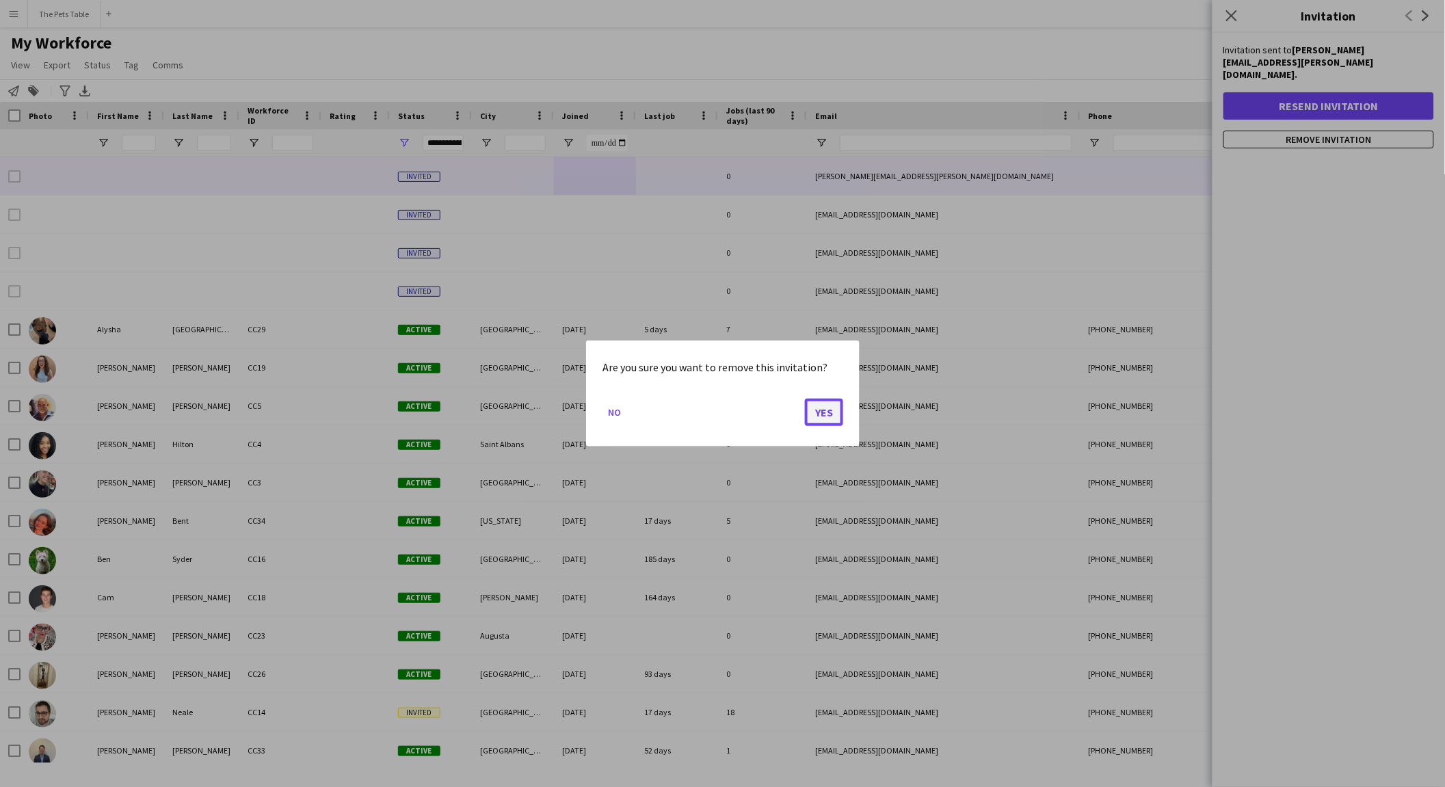
click at [833, 417] on button "Yes" at bounding box center [824, 412] width 38 height 27
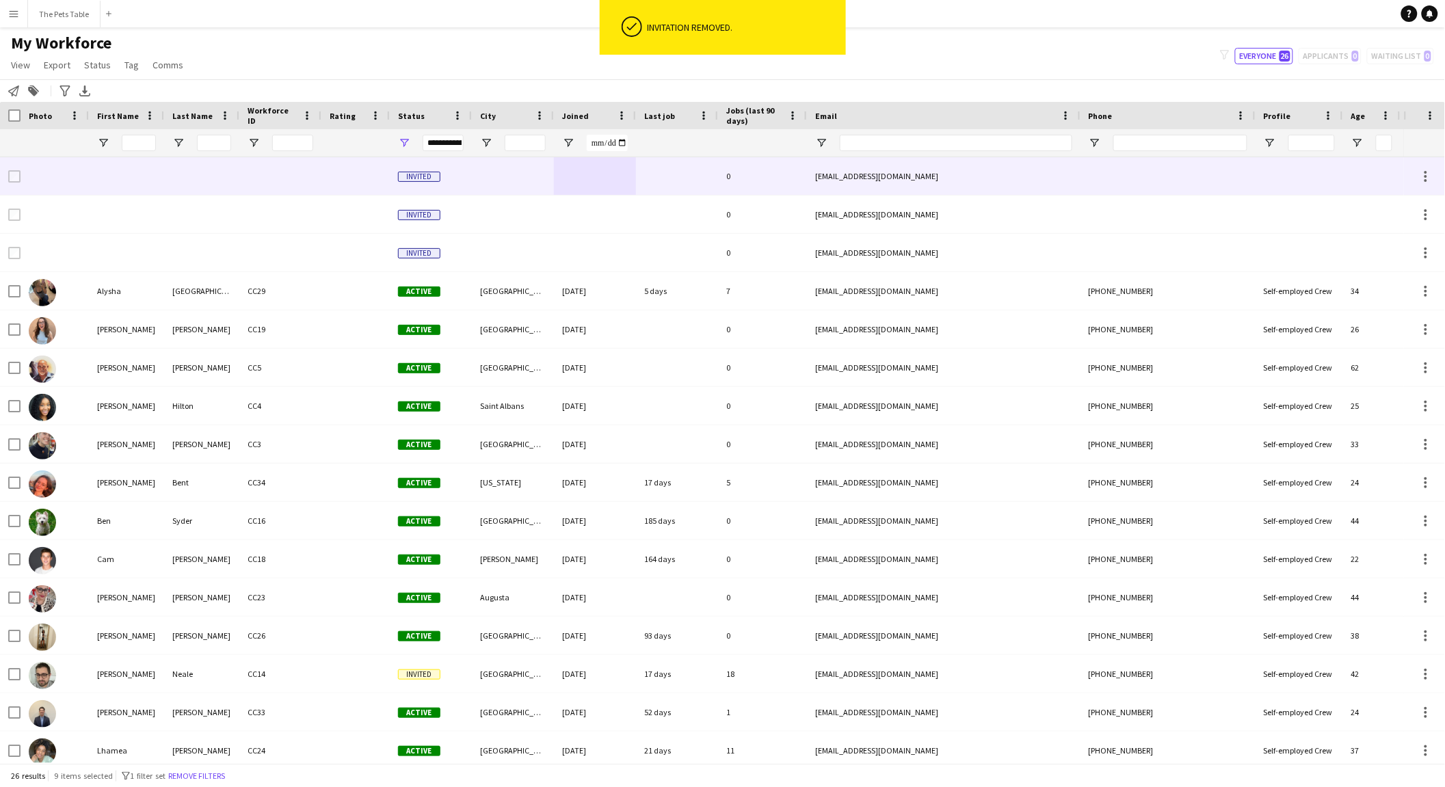
click at [616, 172] on div at bounding box center [595, 176] width 82 height 38
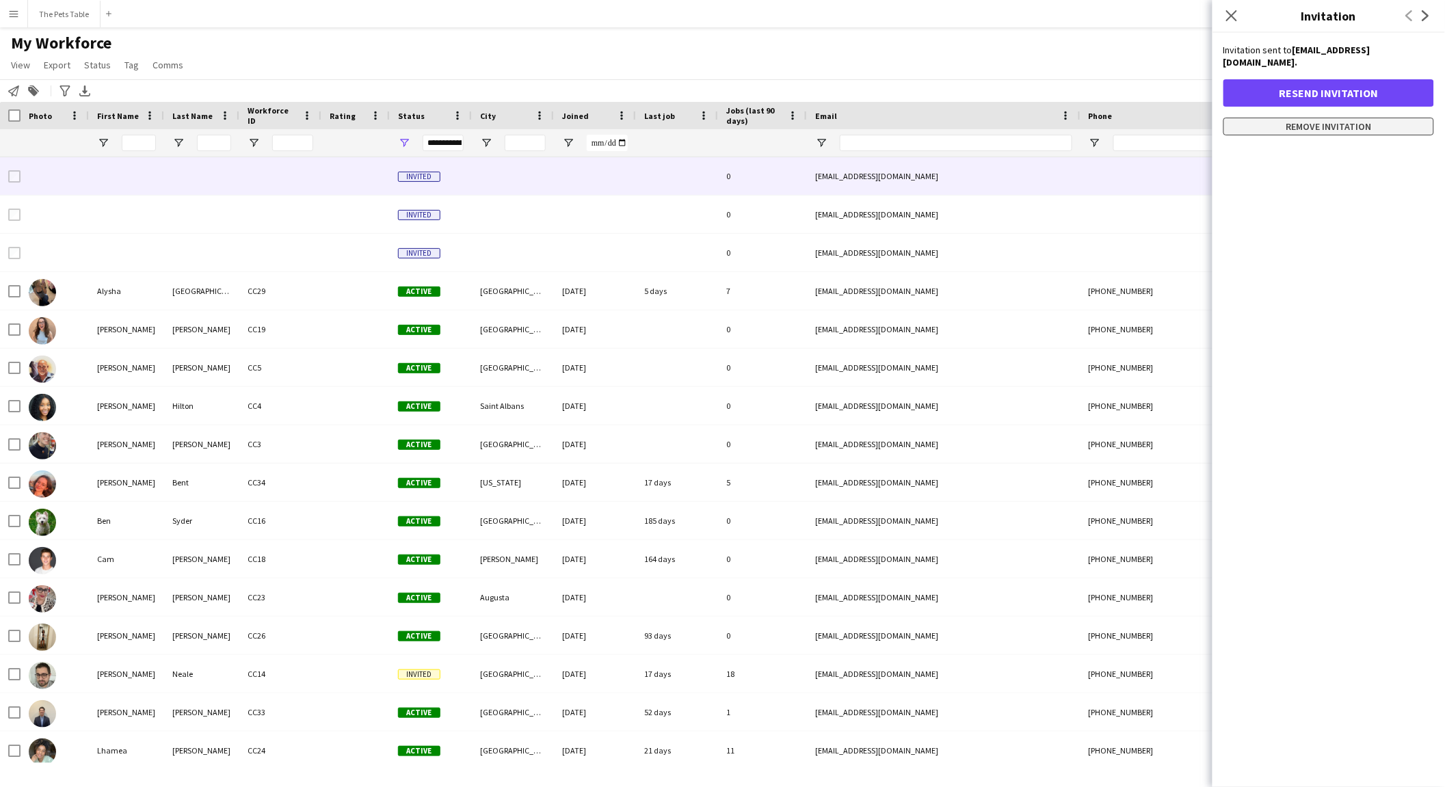
click at [1156, 118] on button "Remove invitation" at bounding box center [1329, 127] width 211 height 18
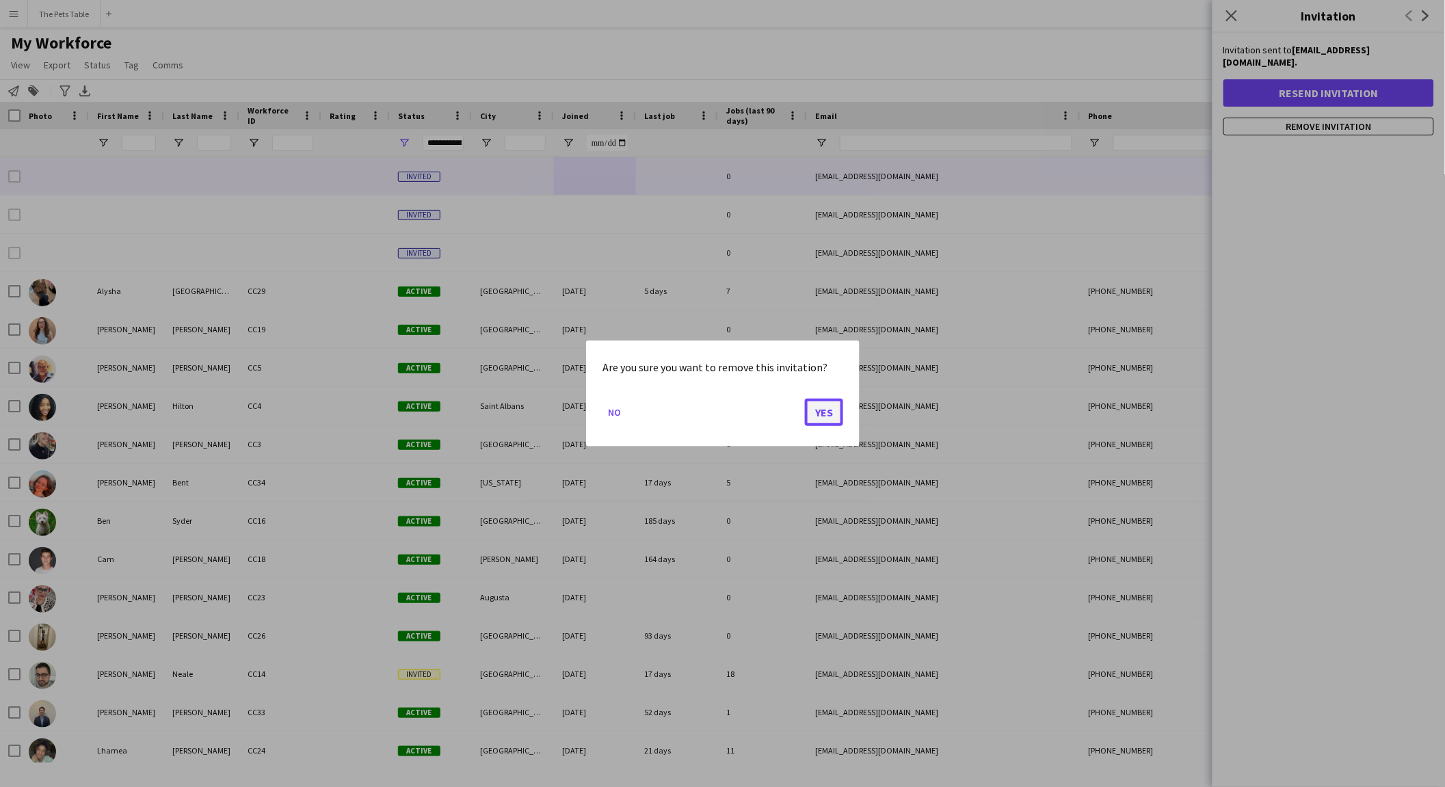
click at [819, 408] on button "Yes" at bounding box center [824, 412] width 38 height 27
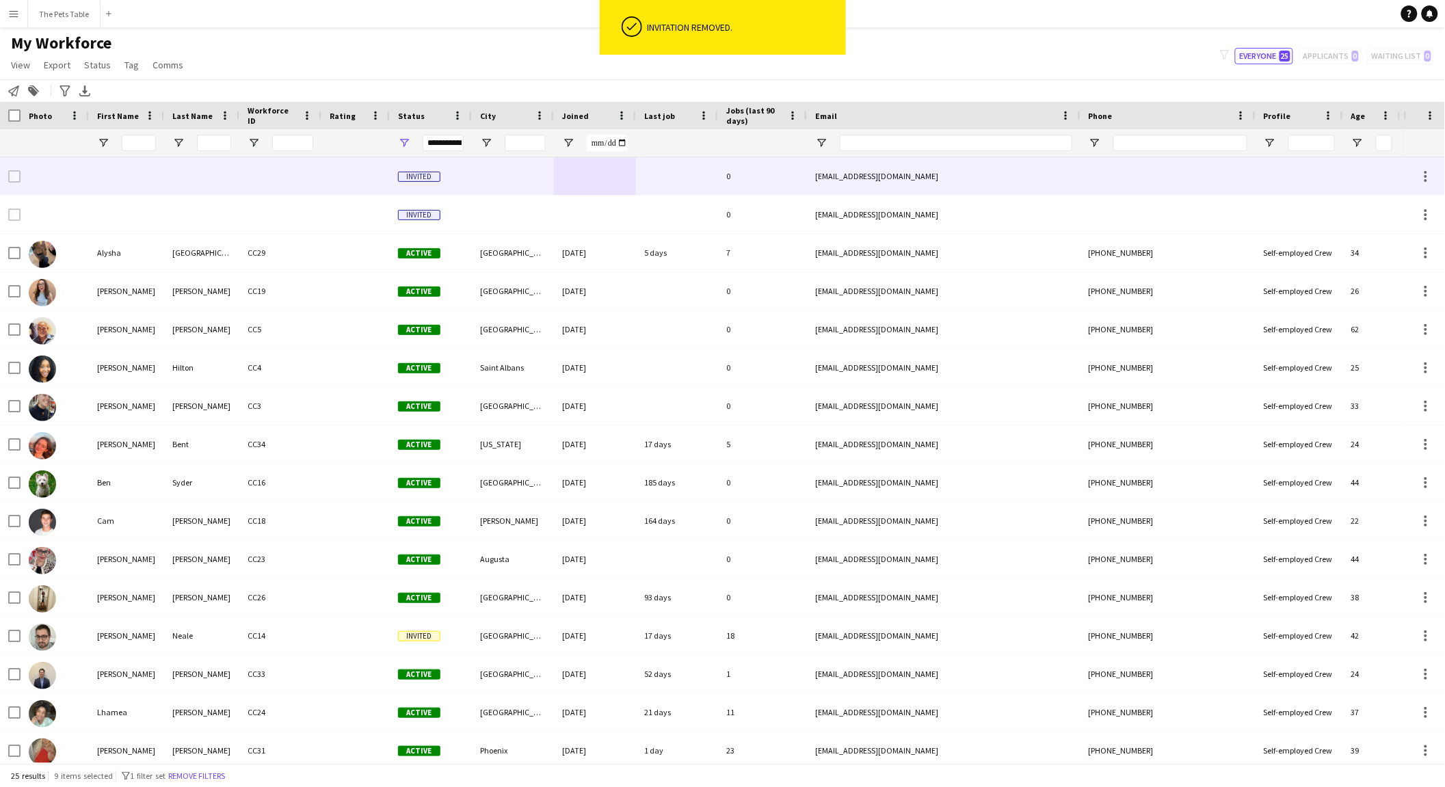
click at [574, 189] on div at bounding box center [595, 176] width 82 height 38
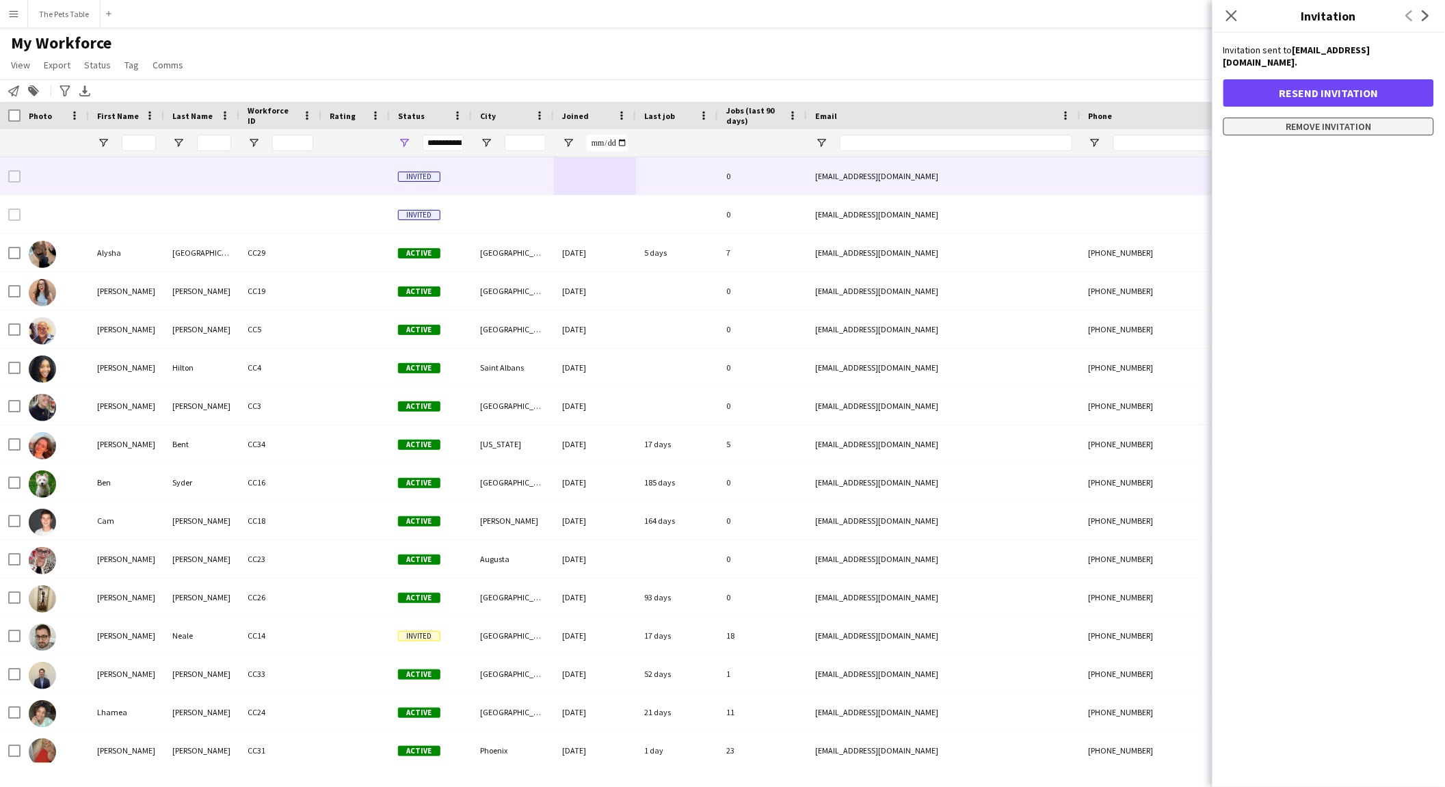
click at [1156, 118] on button "Remove invitation" at bounding box center [1329, 127] width 211 height 18
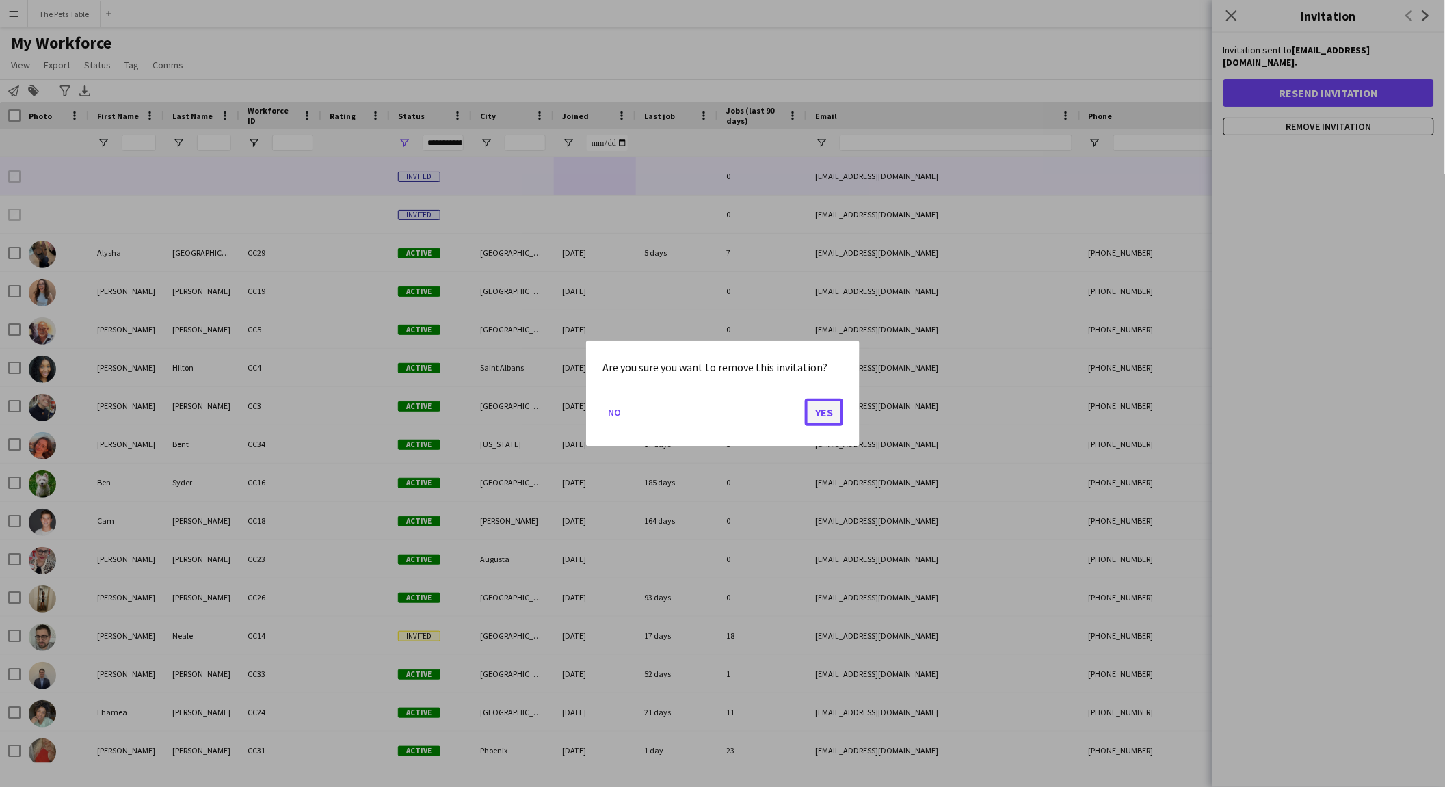
click at [814, 419] on button "Yes" at bounding box center [824, 412] width 38 height 27
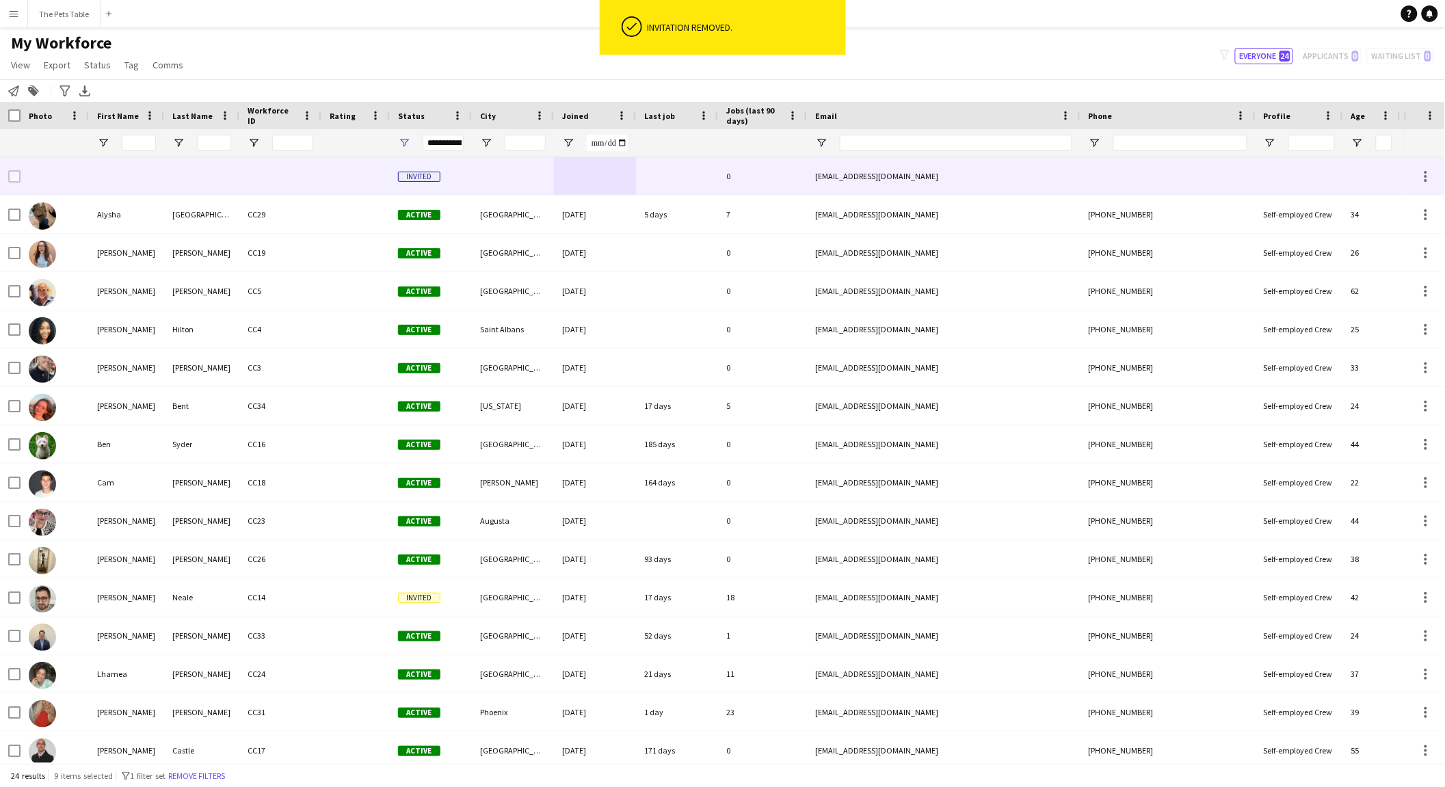
click at [512, 176] on div at bounding box center [513, 176] width 82 height 38
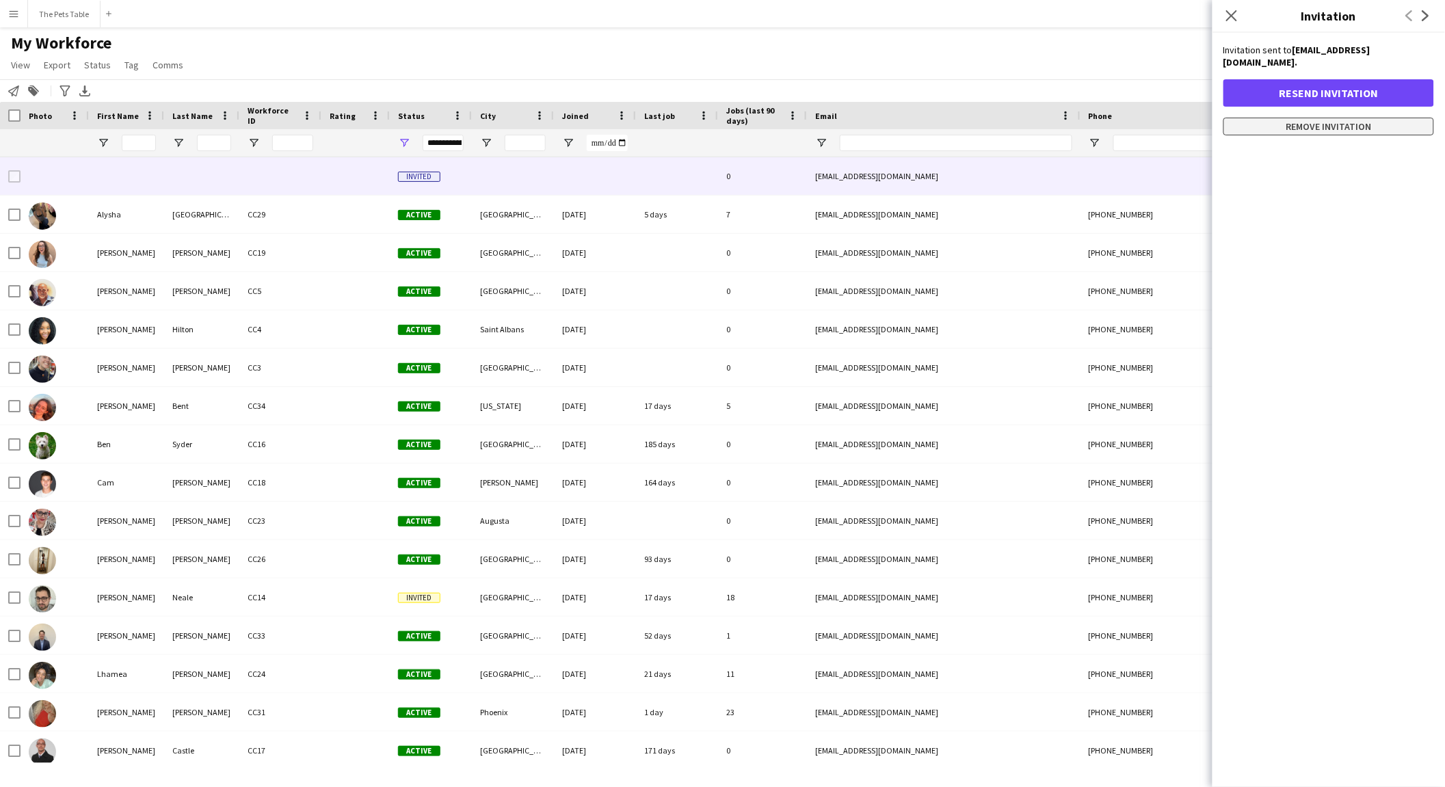
click at [1156, 118] on button "Remove invitation" at bounding box center [1329, 127] width 211 height 18
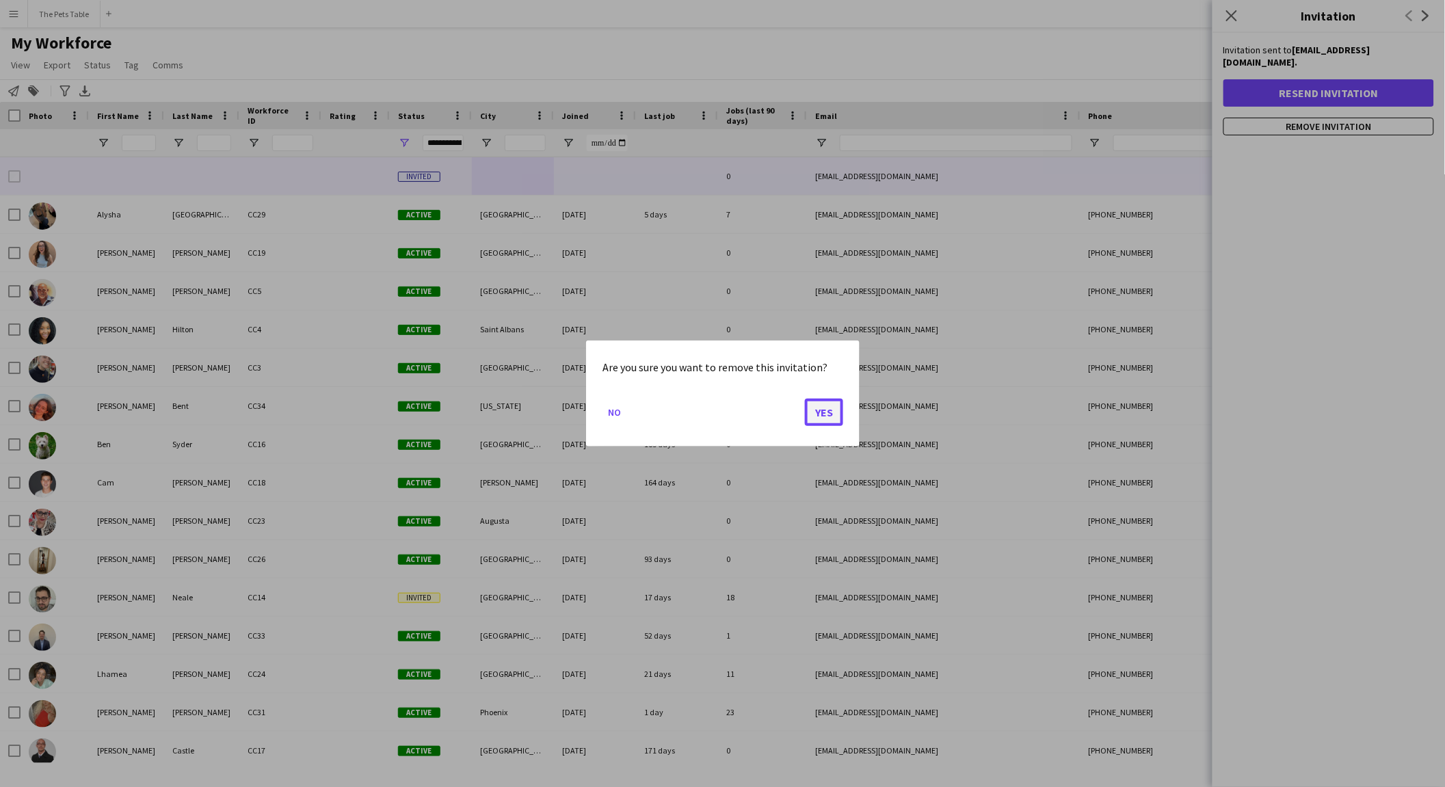
click at [829, 421] on button "Yes" at bounding box center [824, 412] width 38 height 27
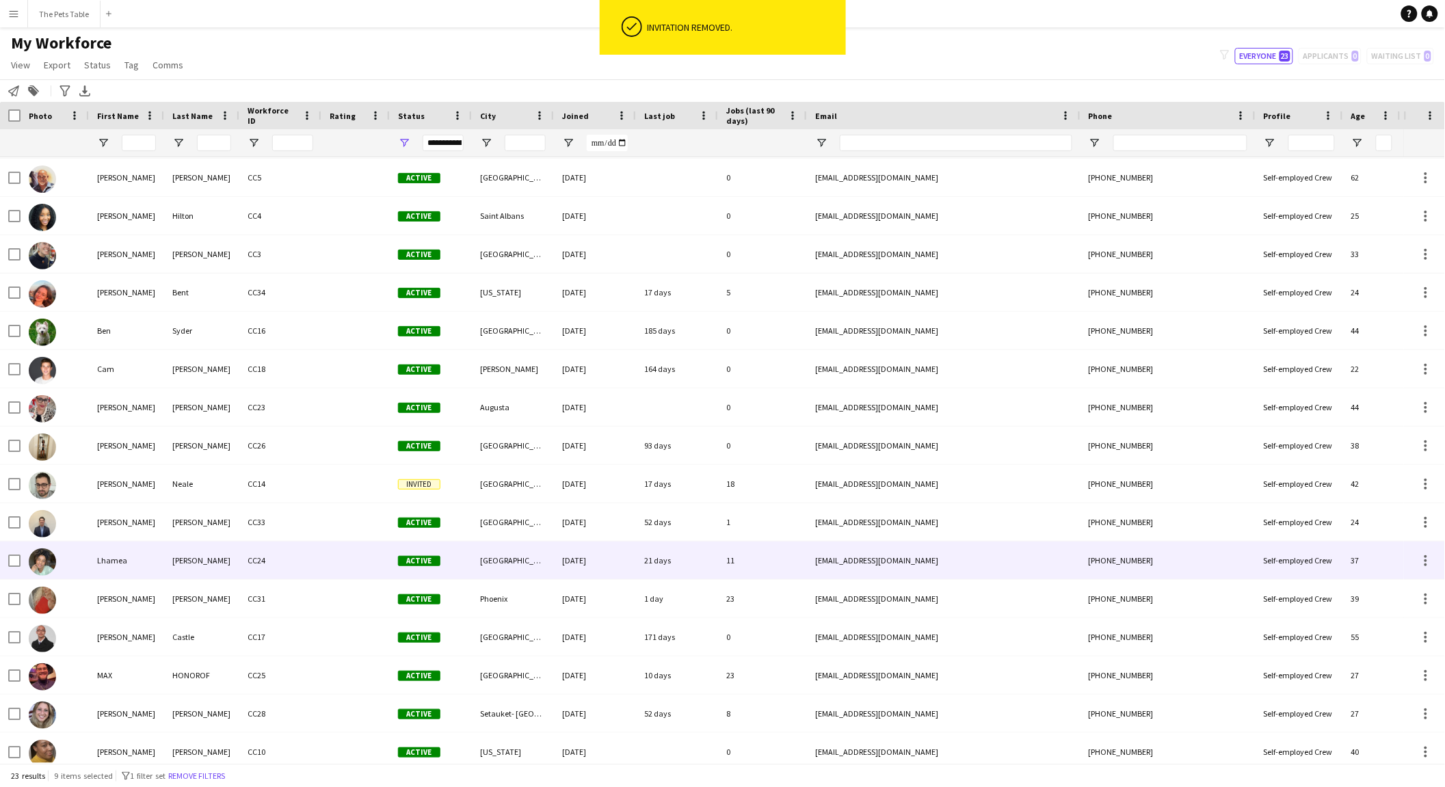
scroll to position [230, 0]
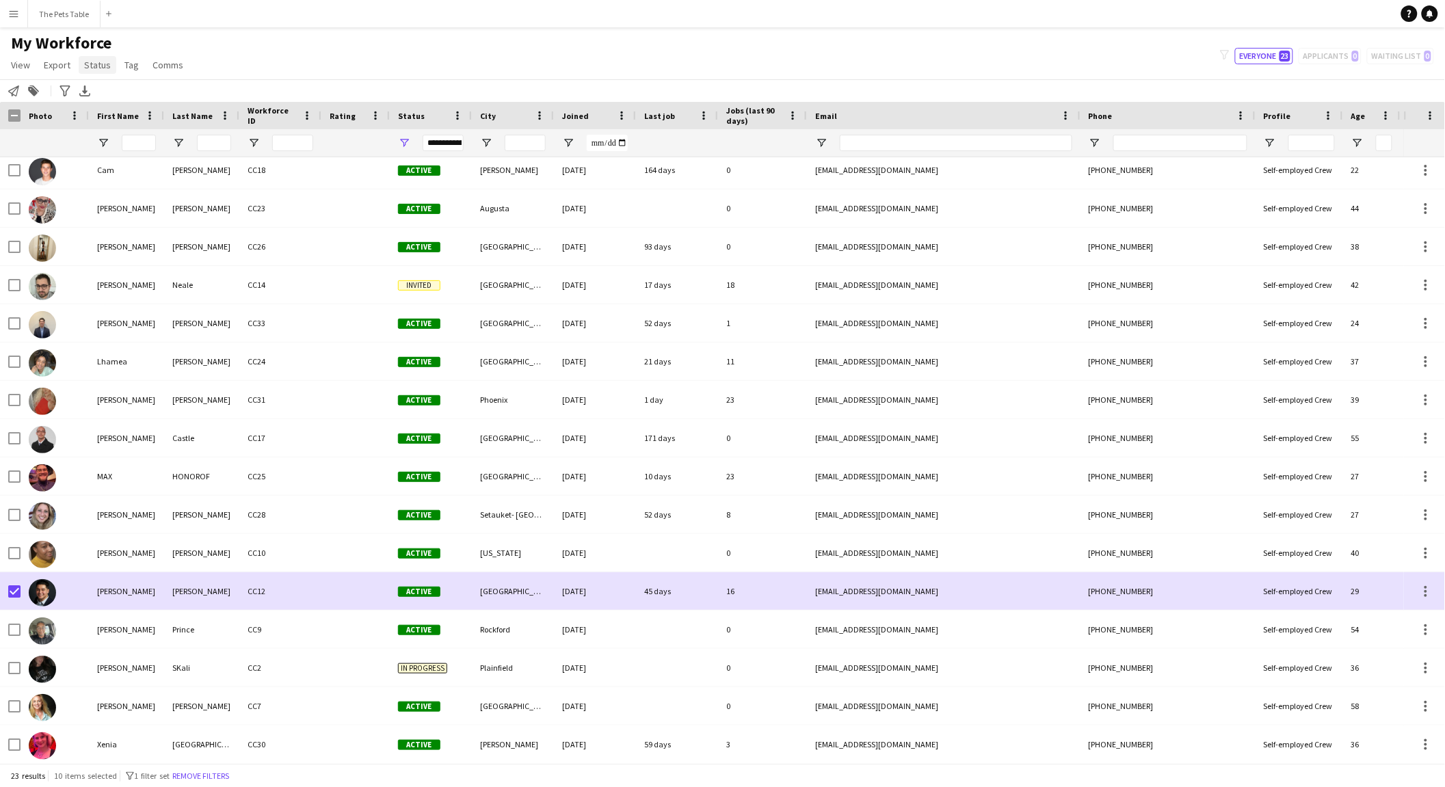
click at [87, 63] on span "Status" at bounding box center [97, 65] width 27 height 12
click at [109, 92] on link "Edit" at bounding box center [127, 94] width 96 height 29
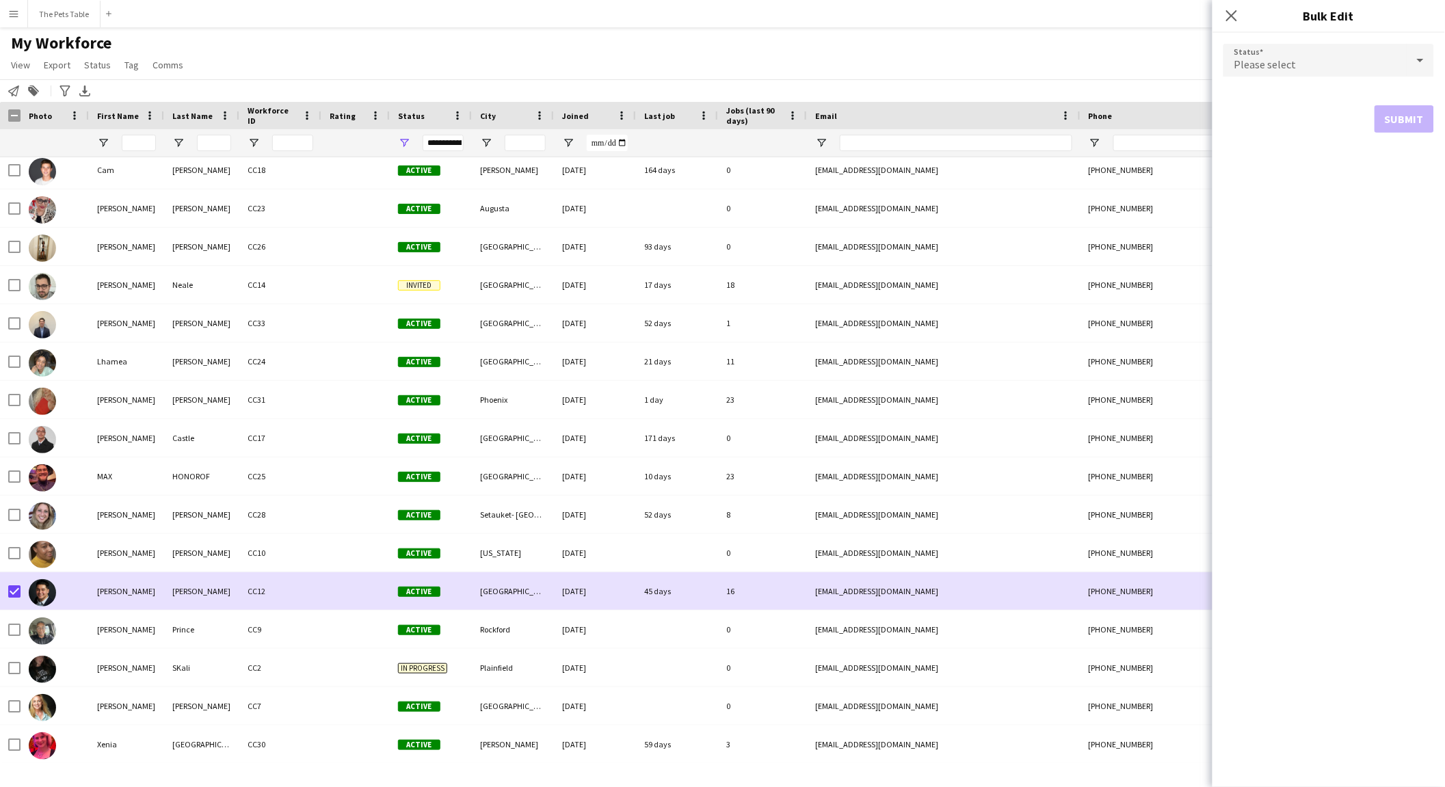
click at [1156, 60] on div at bounding box center [1420, 60] width 27 height 27
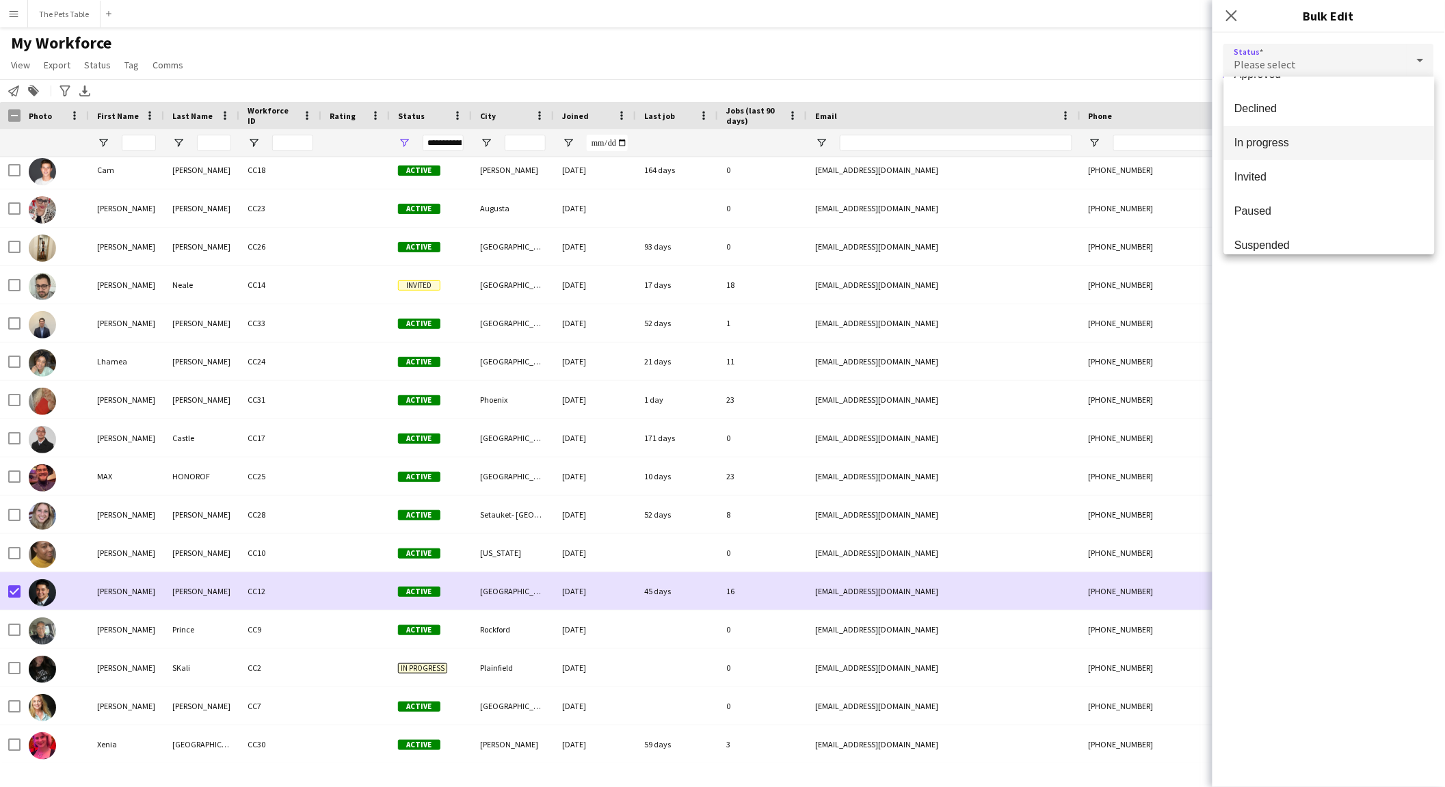
scroll to position [91, 0]
click at [1156, 111] on span "Declined" at bounding box center [1329, 110] width 189 height 13
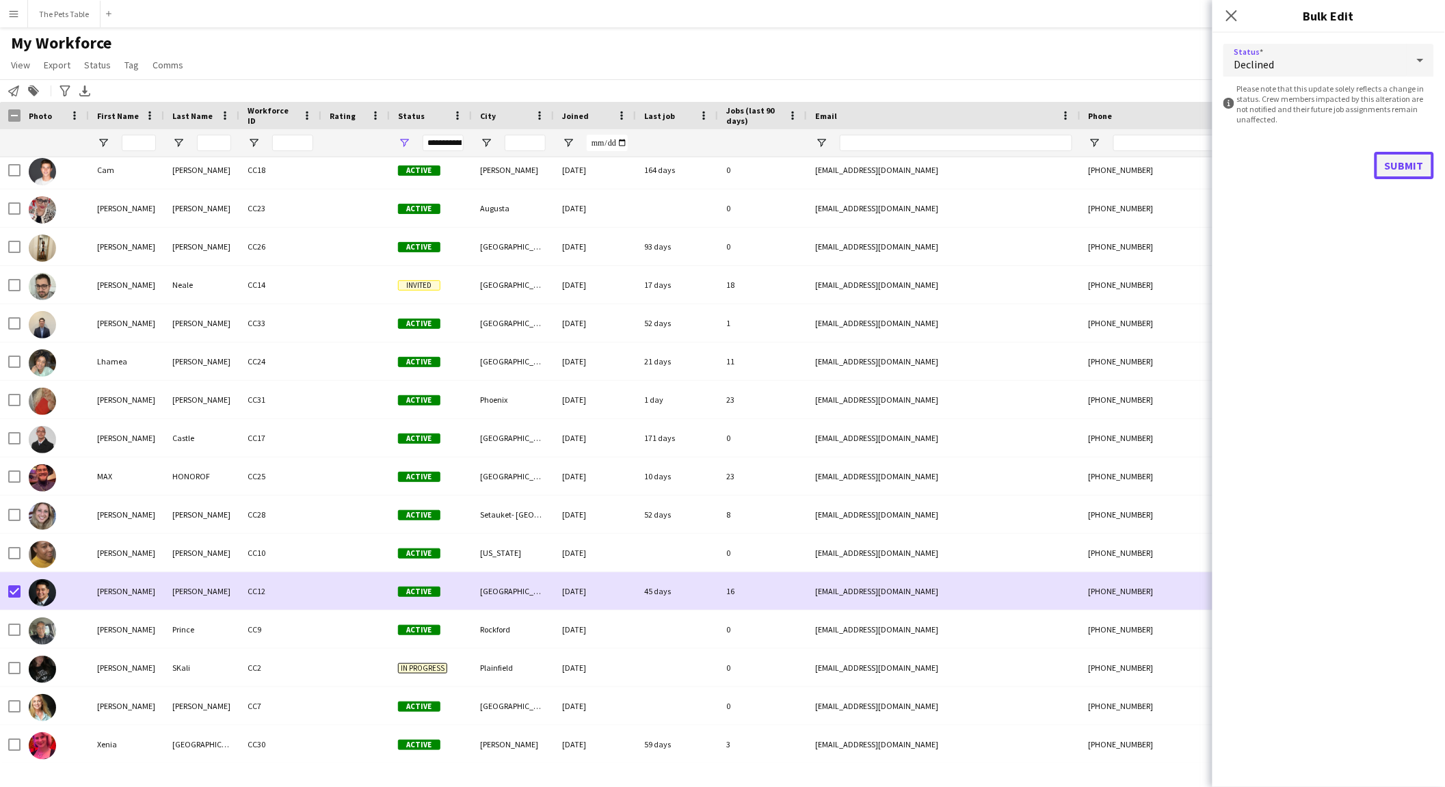
click at [1156, 161] on button "Submit" at bounding box center [1405, 165] width 60 height 27
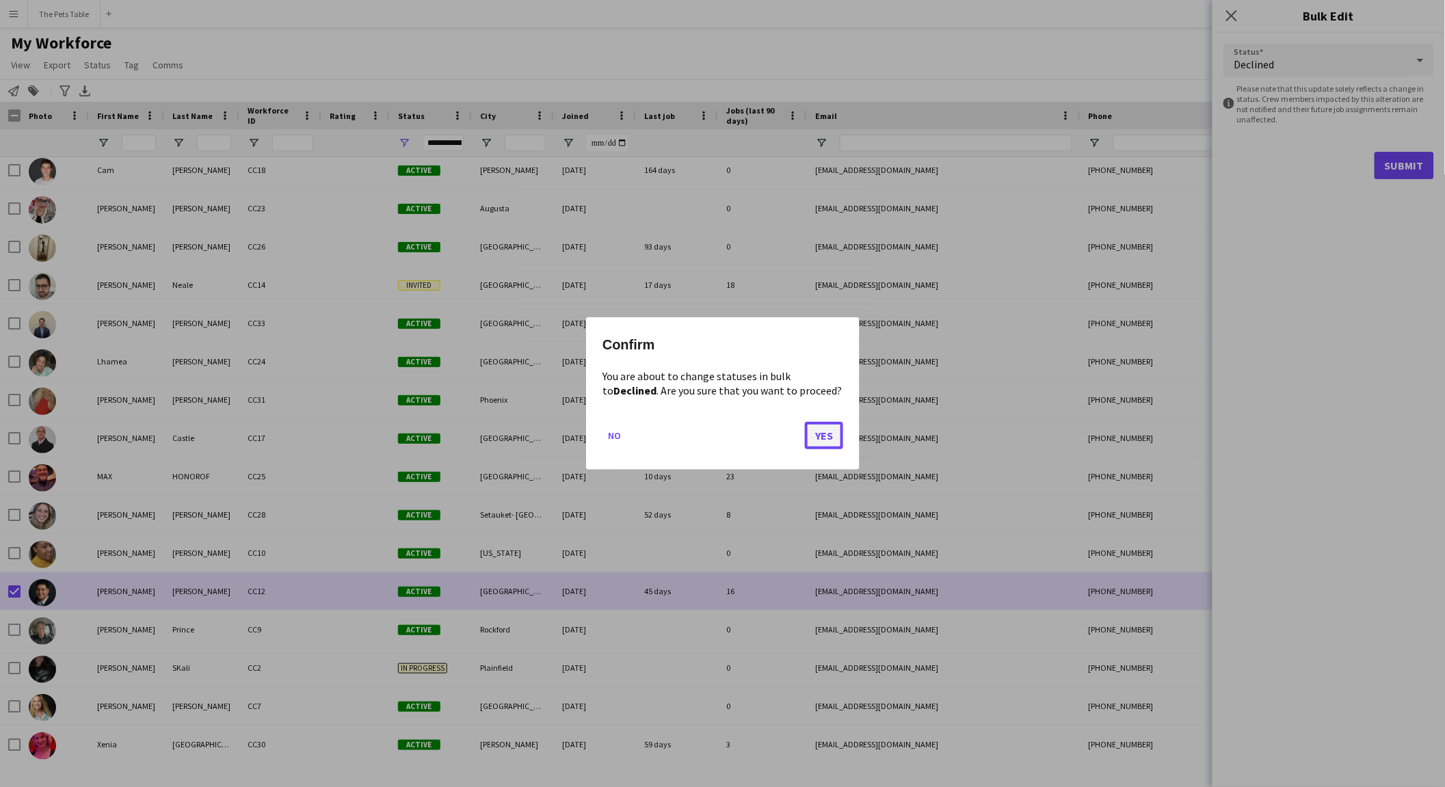
click at [825, 434] on button "Yes" at bounding box center [824, 435] width 38 height 27
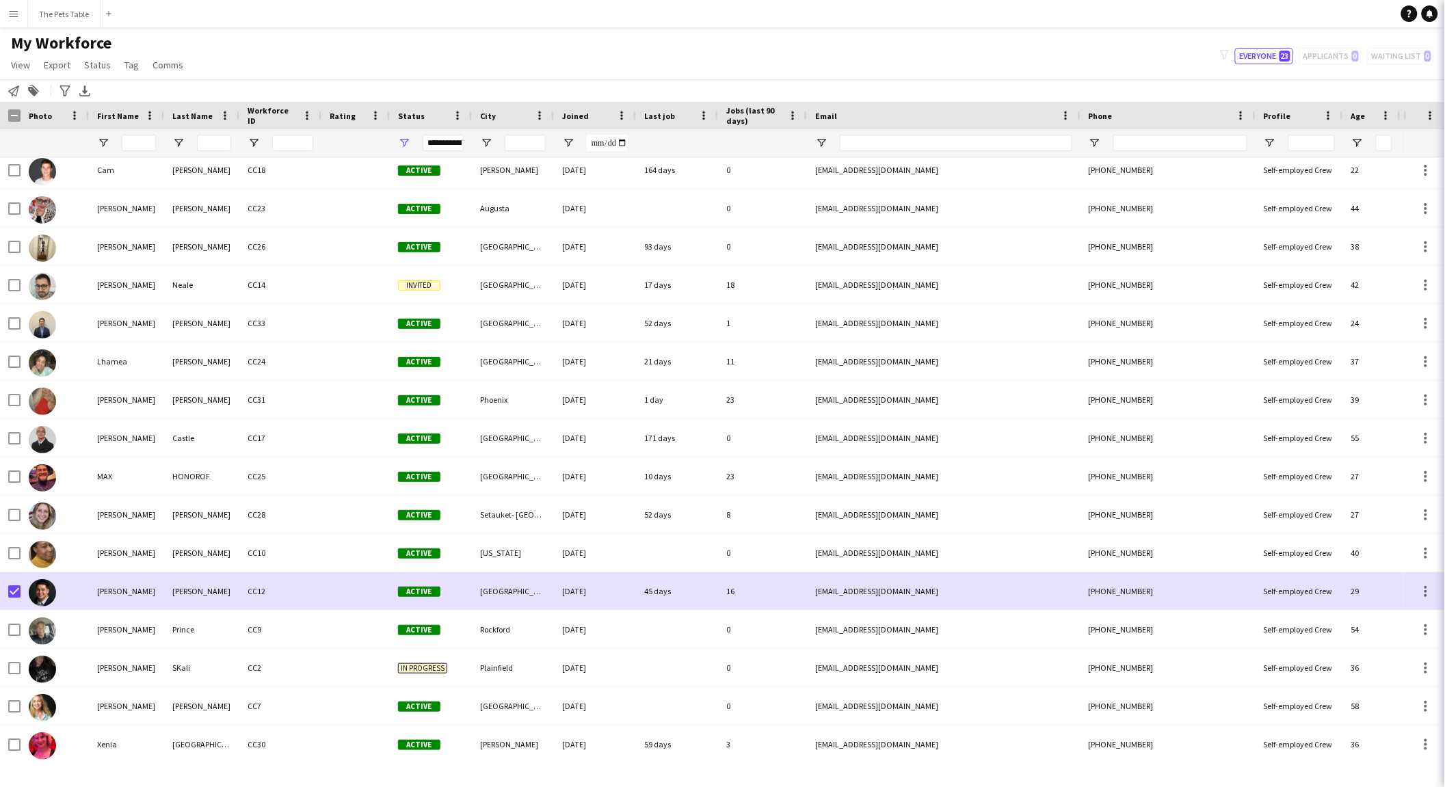
scroll to position [237, 0]
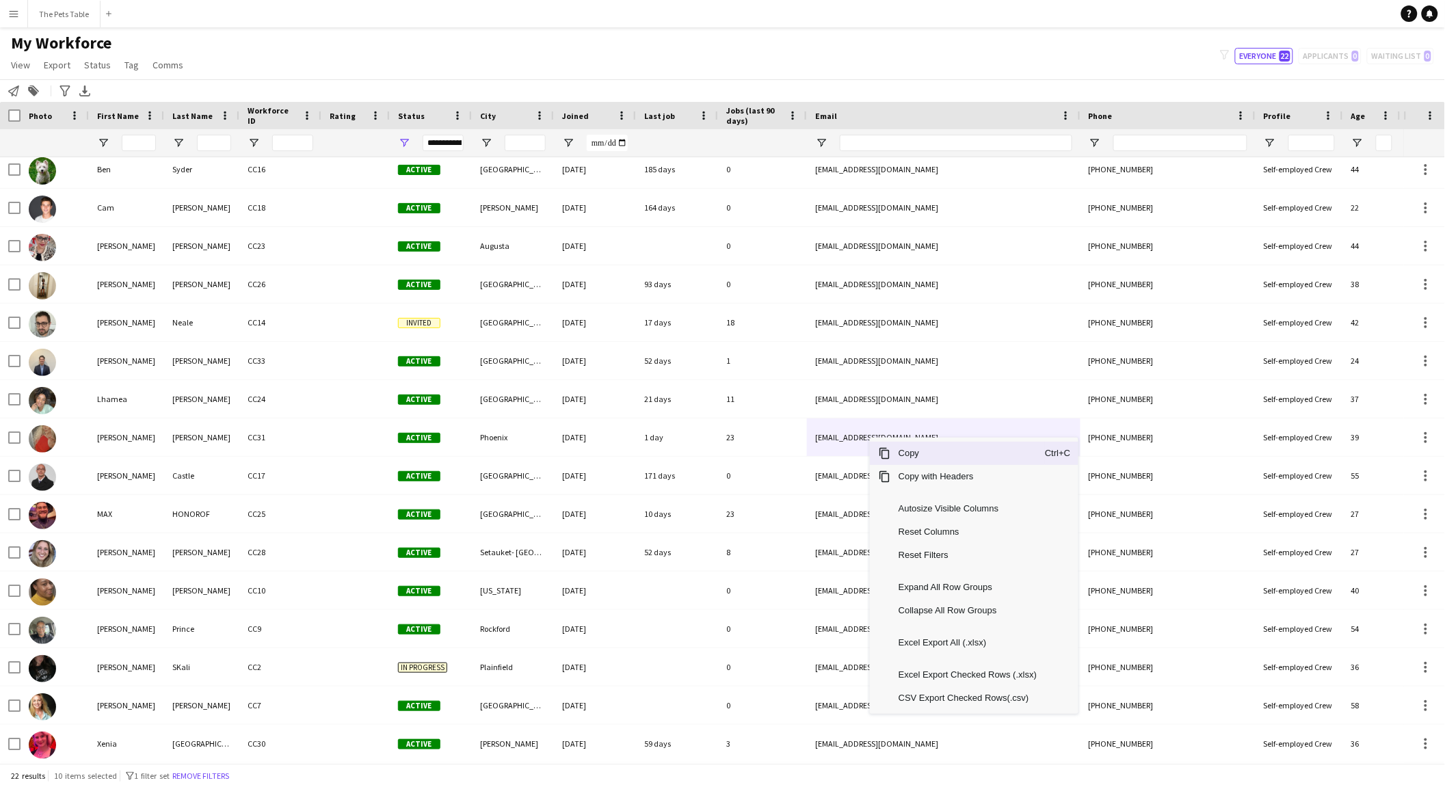
click at [928, 450] on span "Copy" at bounding box center [968, 453] width 155 height 23
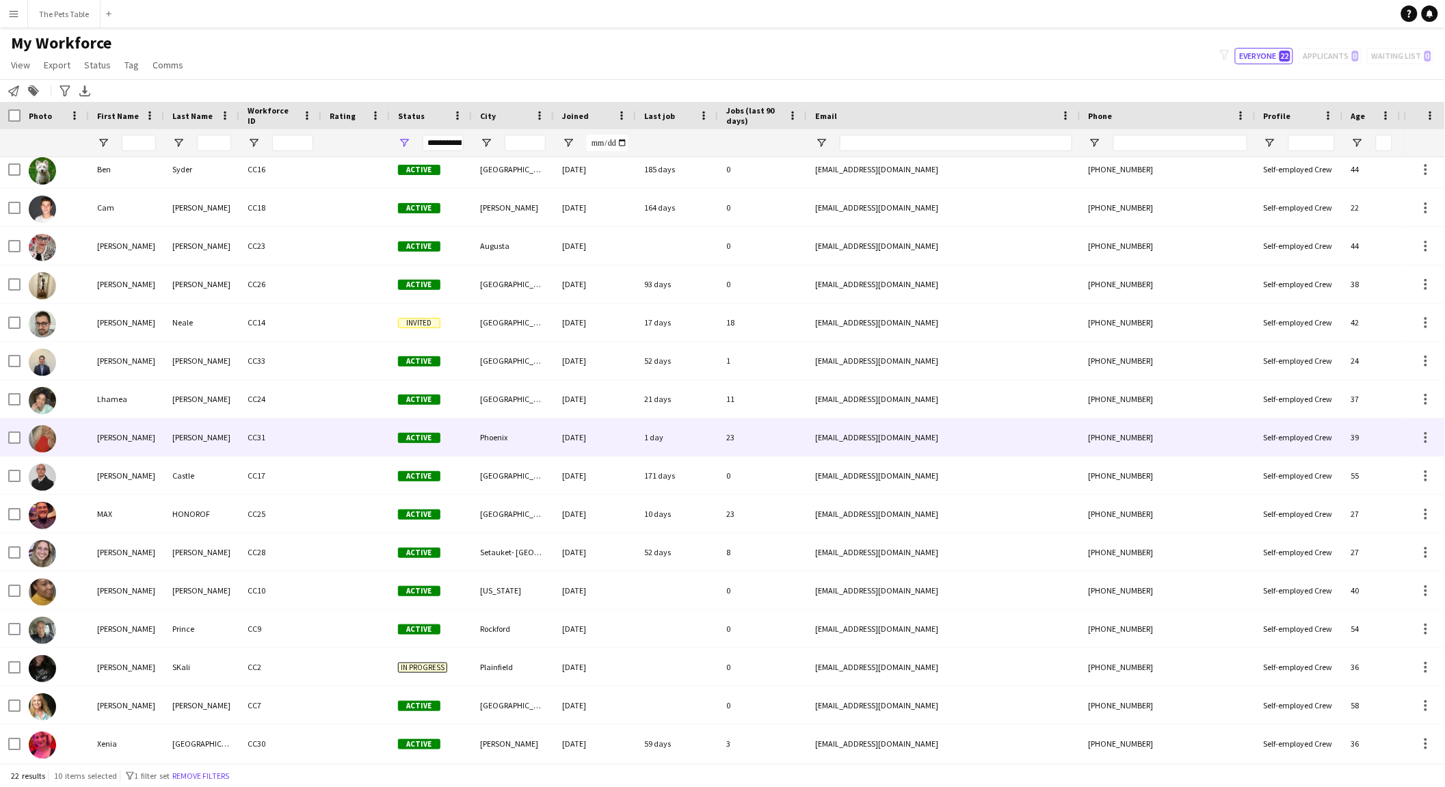
click at [577, 438] on div "[DATE]" at bounding box center [595, 438] width 82 height 38
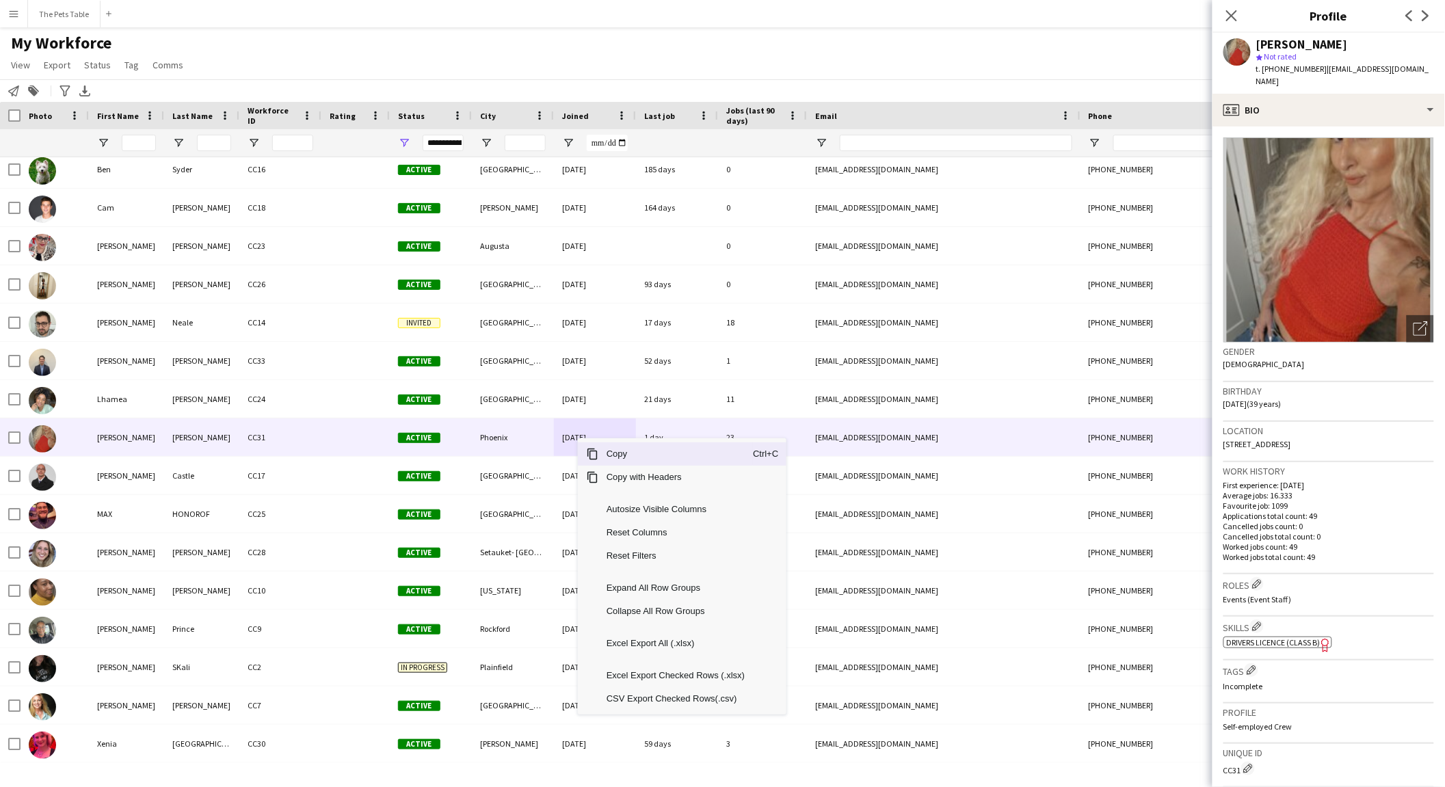
click at [613, 454] on span "Copy" at bounding box center [675, 454] width 155 height 23
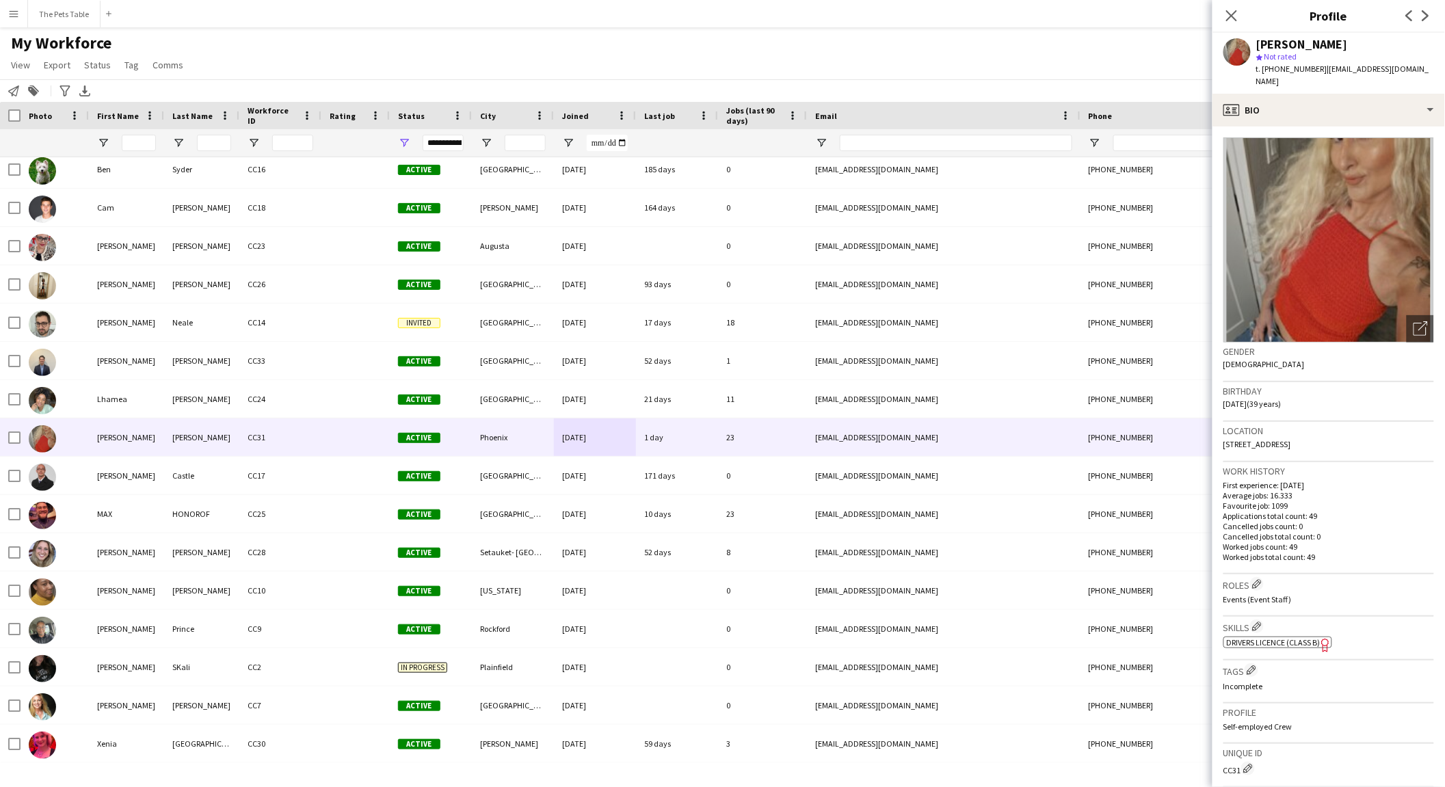
scroll to position [196, 0]
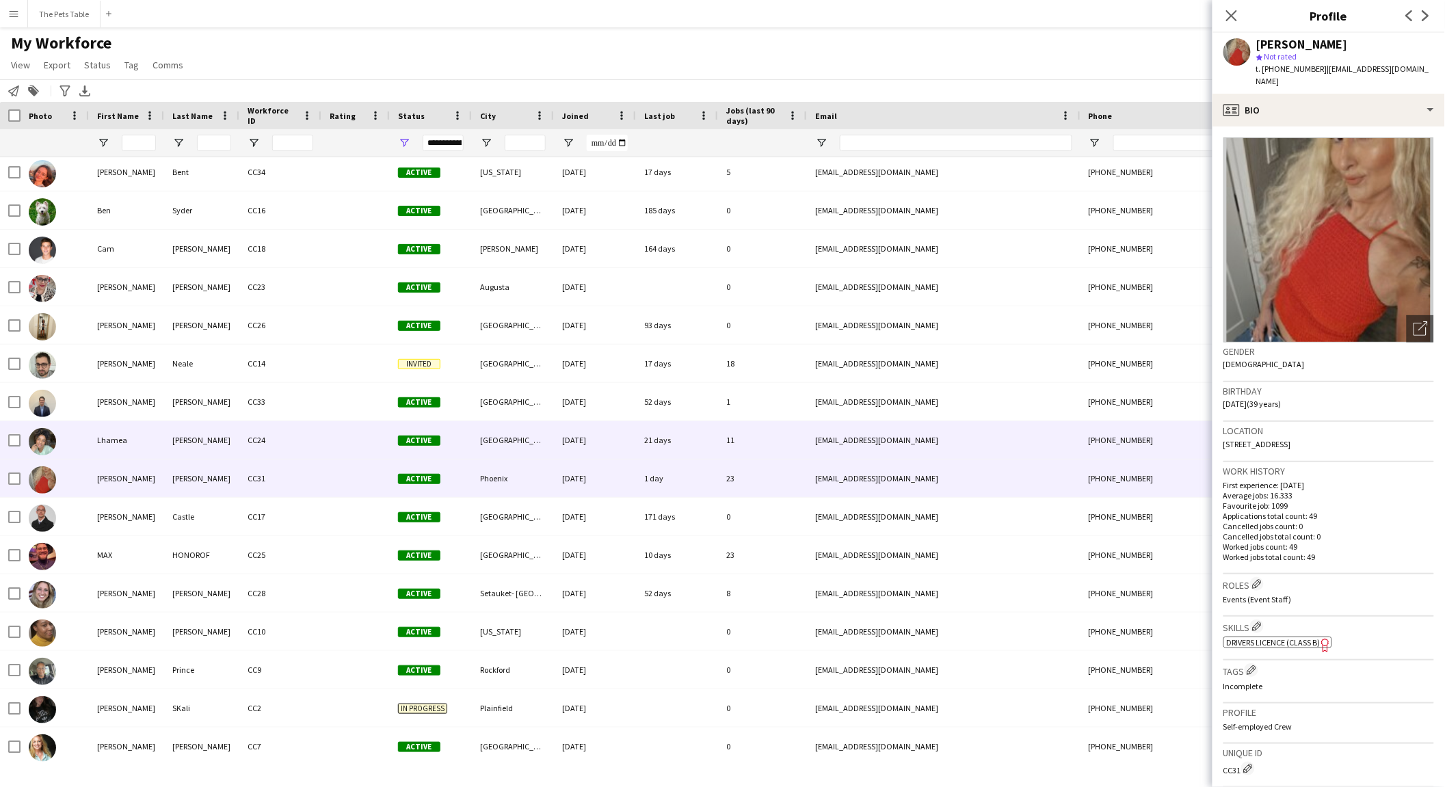
click at [571, 442] on div "[DATE]" at bounding box center [595, 440] width 82 height 38
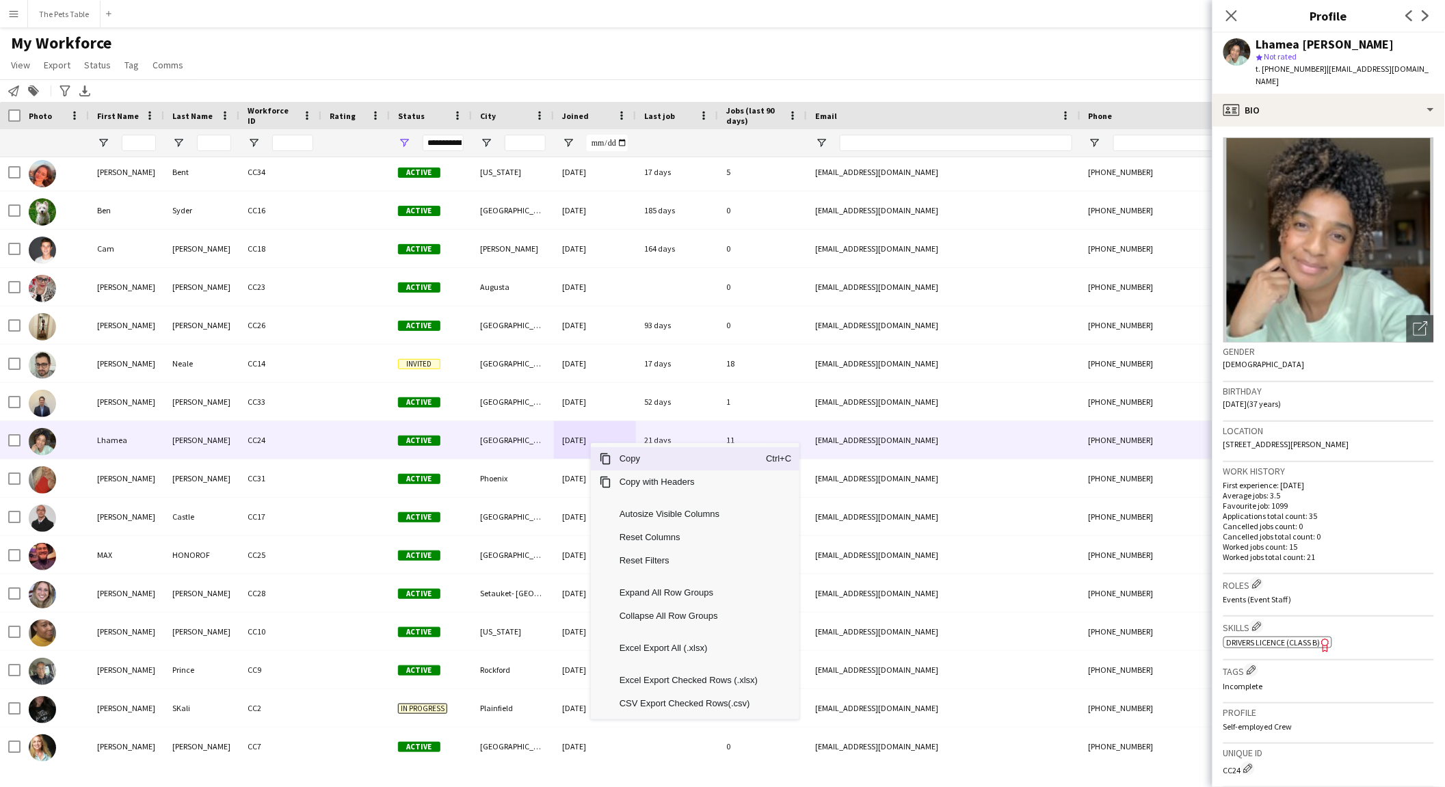
click at [664, 462] on span "Copy" at bounding box center [688, 458] width 155 height 23
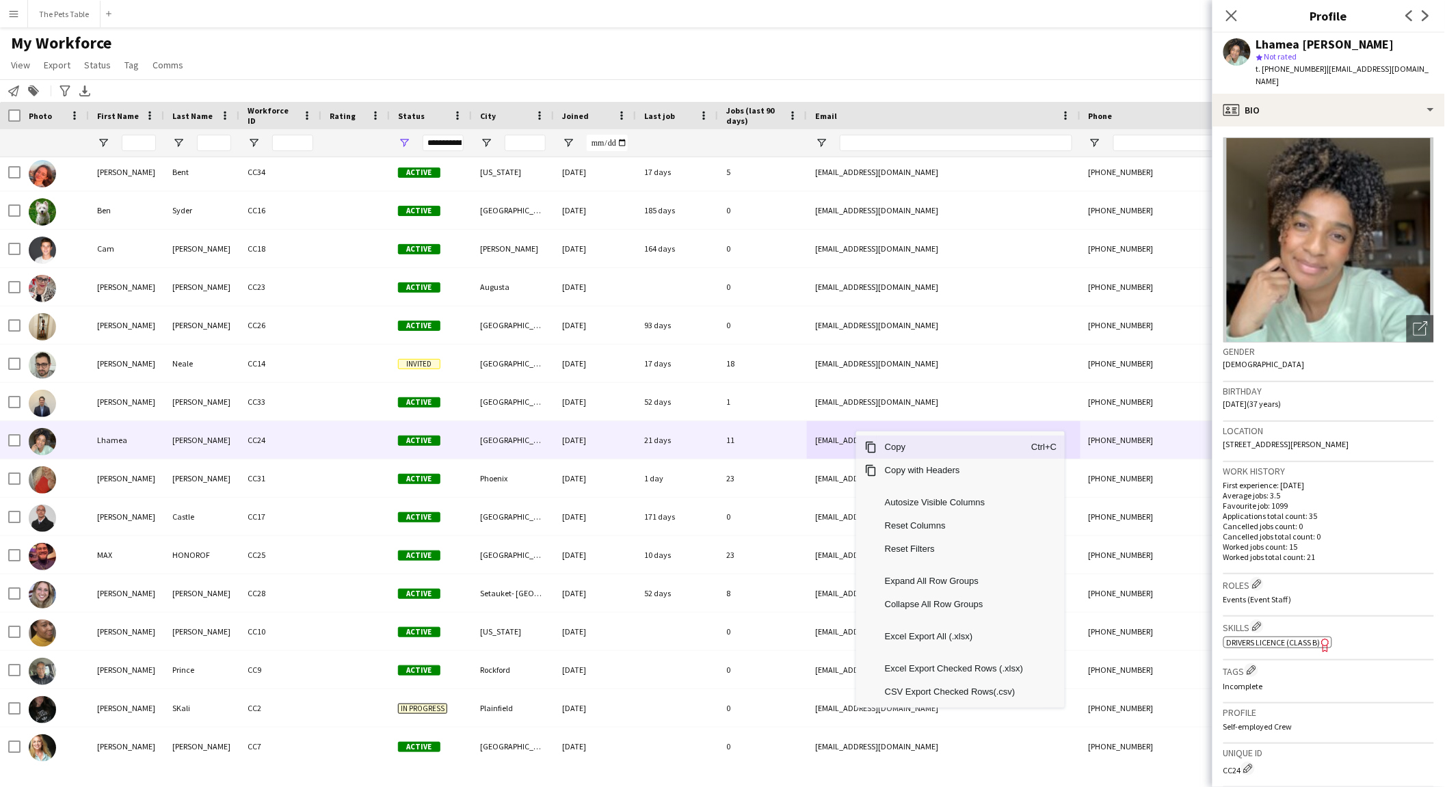
click at [891, 447] on span "Copy" at bounding box center [954, 447] width 155 height 23
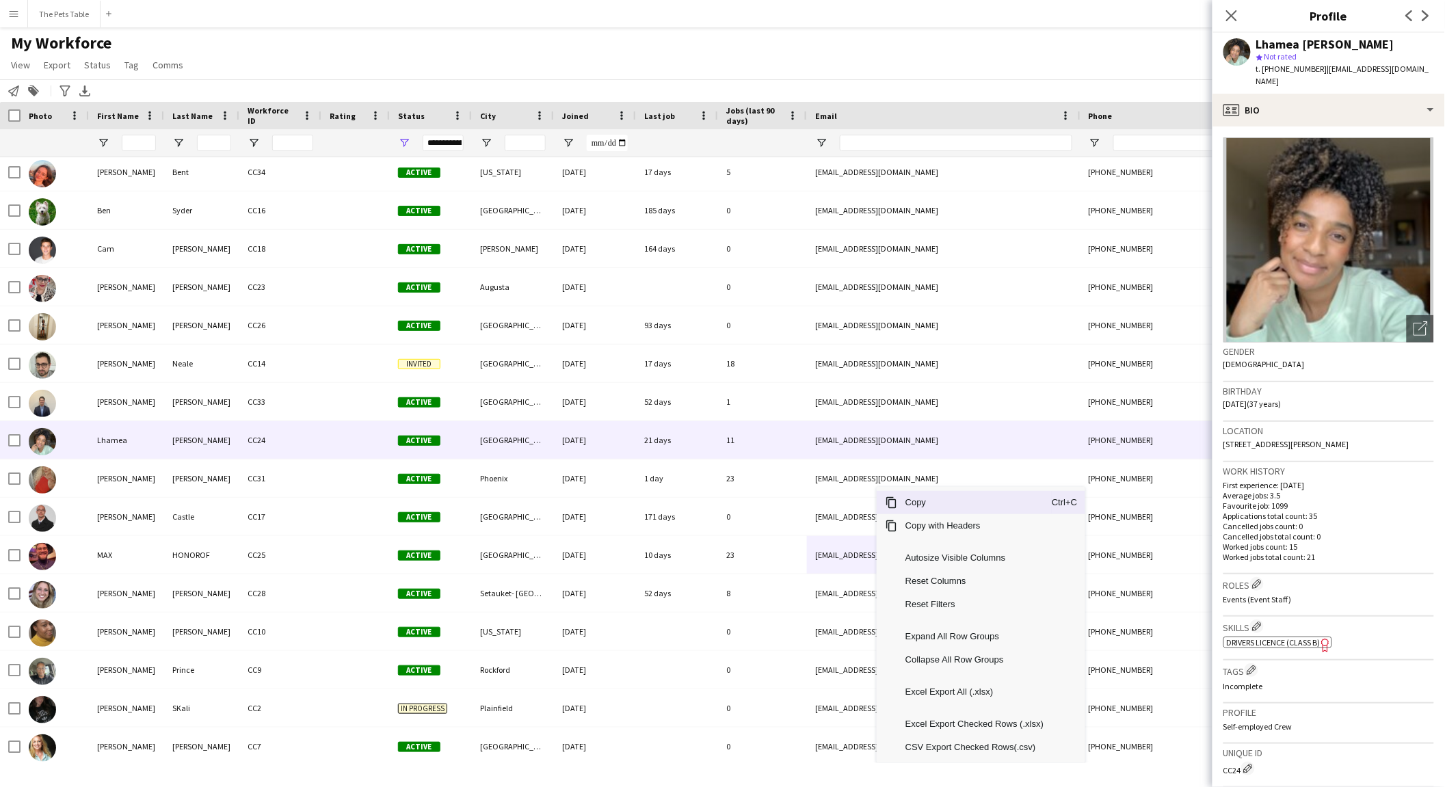
click at [945, 506] on span "Copy" at bounding box center [974, 502] width 155 height 23
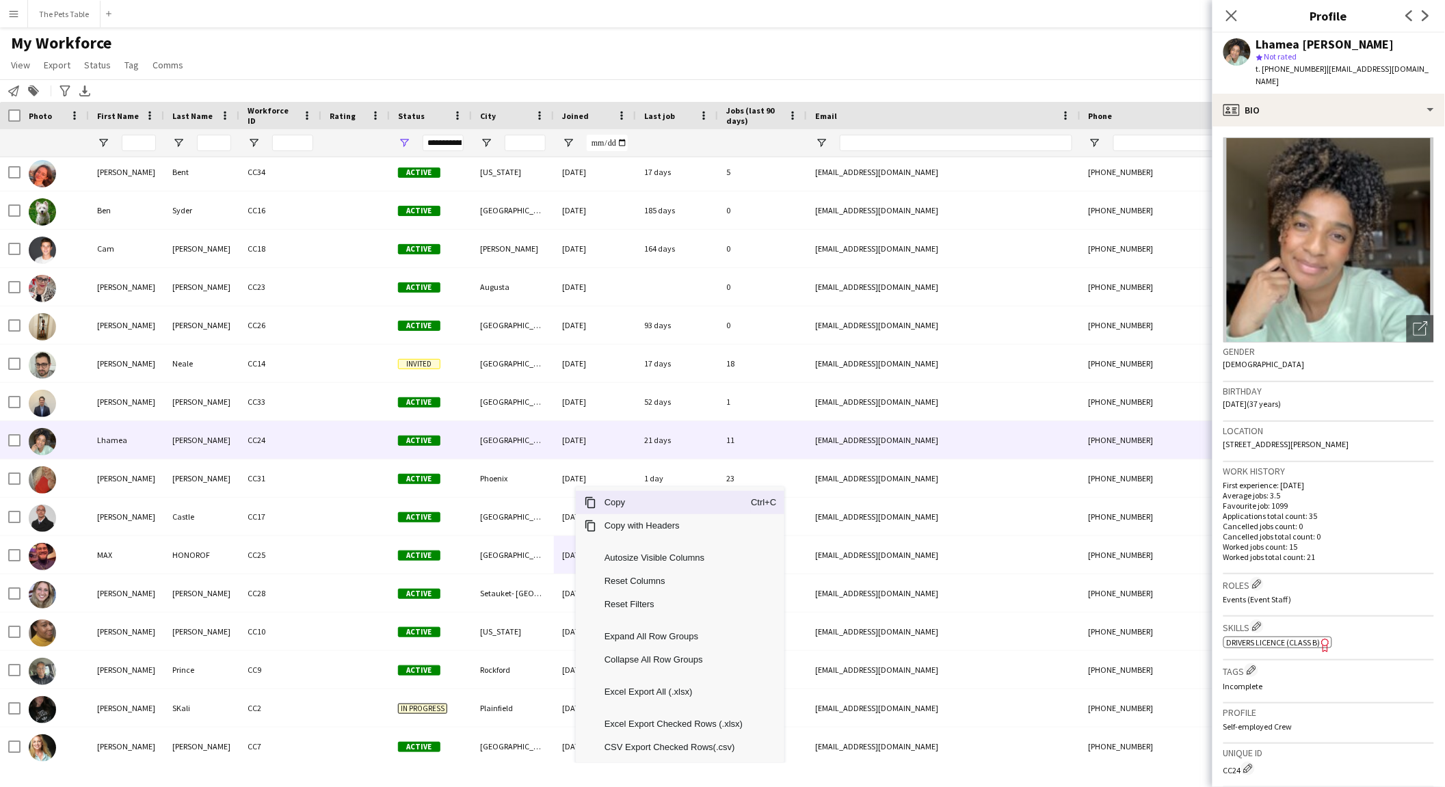
click at [619, 503] on span "Copy" at bounding box center [673, 502] width 155 height 23
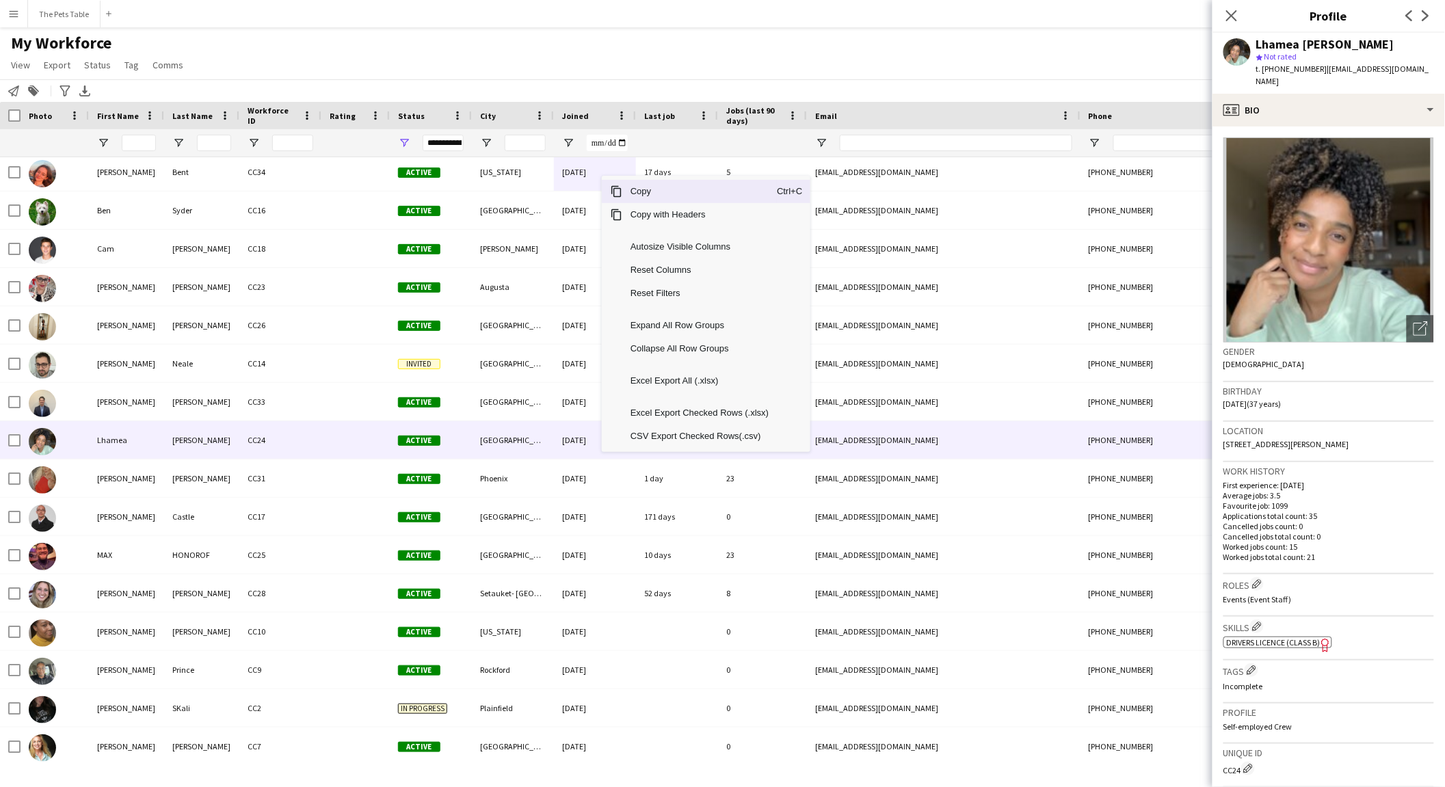
click at [652, 196] on span "Copy" at bounding box center [699, 191] width 155 height 23
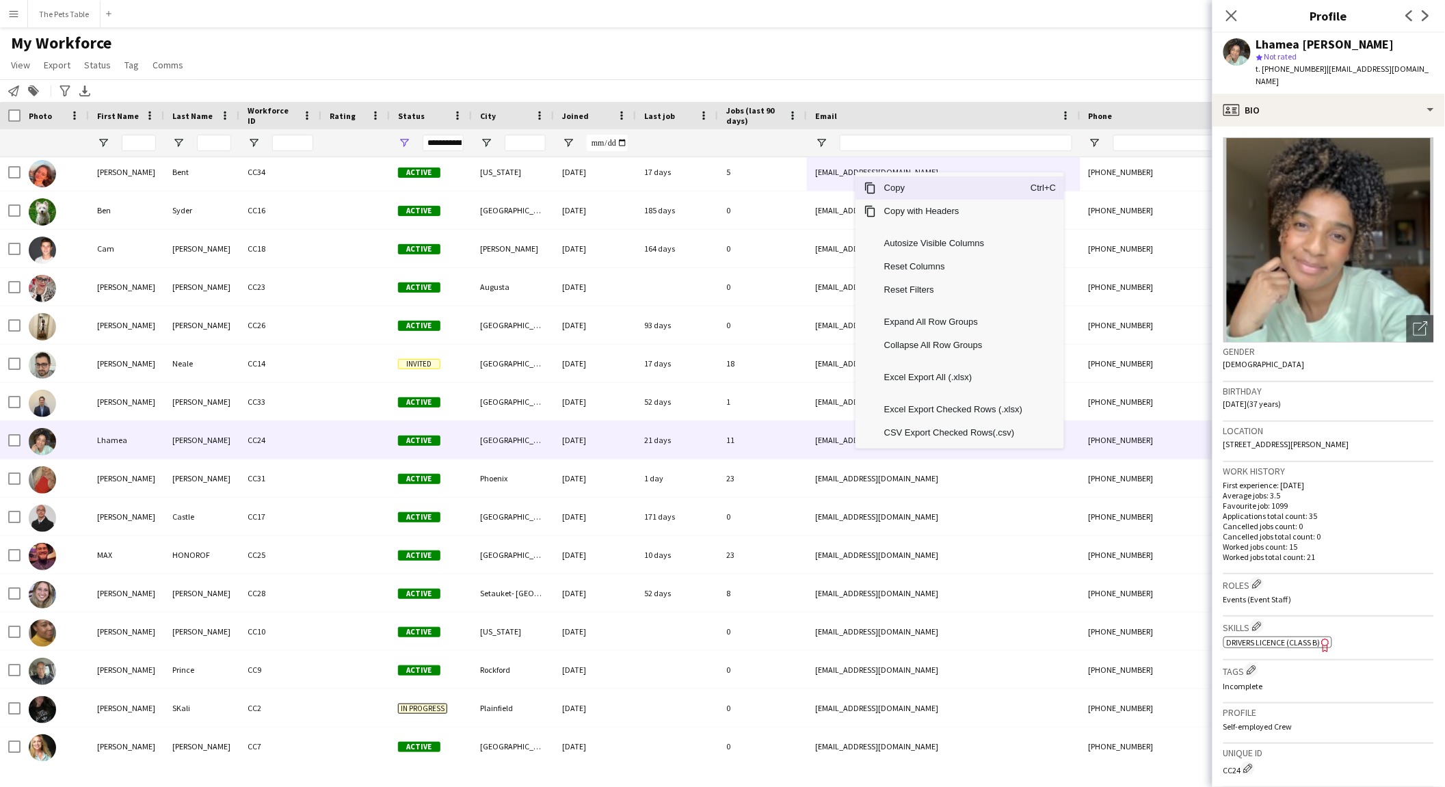
click at [902, 193] on span "Copy" at bounding box center [953, 187] width 155 height 23
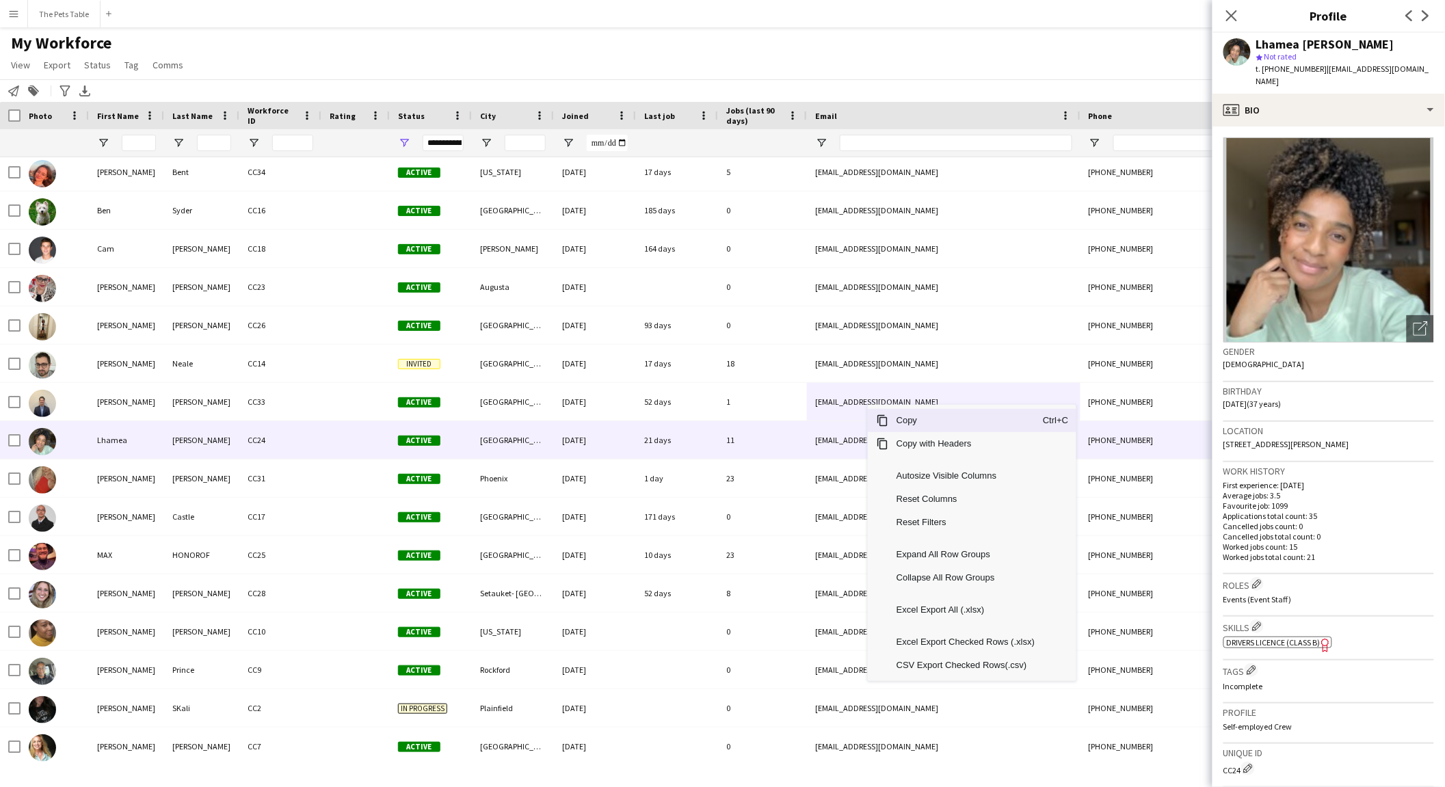
click at [912, 423] on span "Copy" at bounding box center [965, 420] width 155 height 23
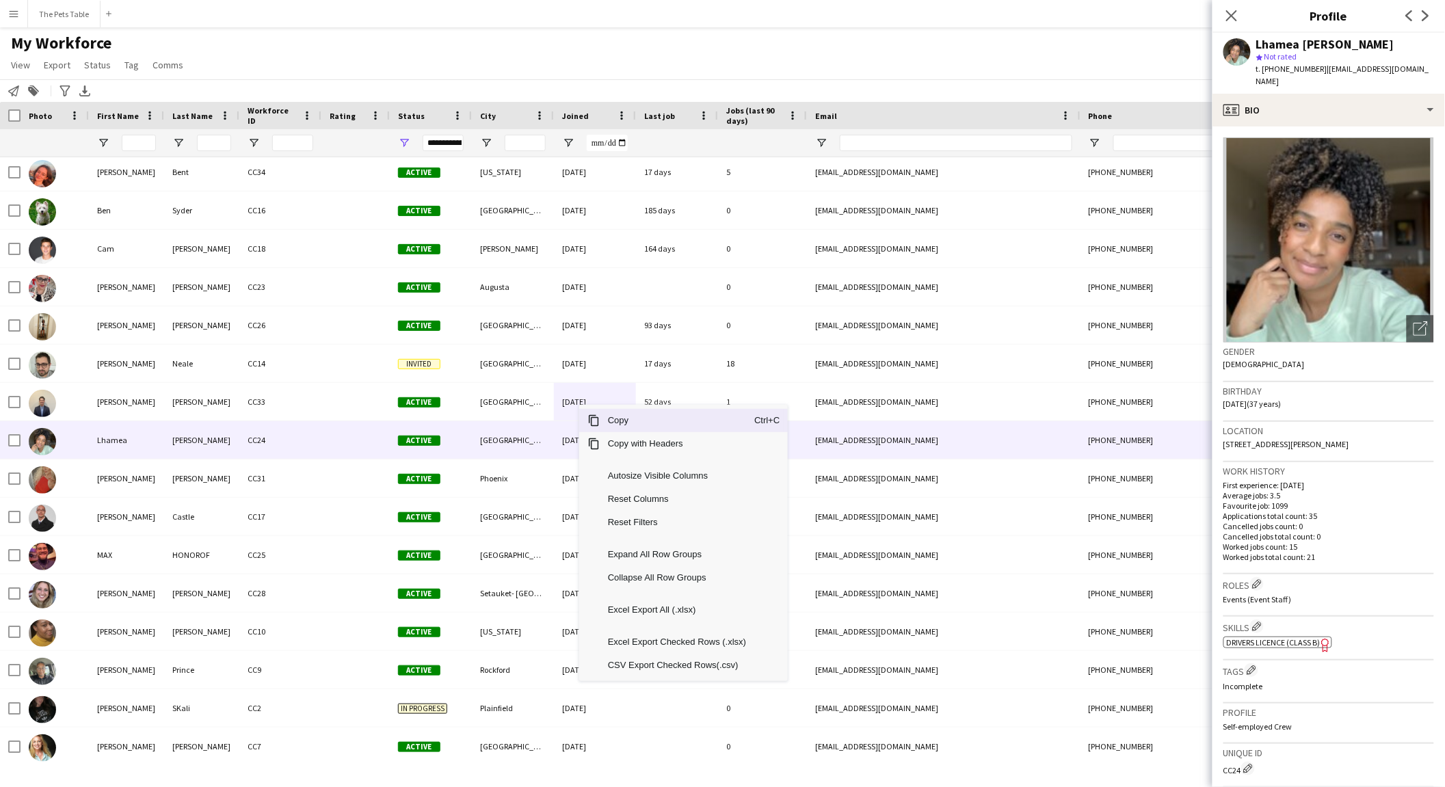
click at [617, 417] on span "Copy" at bounding box center [677, 420] width 155 height 23
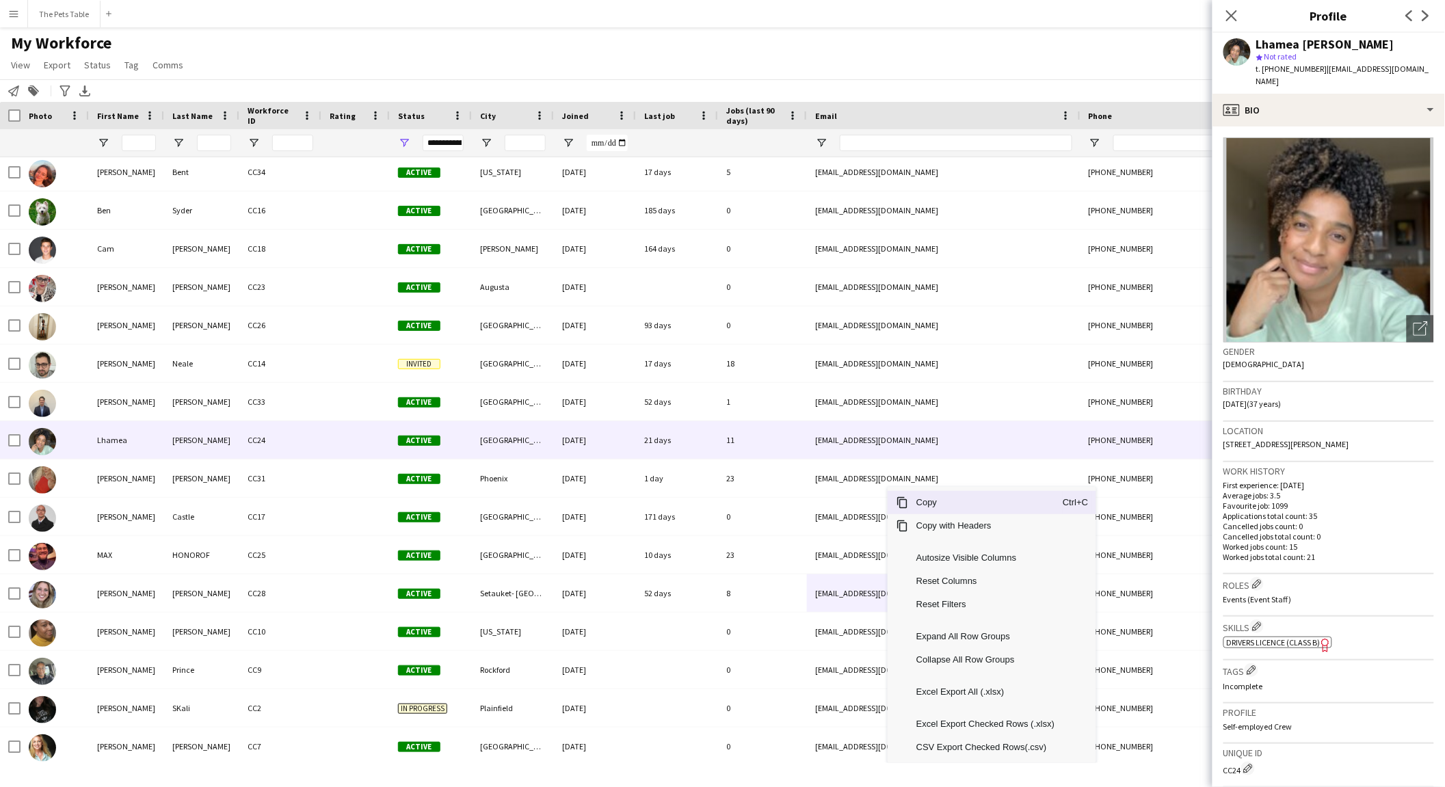
click at [945, 502] on span "Copy" at bounding box center [985, 502] width 155 height 23
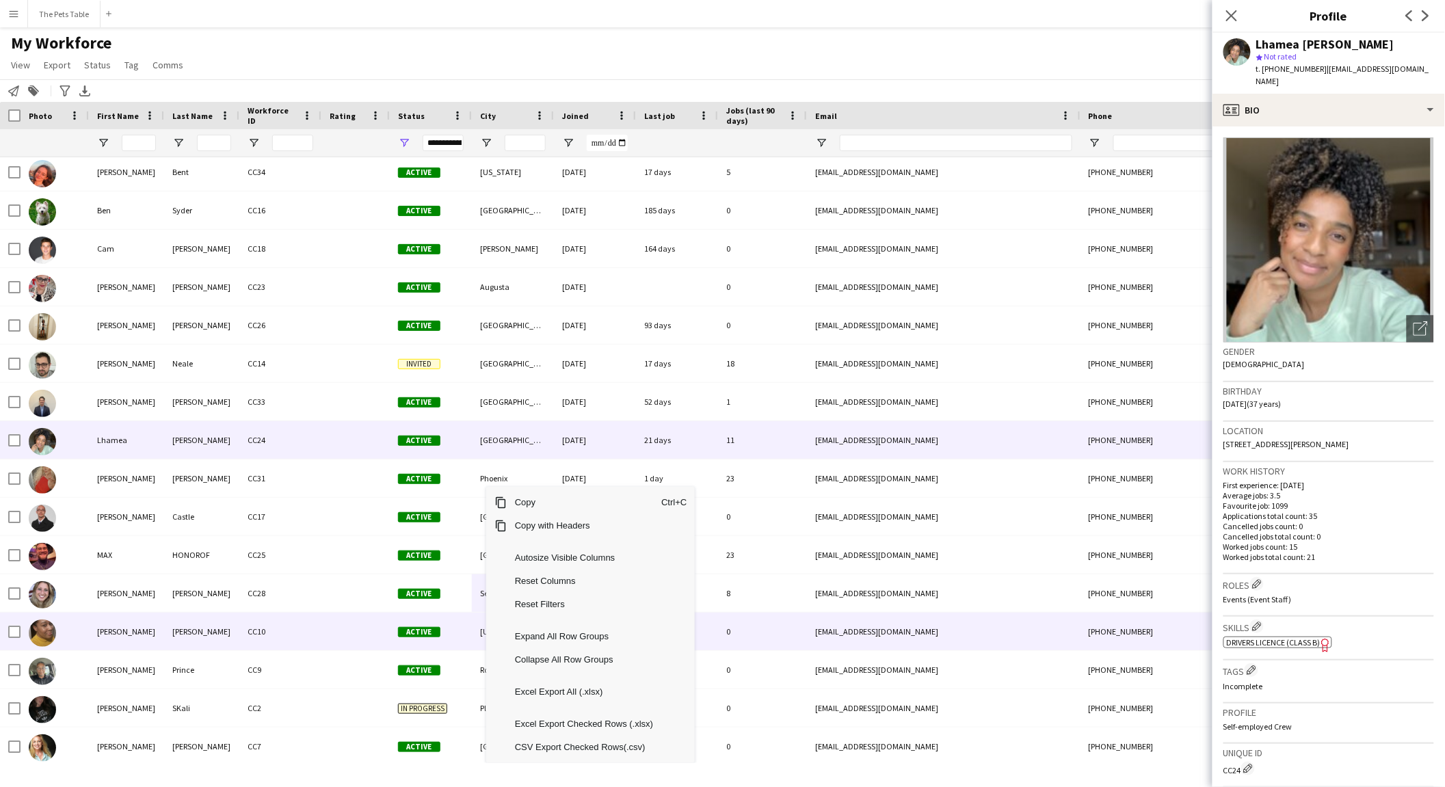
click at [786, 629] on div "0" at bounding box center [762, 632] width 89 height 38
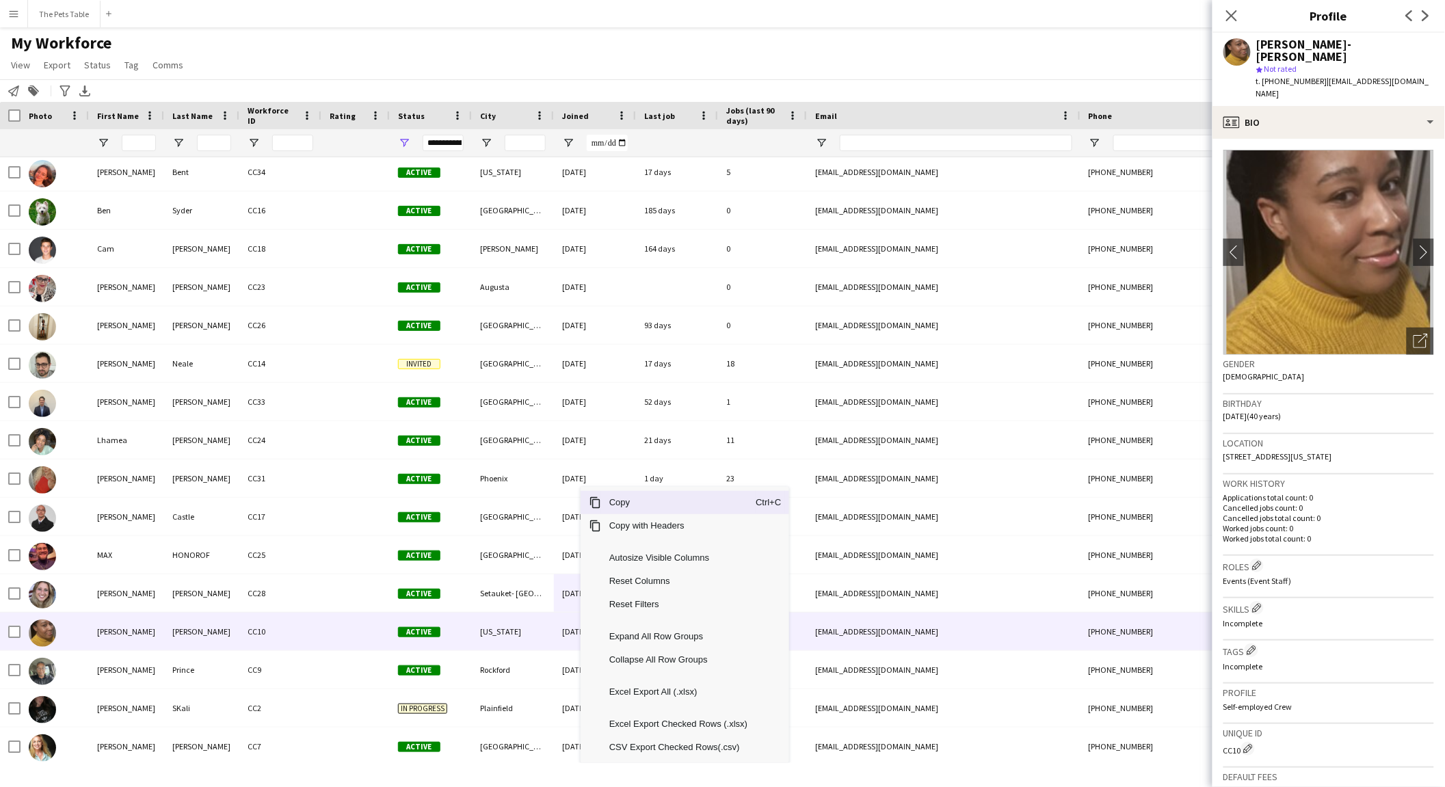
click at [635, 502] on span "Copy" at bounding box center [678, 502] width 155 height 23
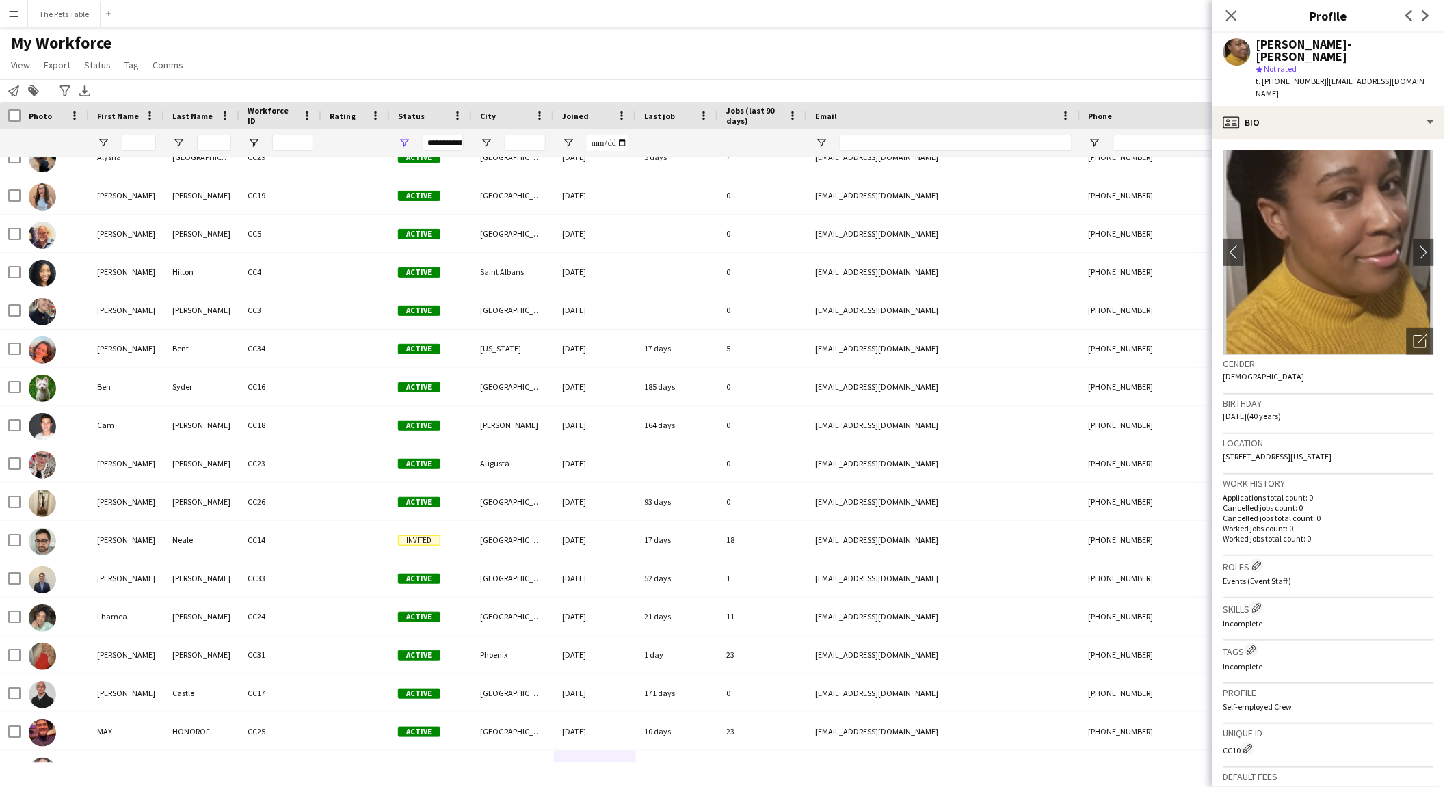
scroll to position [0, 0]
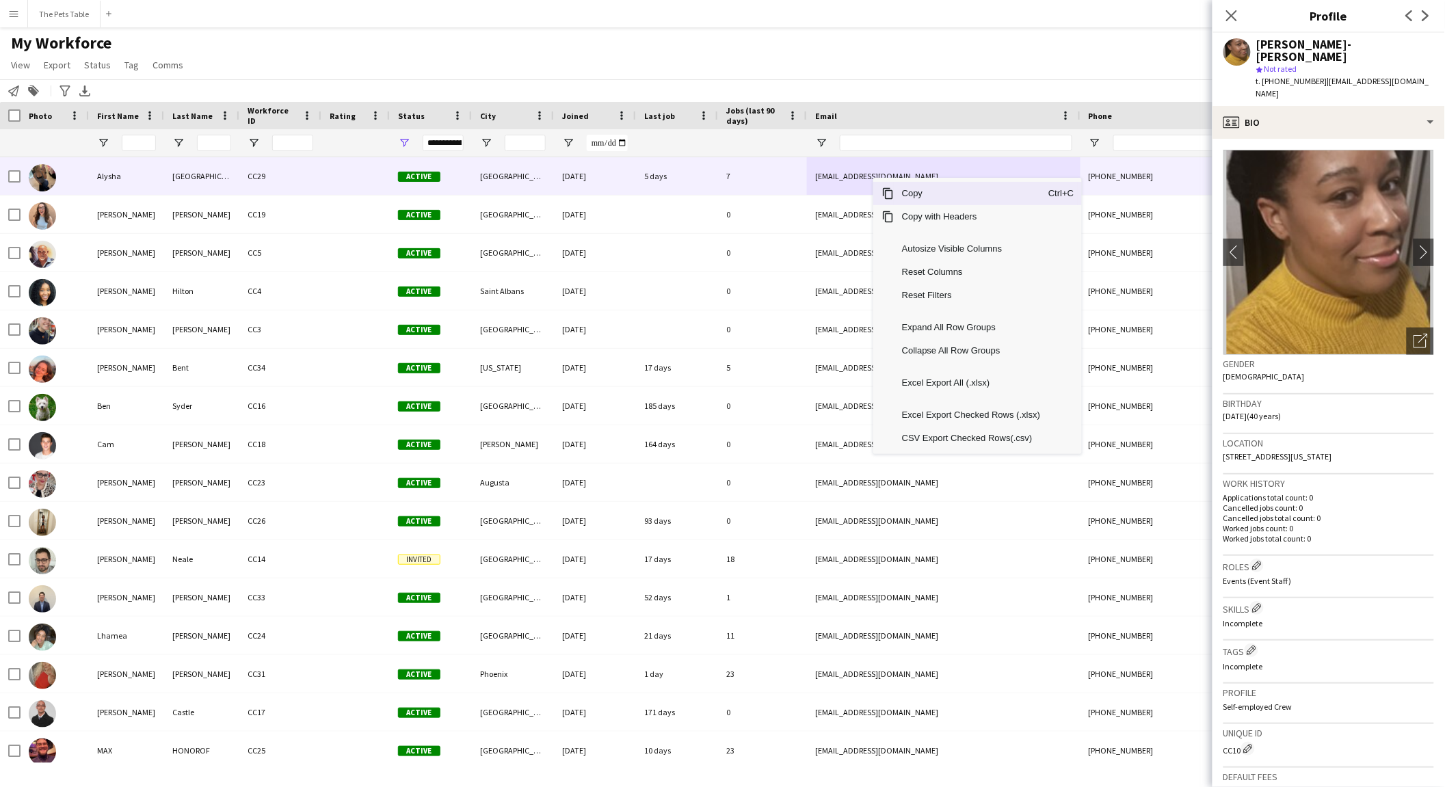
drag, startPoint x: 873, startPoint y: 177, endPoint x: 886, endPoint y: 179, distance: 13.2
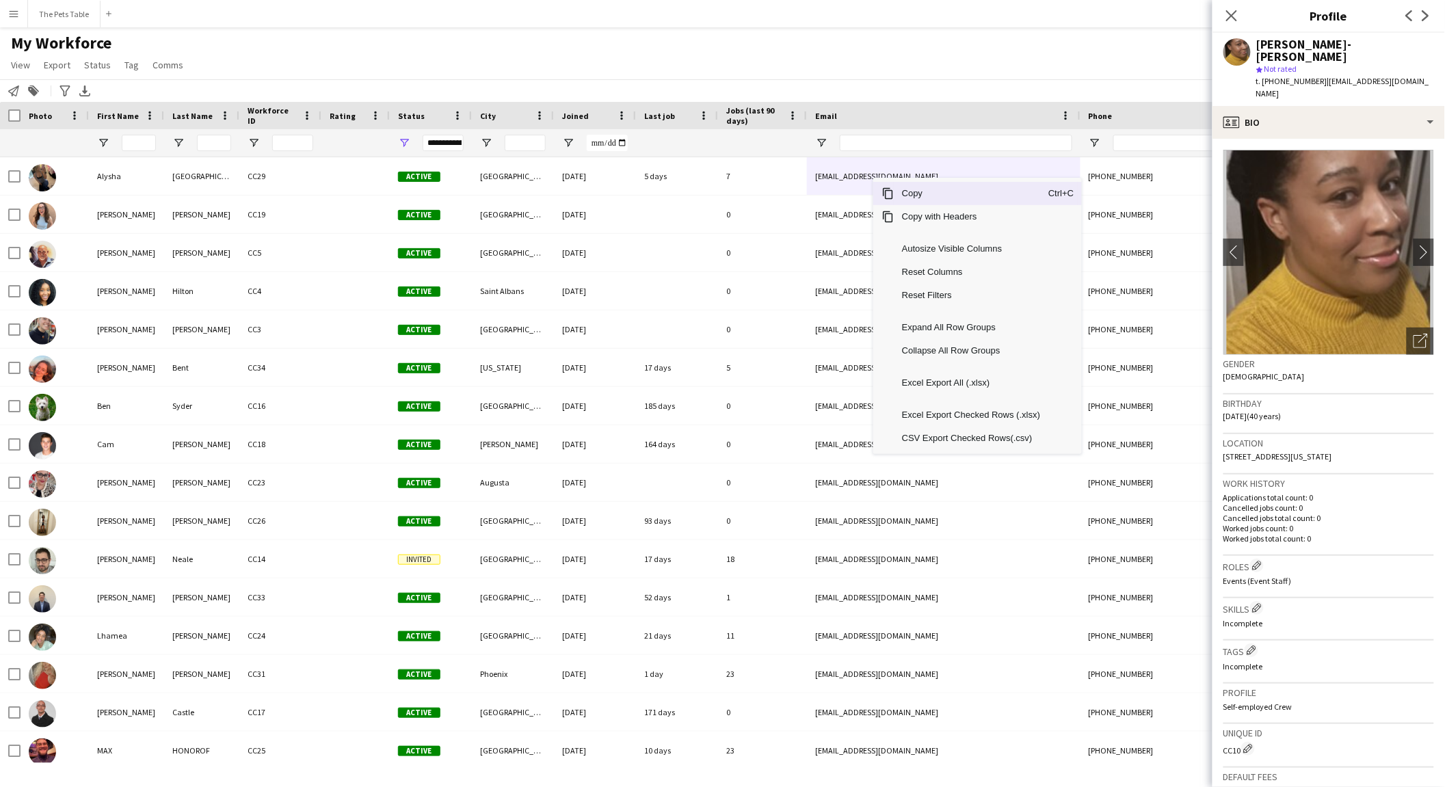
click at [943, 192] on span "Copy" at bounding box center [971, 193] width 155 height 23
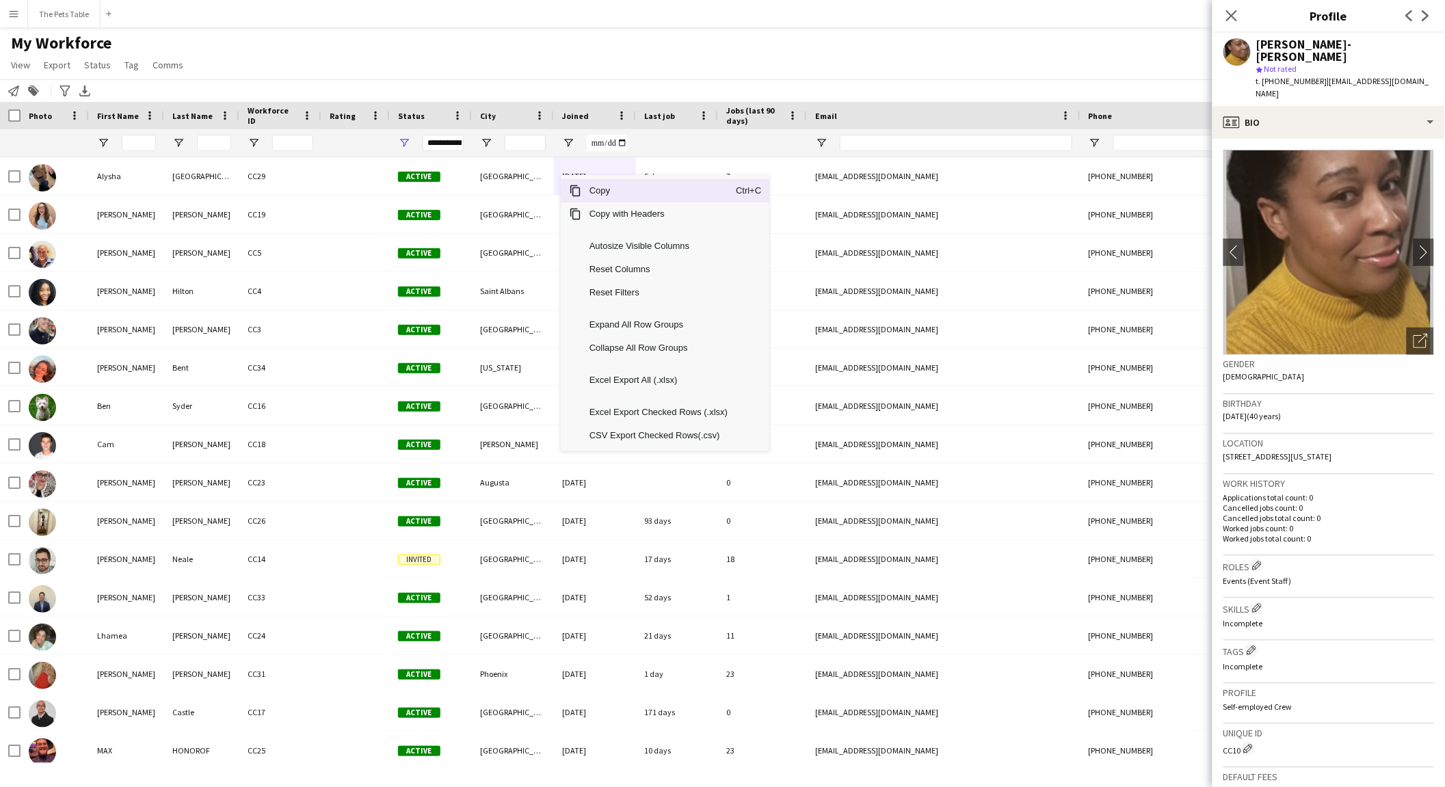
click at [620, 190] on span "Copy" at bounding box center [658, 190] width 155 height 23
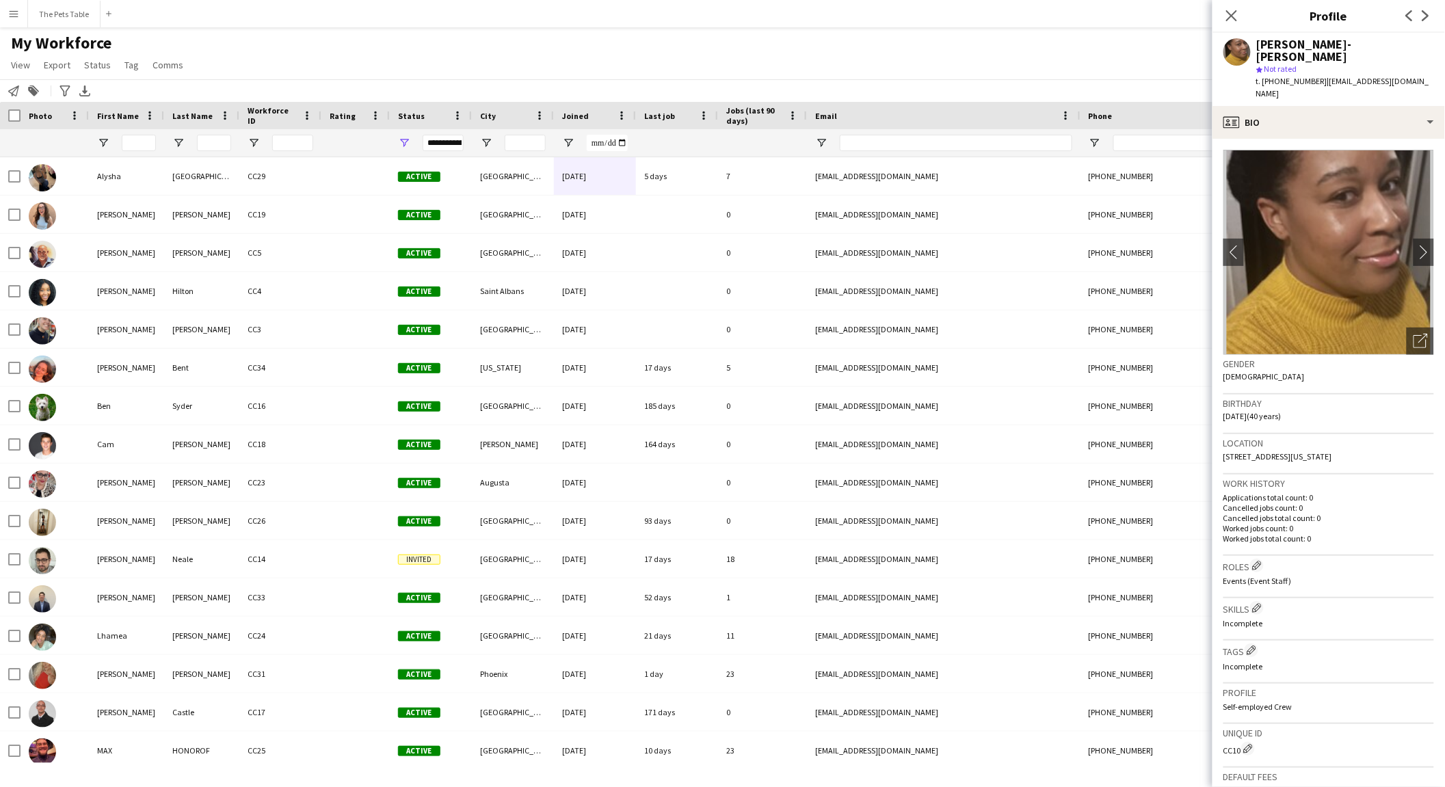
scroll to position [237, 0]
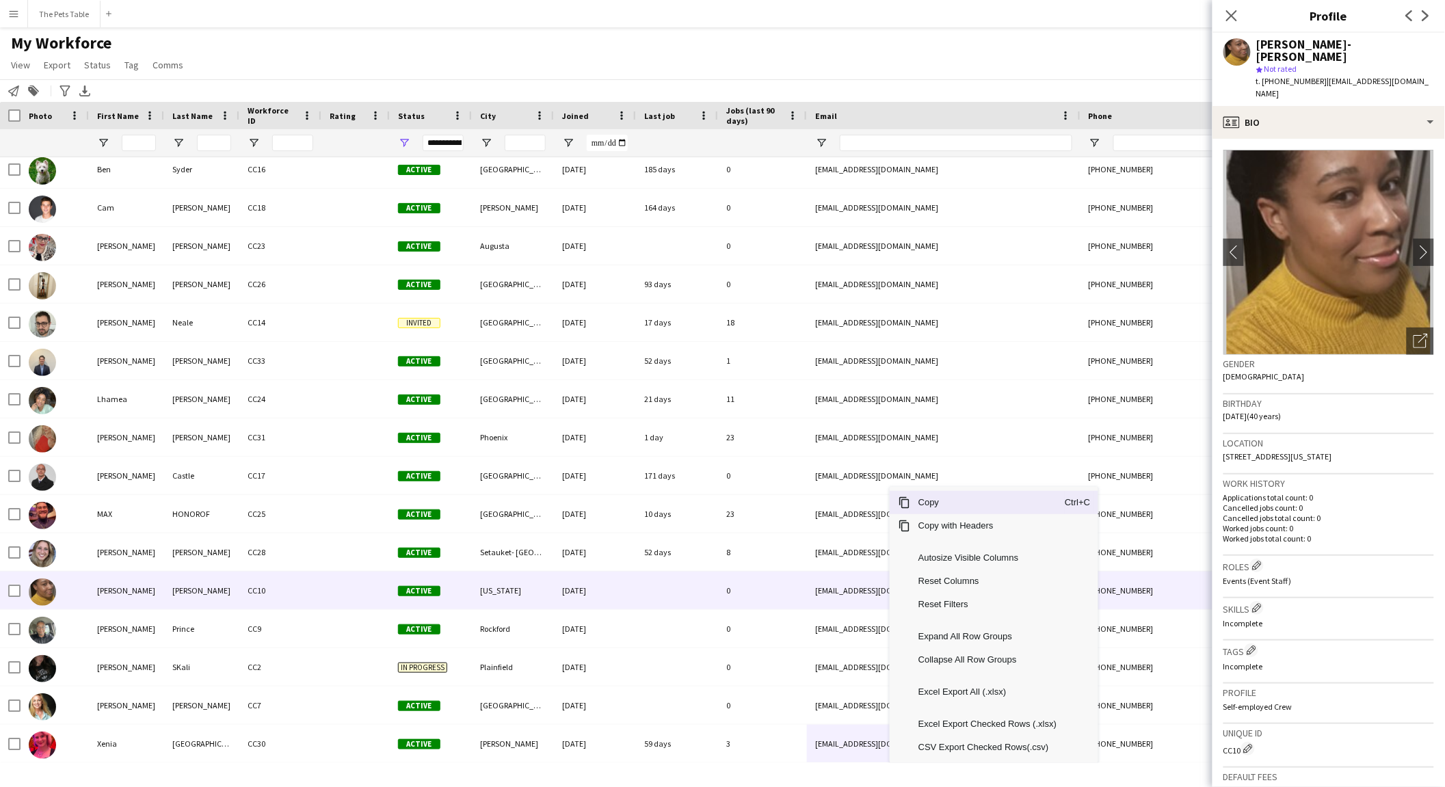
click at [935, 506] on span "Copy" at bounding box center [987, 502] width 155 height 23
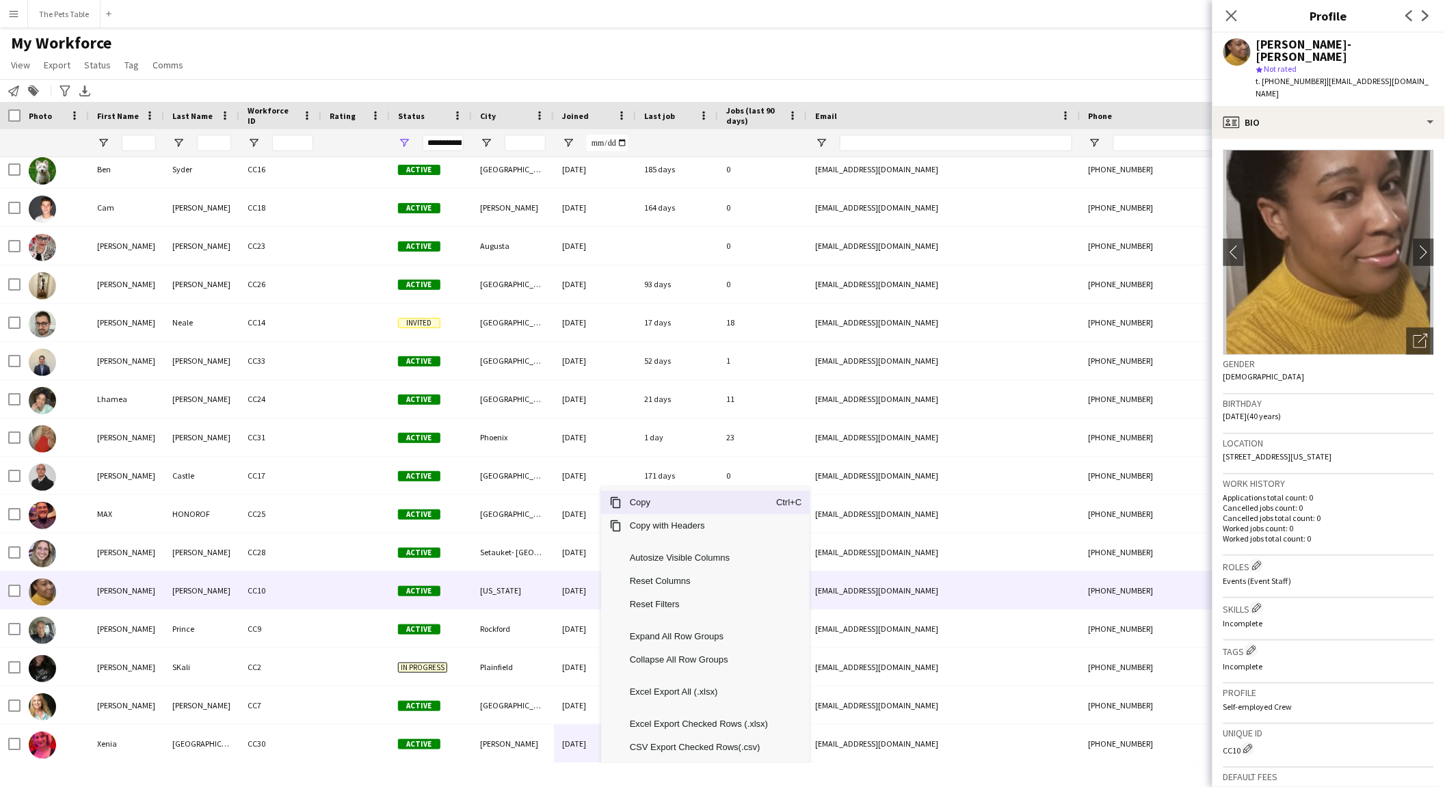
click at [648, 501] on span "Copy" at bounding box center [699, 502] width 155 height 23
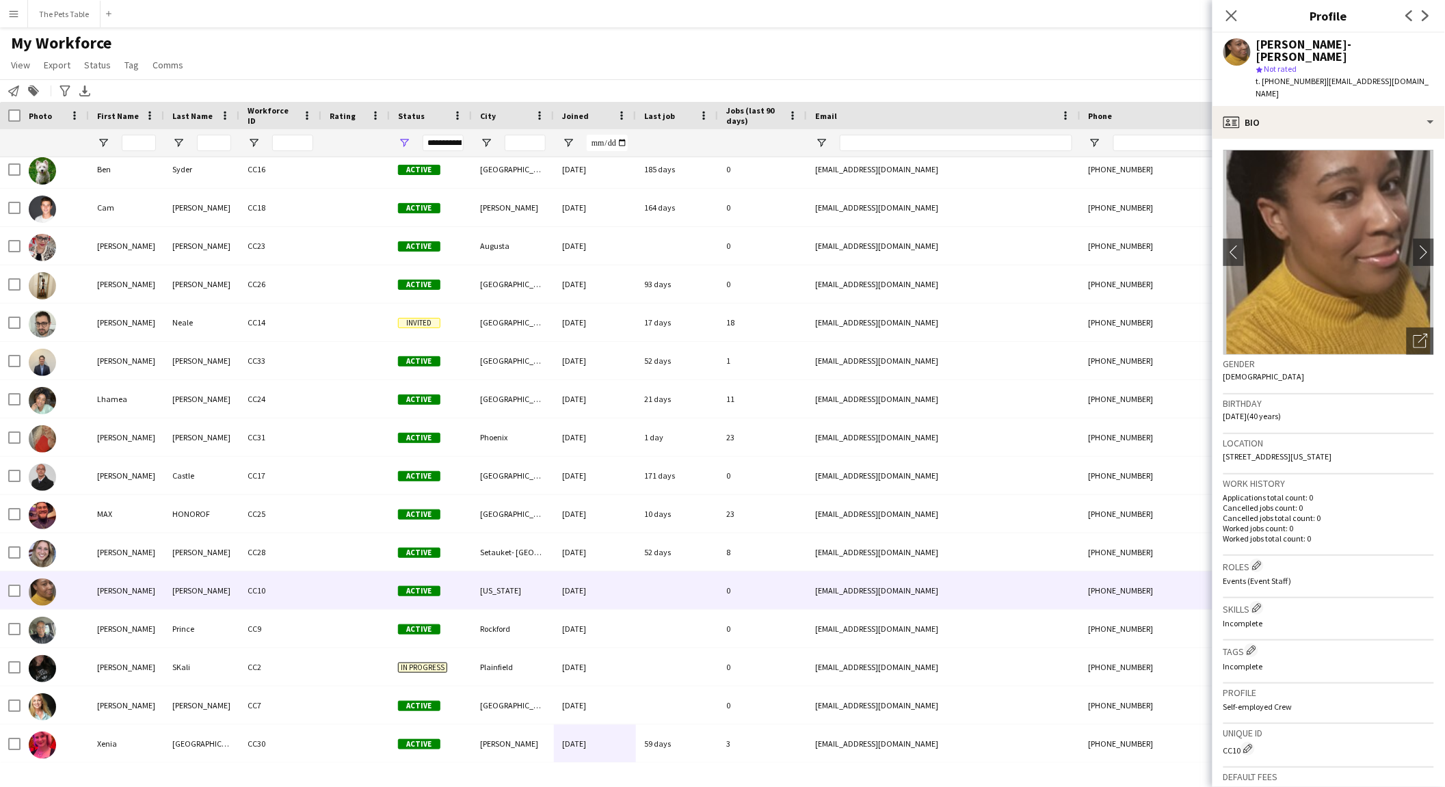
scroll to position [110, 0]
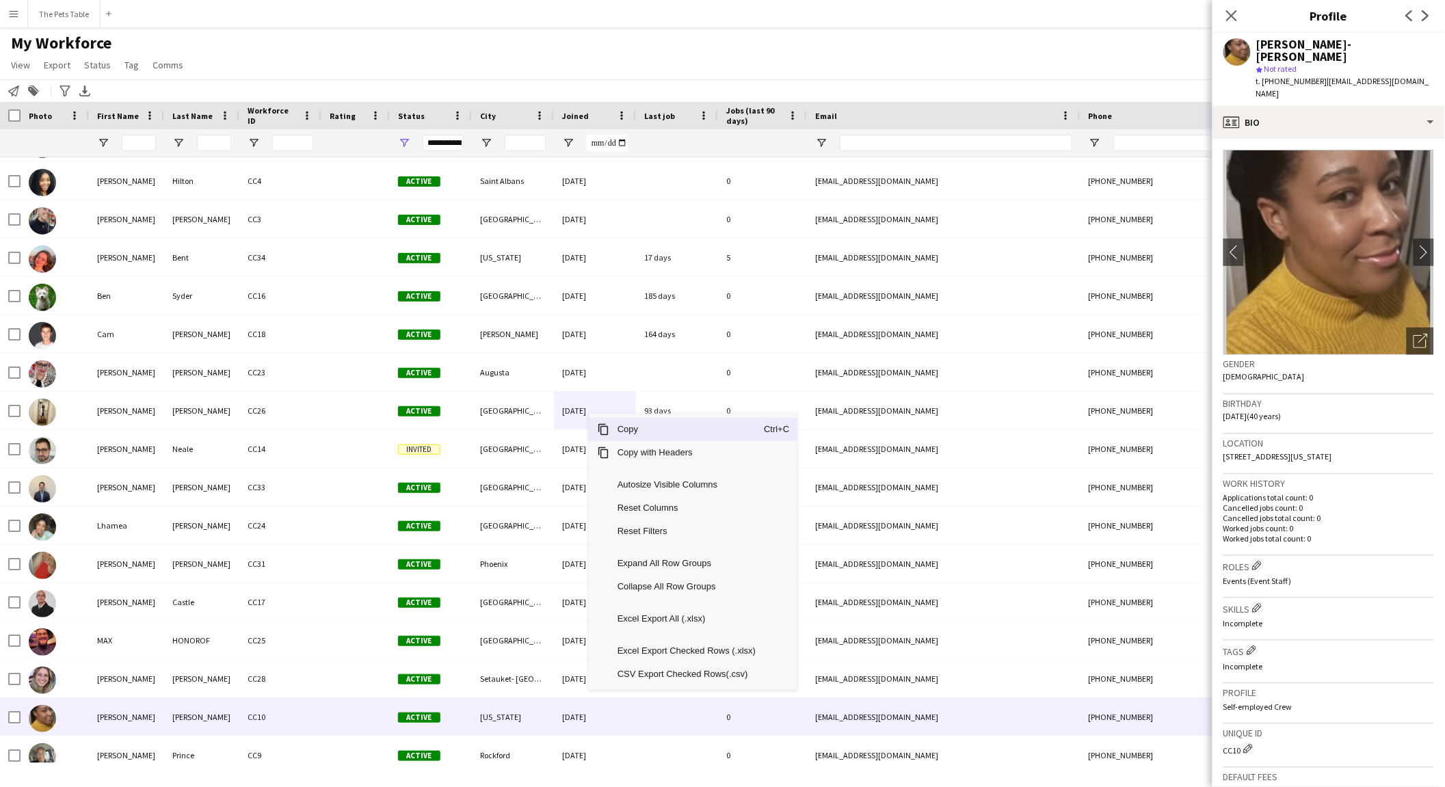
click at [637, 432] on span "Copy" at bounding box center [686, 429] width 155 height 23
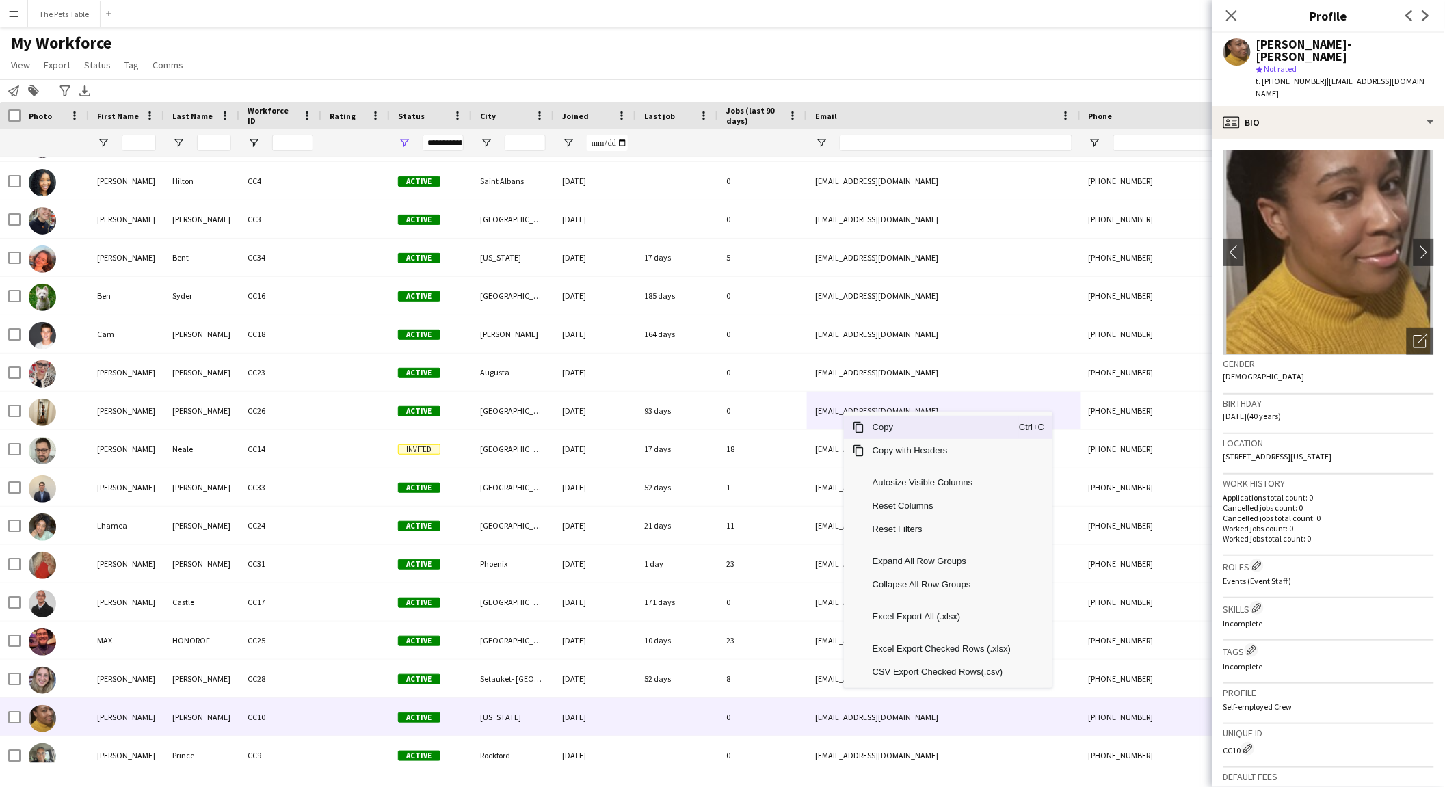
click at [893, 428] on span "Copy" at bounding box center [942, 427] width 155 height 23
click at [893, 428] on div "[EMAIL_ADDRESS][DOMAIN_NAME]" at bounding box center [944, 411] width 274 height 38
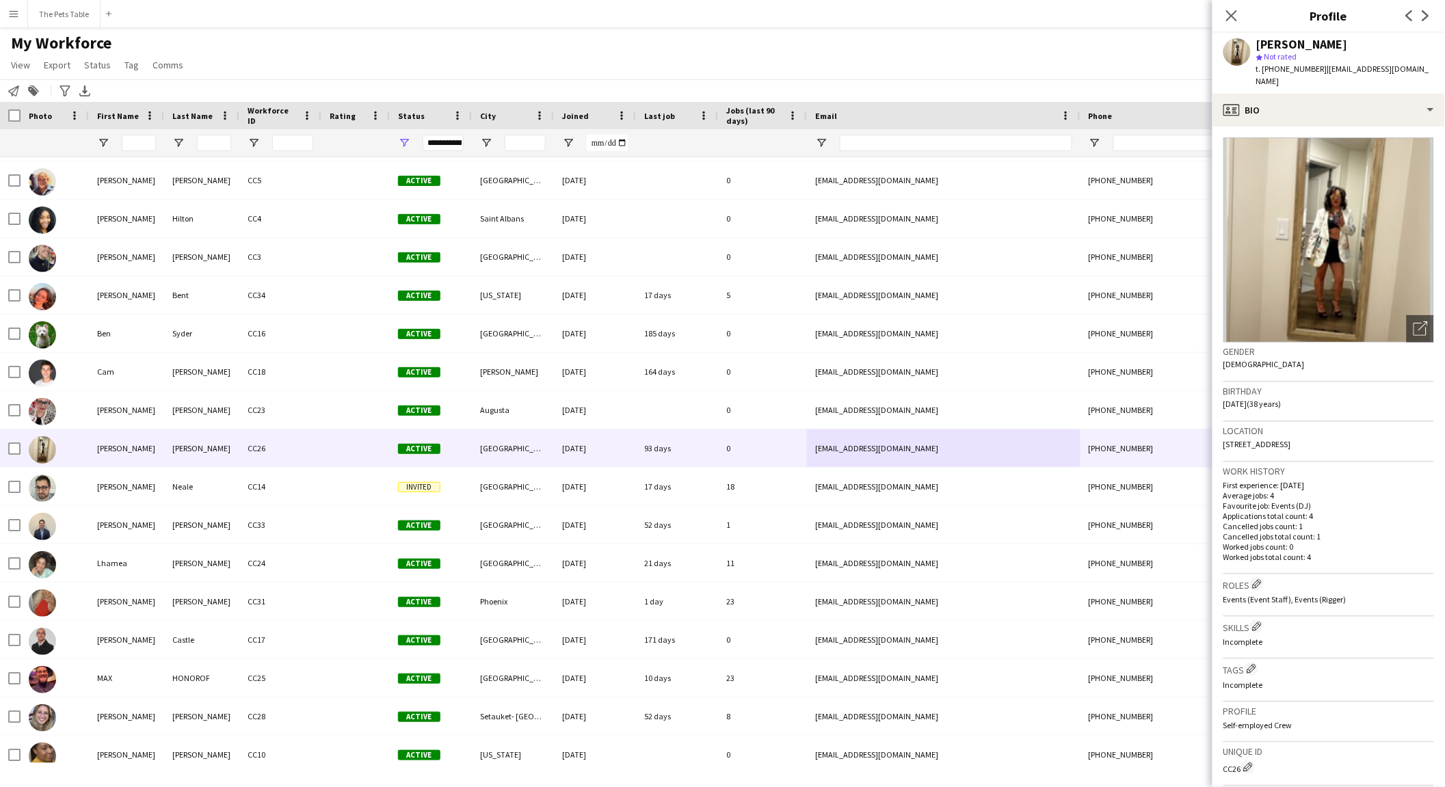
scroll to position [66, 0]
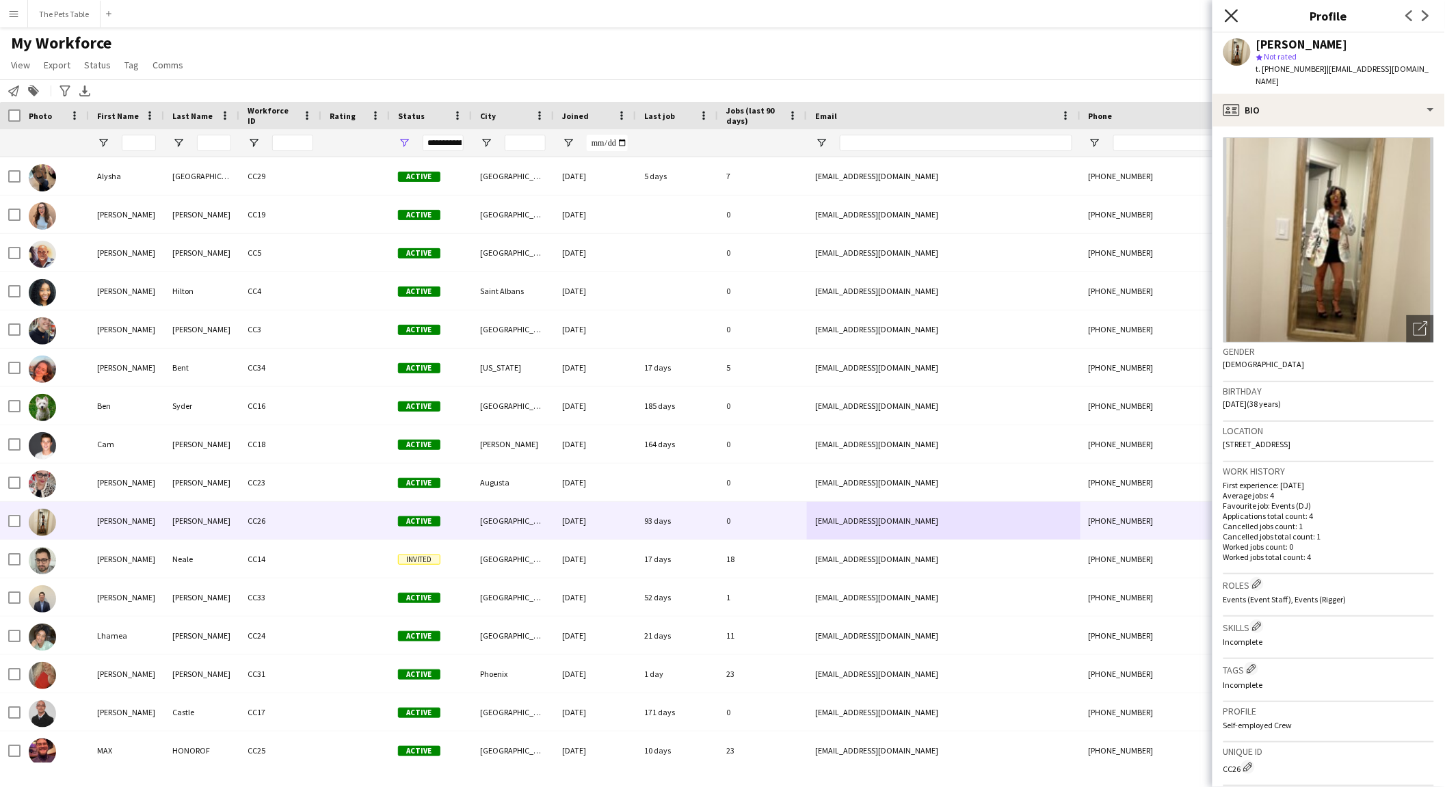
click at [1156, 15] on icon "Close pop-in" at bounding box center [1231, 15] width 13 height 13
